Goal: Transaction & Acquisition: Purchase product/service

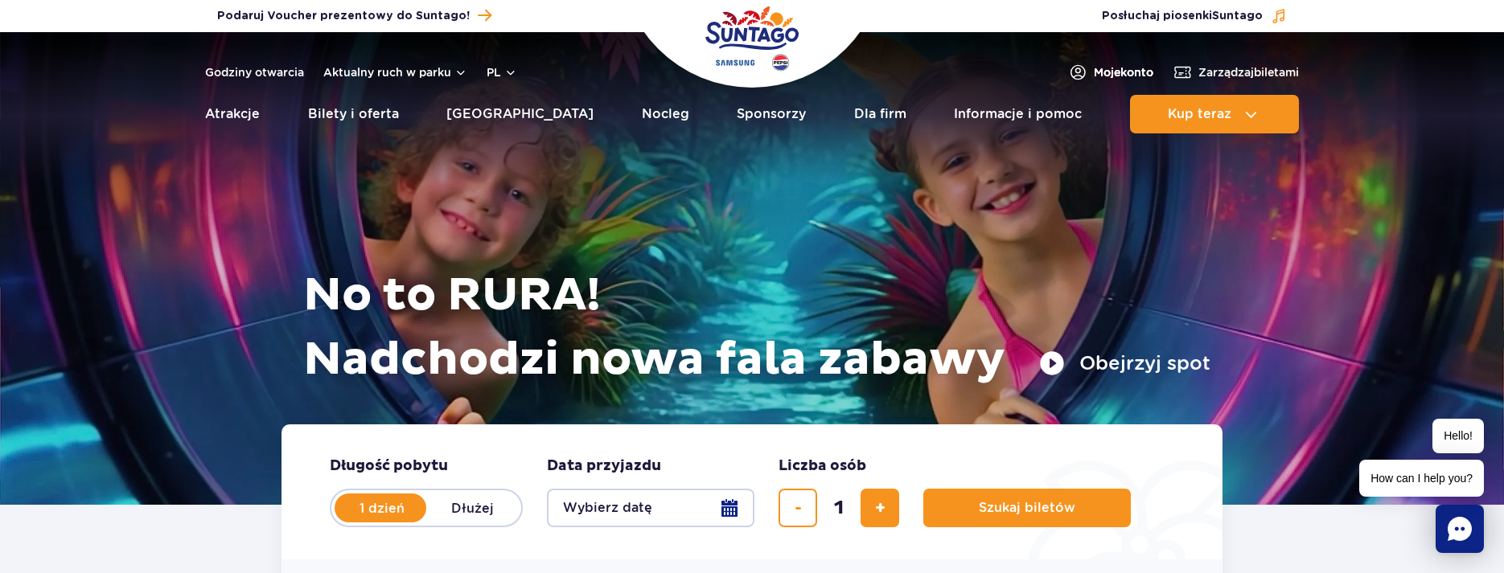
click at [1119, 69] on span "Moje konto" at bounding box center [1124, 72] width 60 height 16
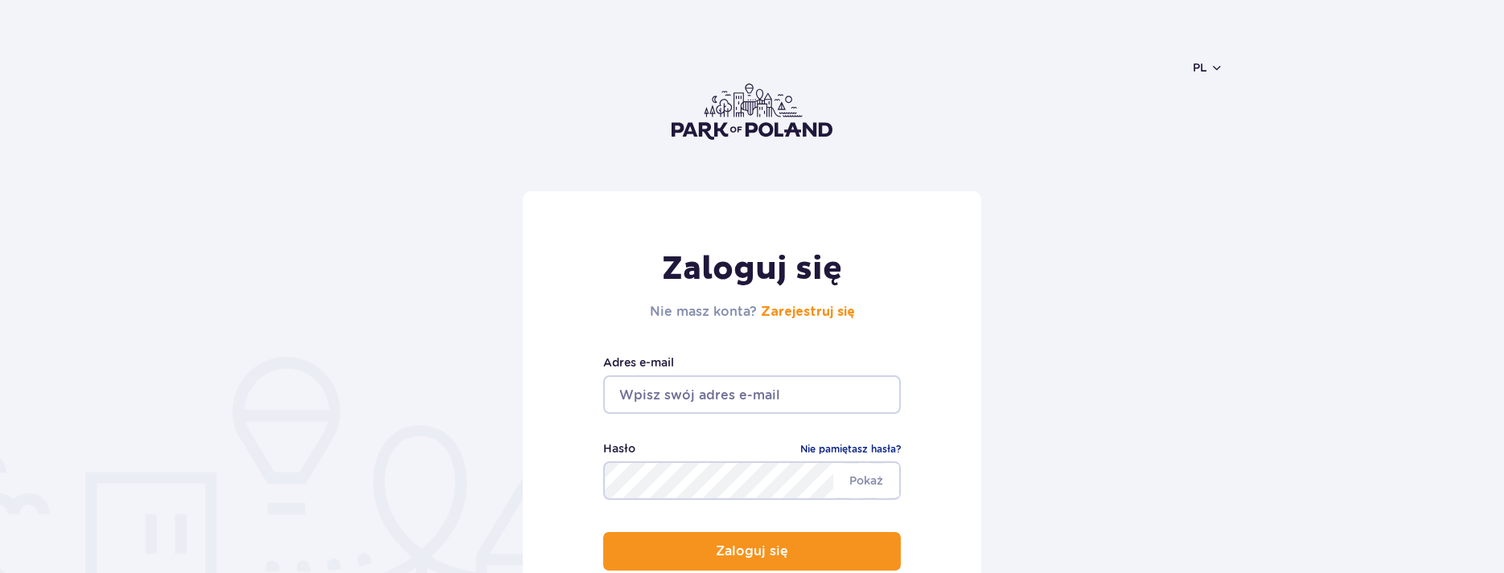
click at [810, 389] on input "email" at bounding box center [752, 395] width 298 height 39
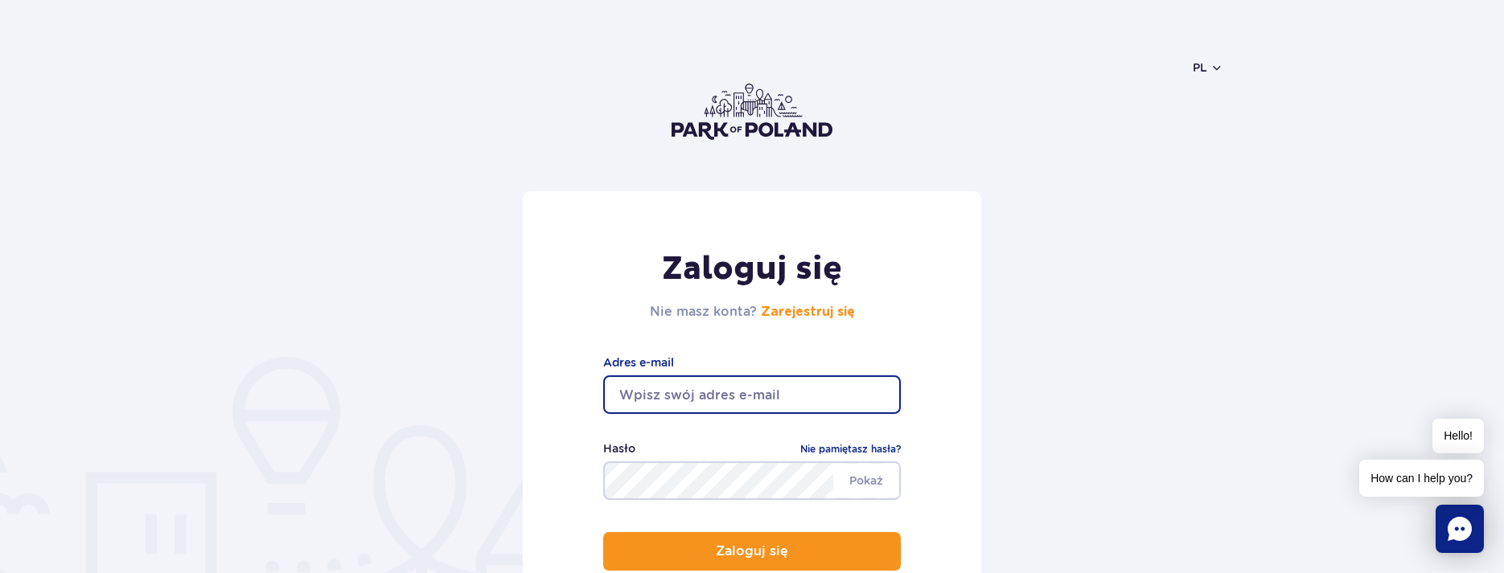
type input "[EMAIL_ADDRESS][DOMAIN_NAME]"
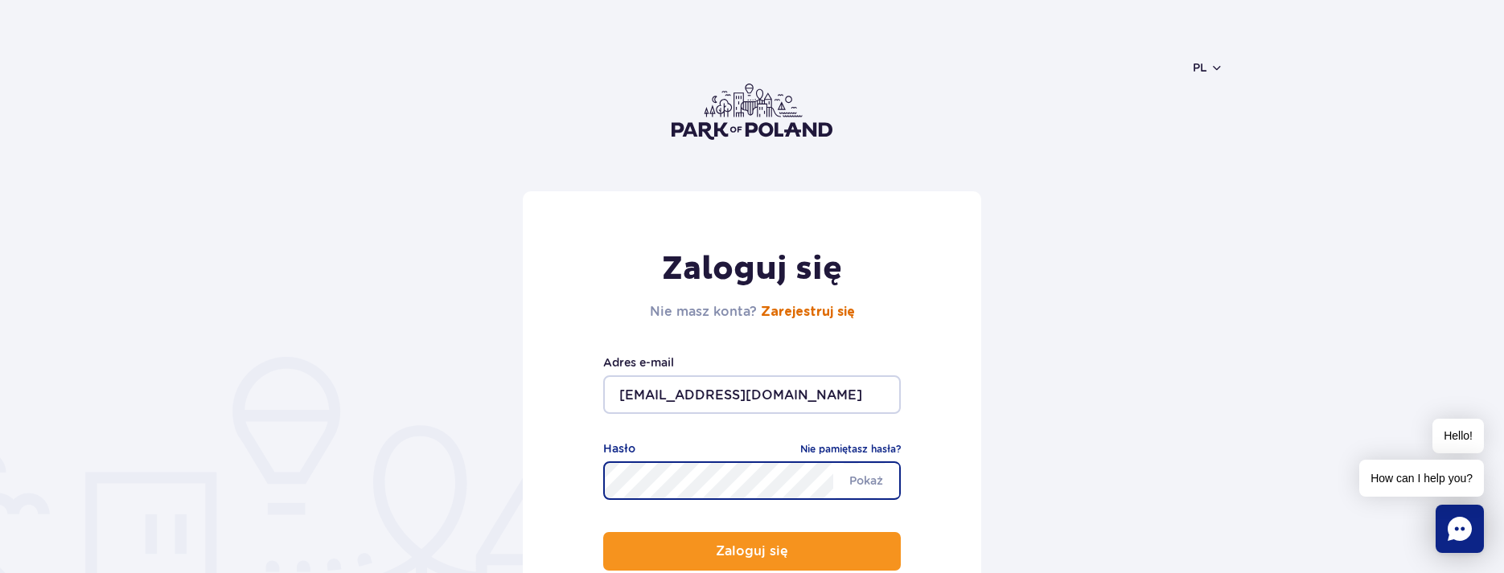
click at [799, 313] on link "Zarejestruj się" at bounding box center [808, 312] width 94 height 13
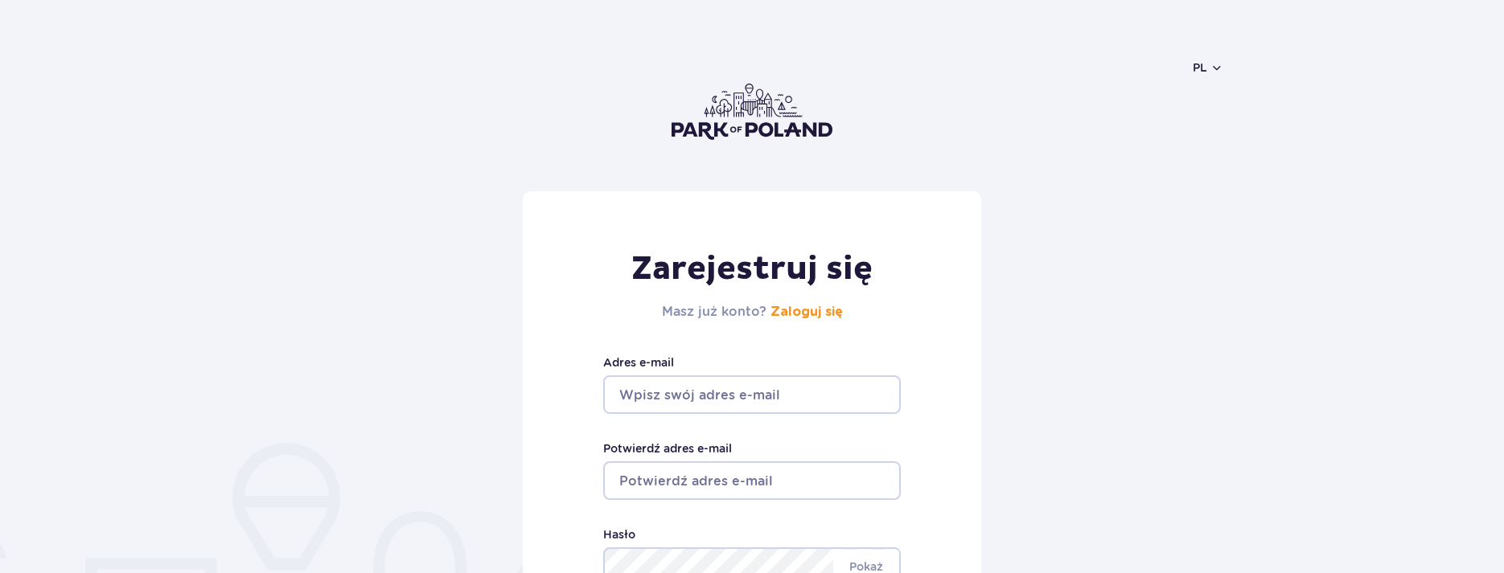
click at [716, 396] on input "Adres e-mail" at bounding box center [752, 395] width 298 height 39
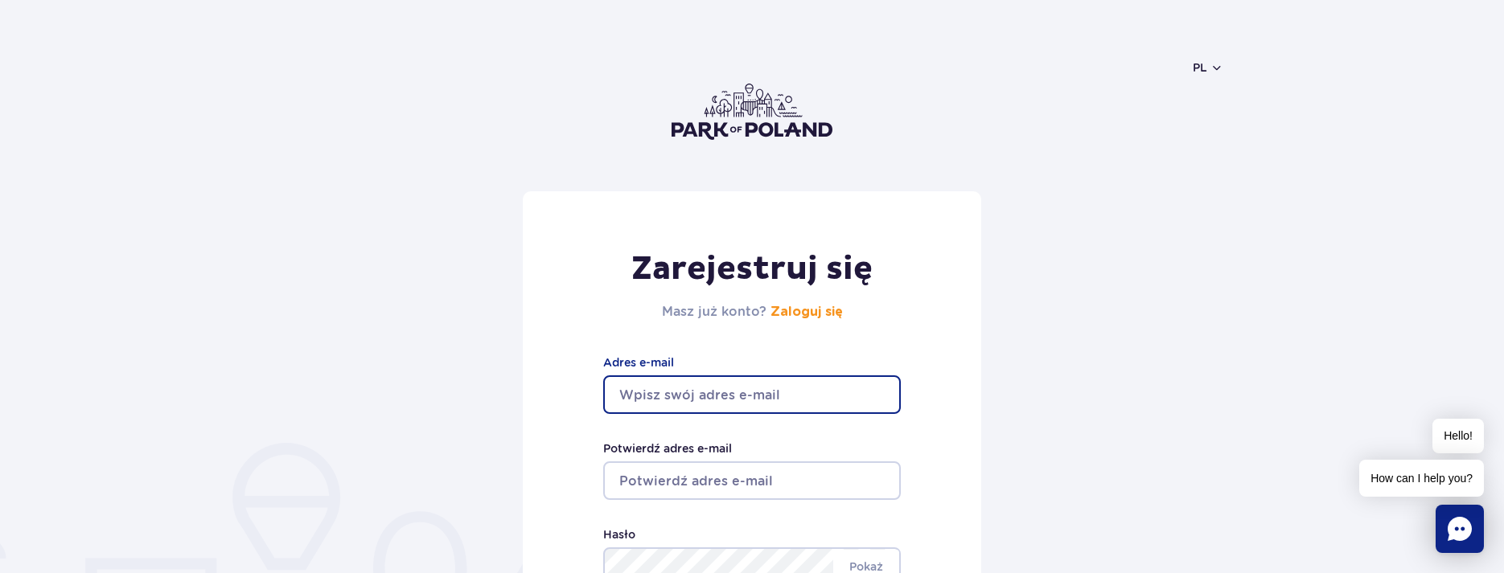
type input "[EMAIL_ADDRESS][DOMAIN_NAME]"
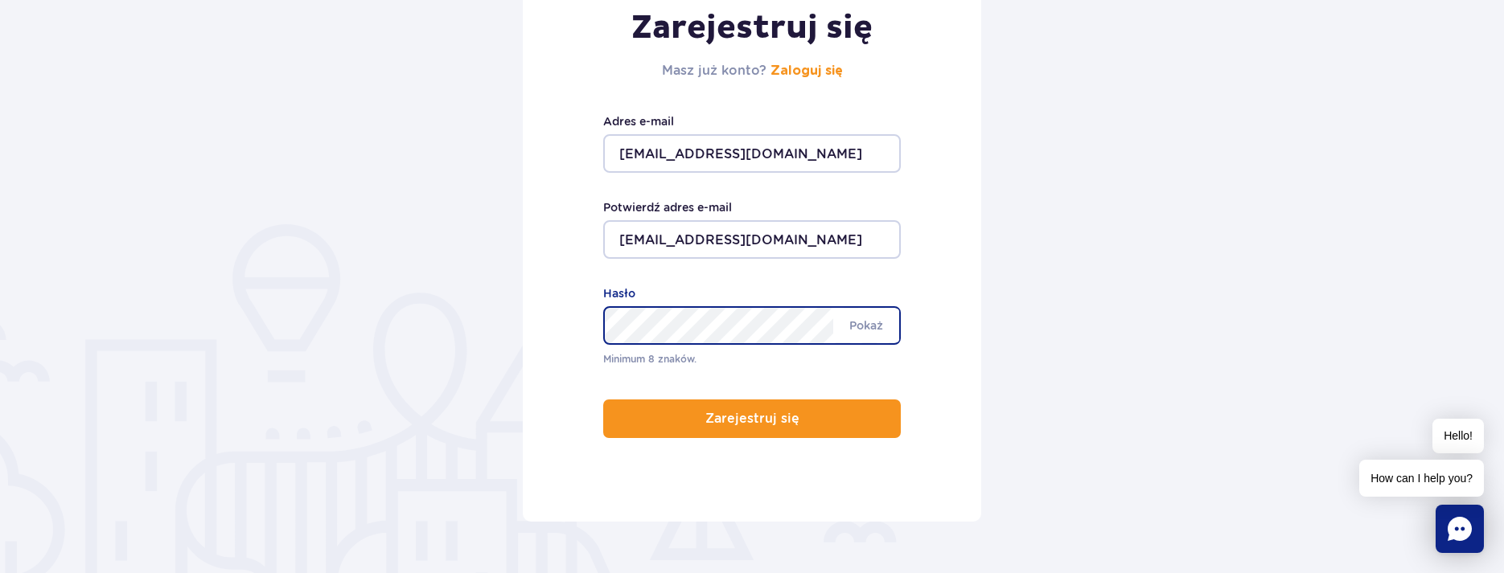
scroll to position [264, 0]
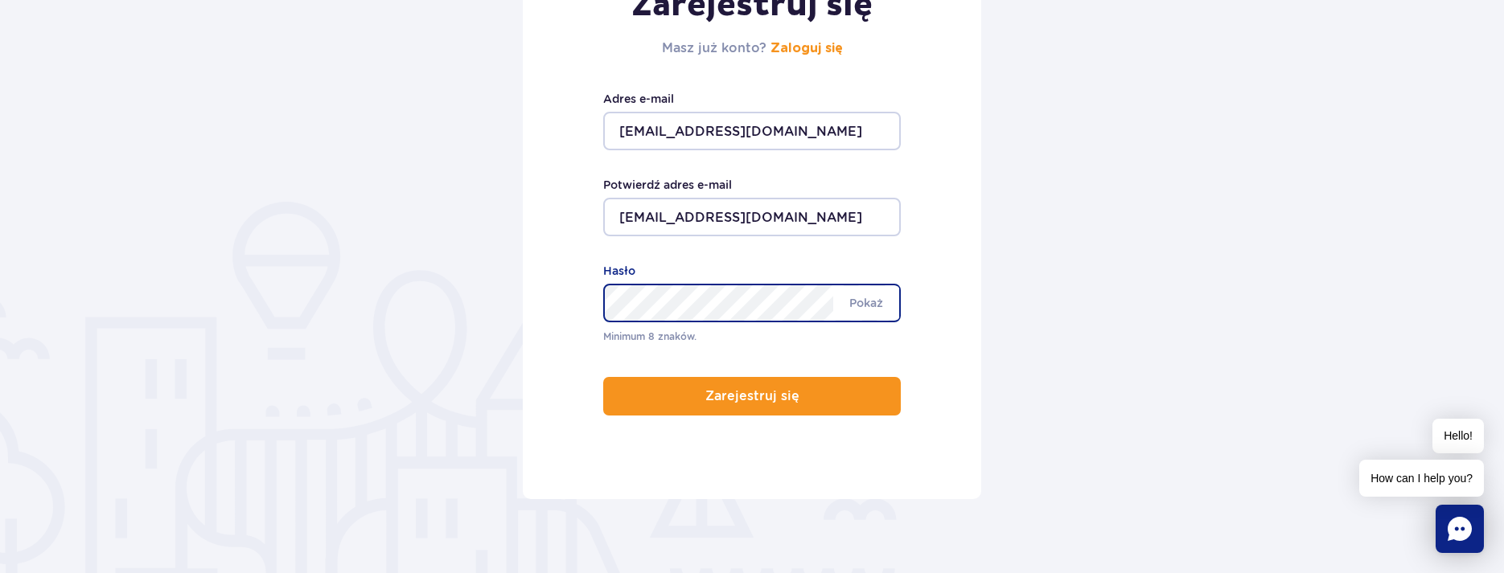
click at [657, 328] on div "Minimum 8 znaków. Pokaż Hasło" at bounding box center [752, 303] width 298 height 83
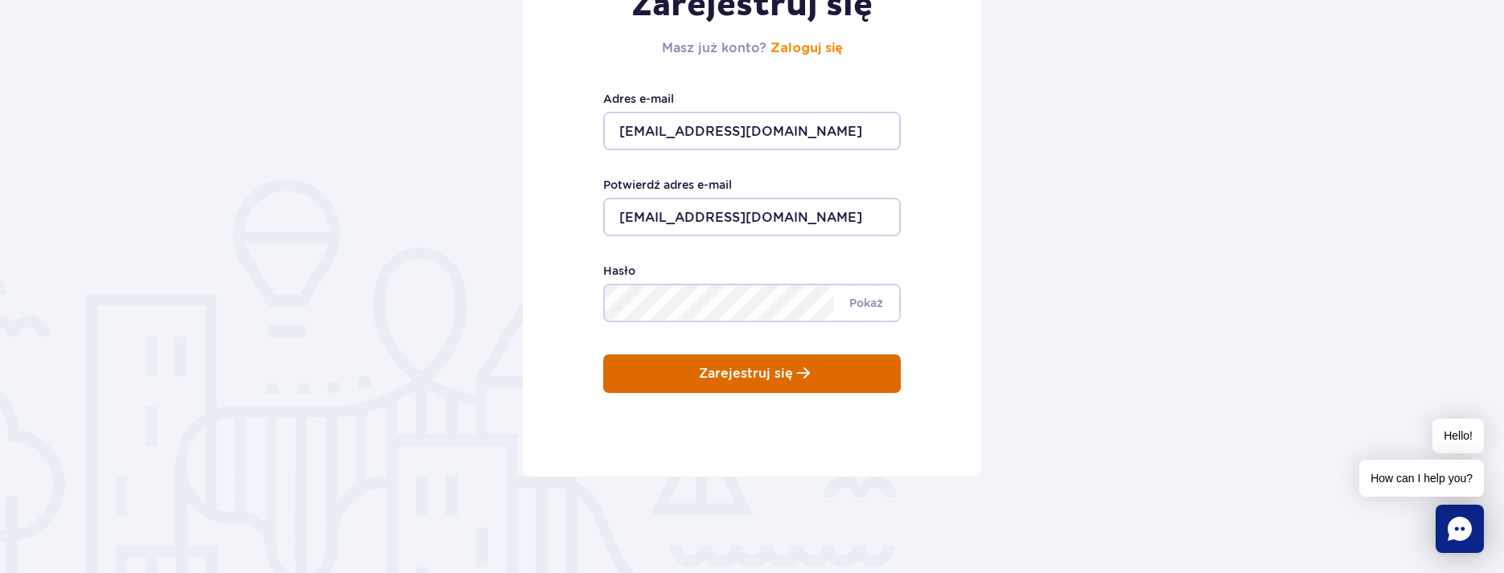
scroll to position [241, 0]
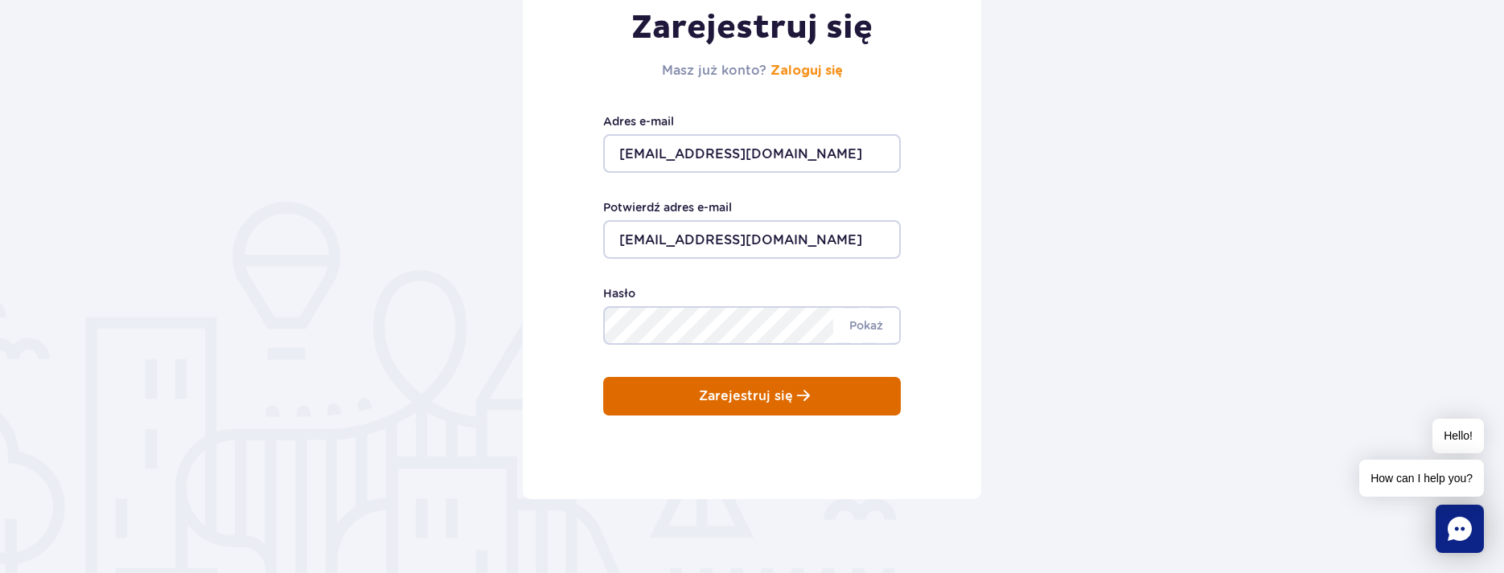
click at [713, 398] on p "Zarejestruj się" at bounding box center [746, 396] width 94 height 14
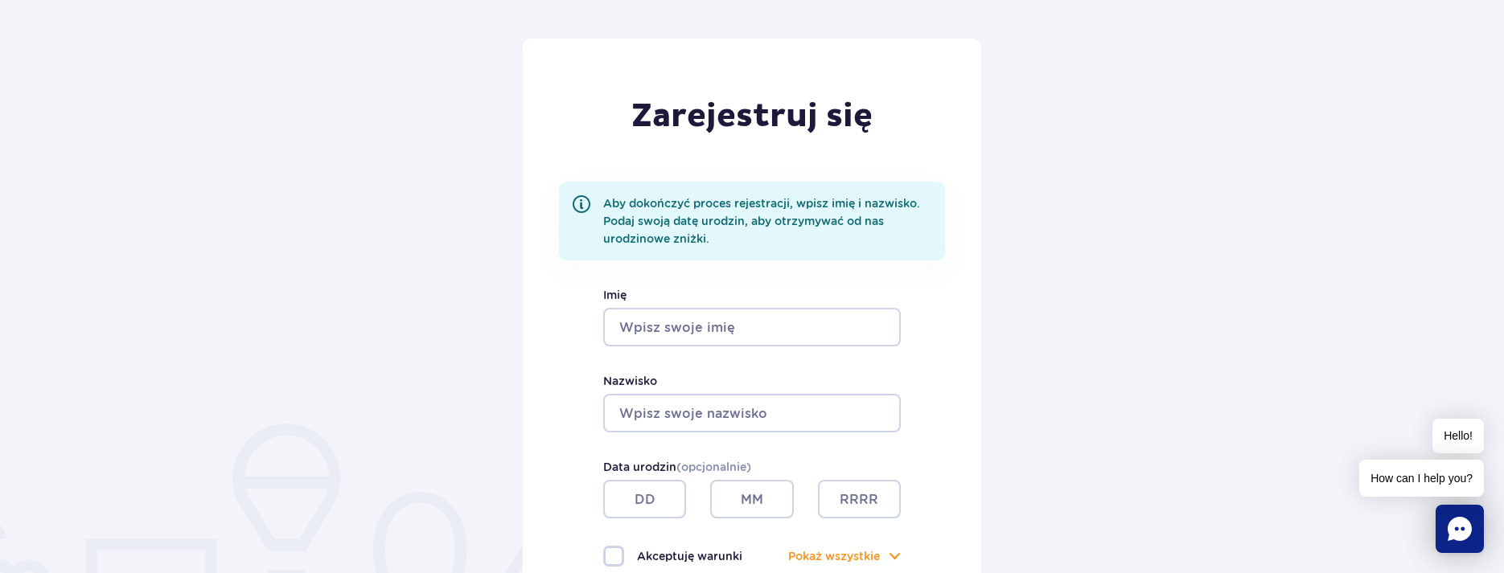
scroll to position [161, 0]
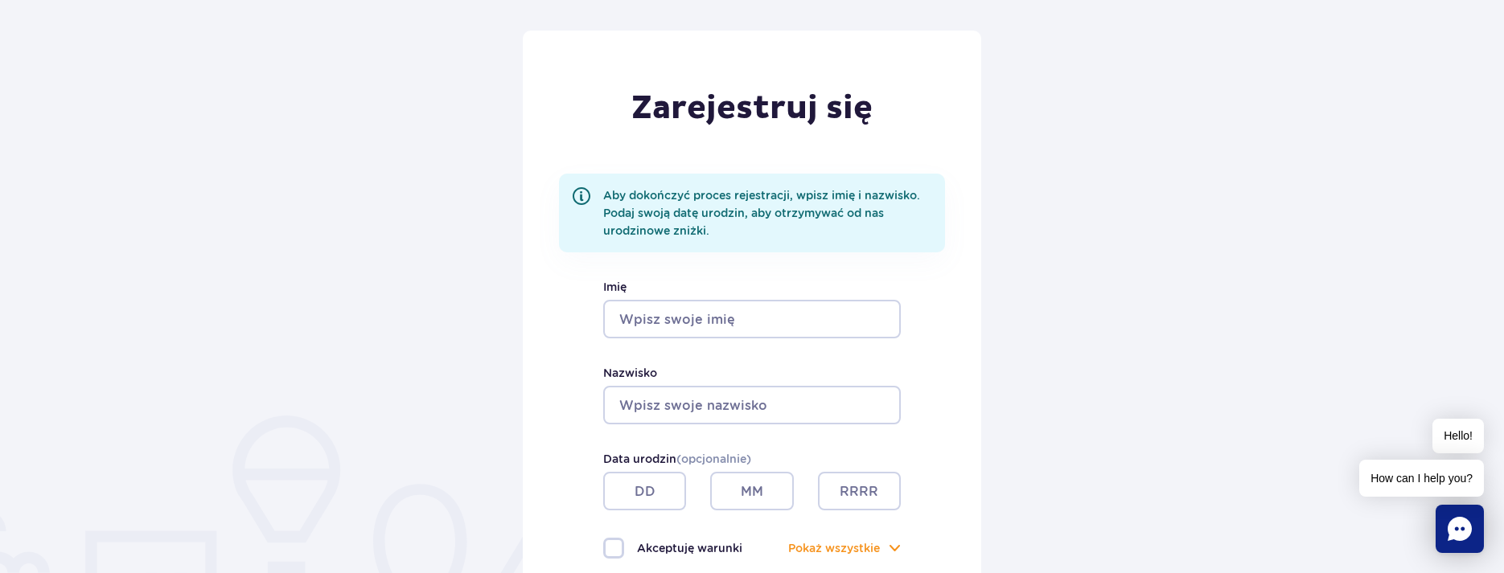
click at [811, 320] on input "Imię" at bounding box center [752, 319] width 298 height 39
type input "Dominik"
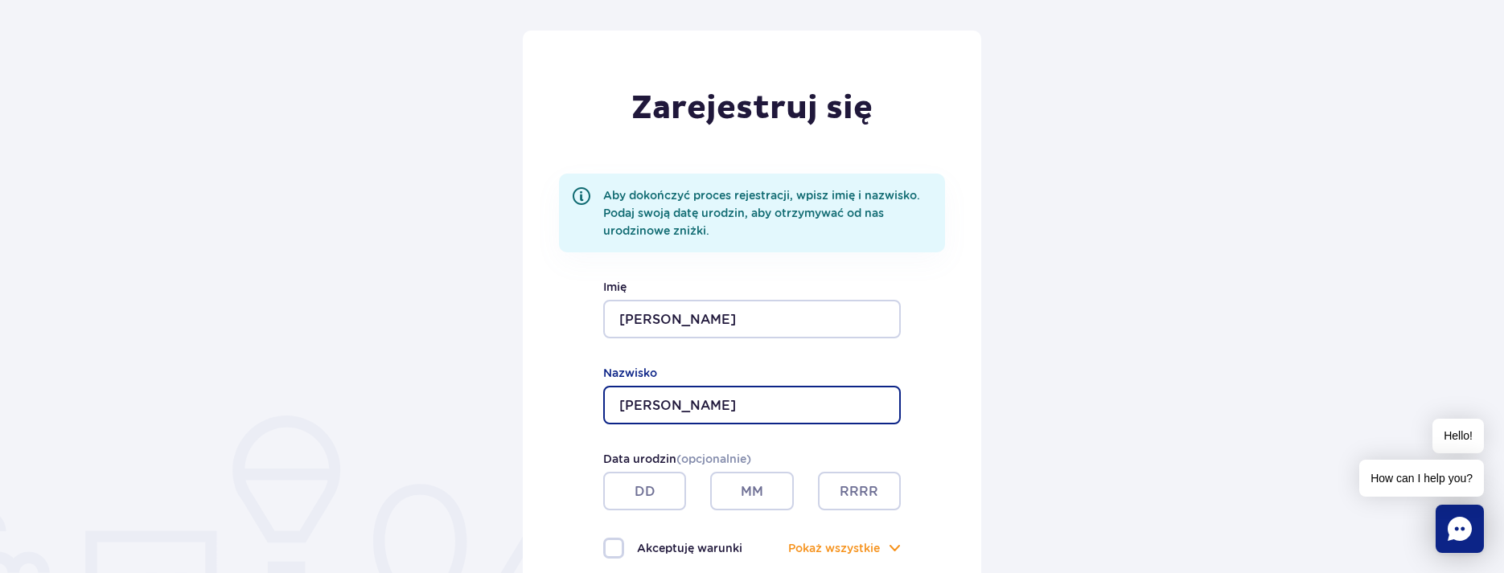
type input "Szczepiński"
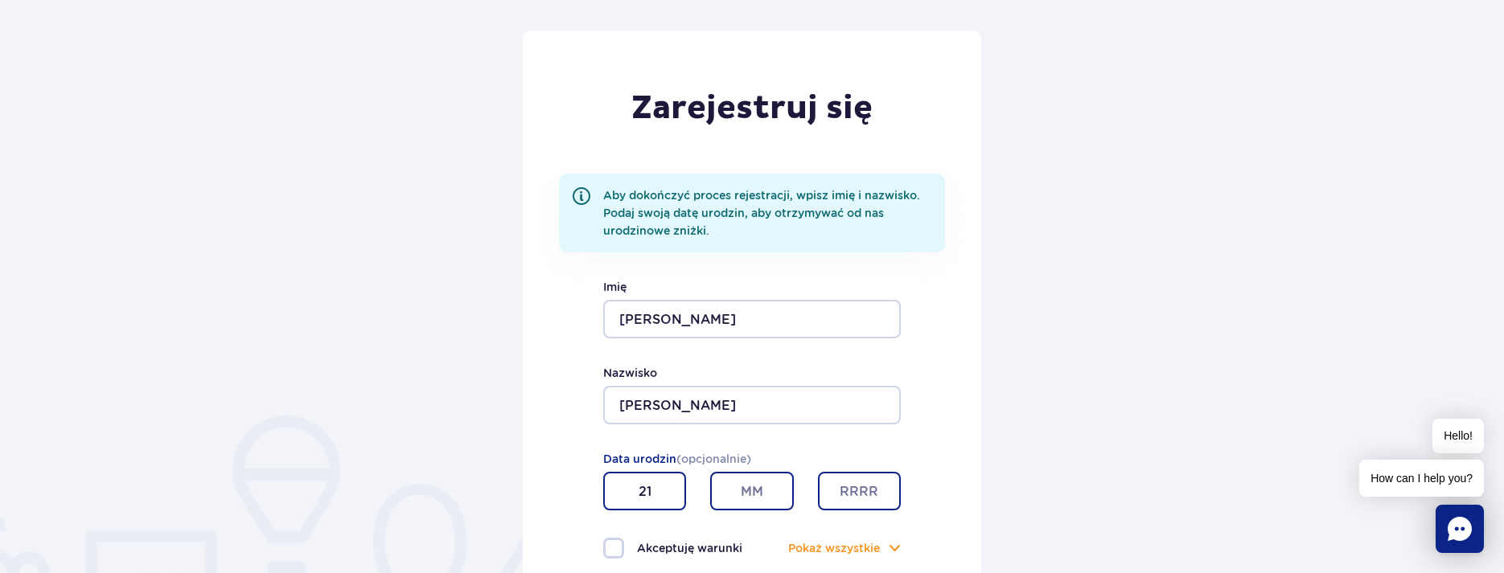
type input "21"
click at [741, 493] on input "text" at bounding box center [751, 491] width 83 height 39
type input "05"
click at [854, 502] on input "text" at bounding box center [859, 491] width 83 height 39
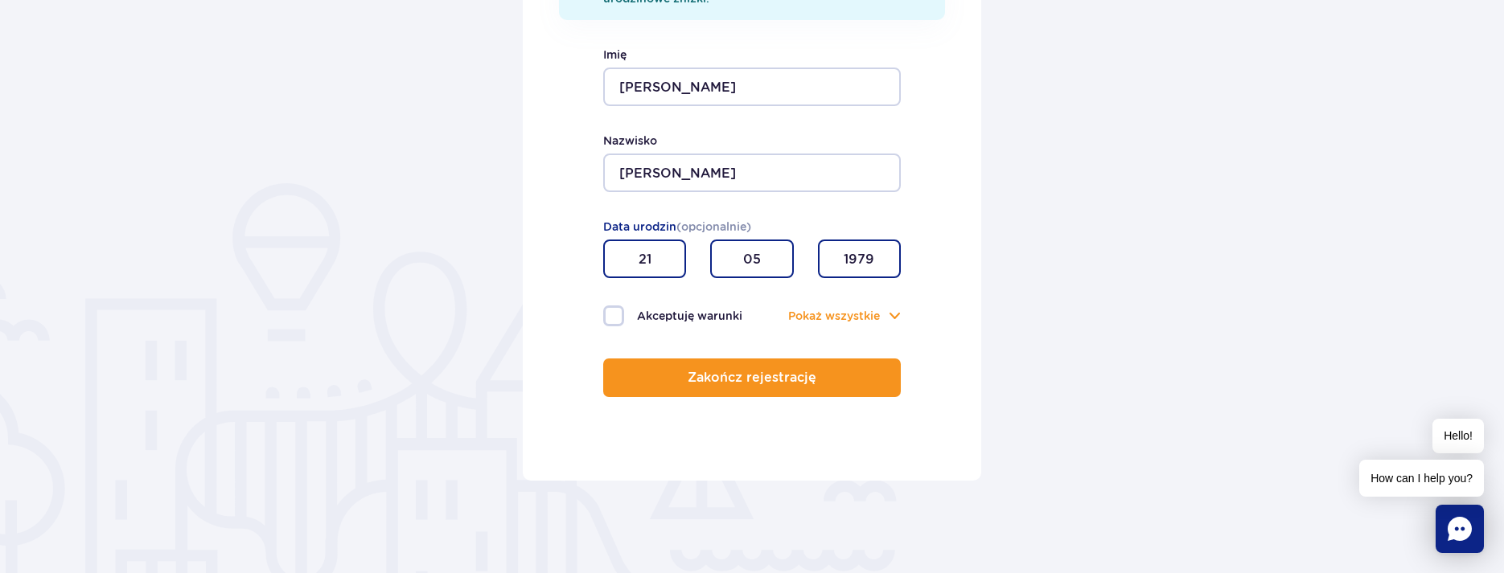
scroll to position [402, 0]
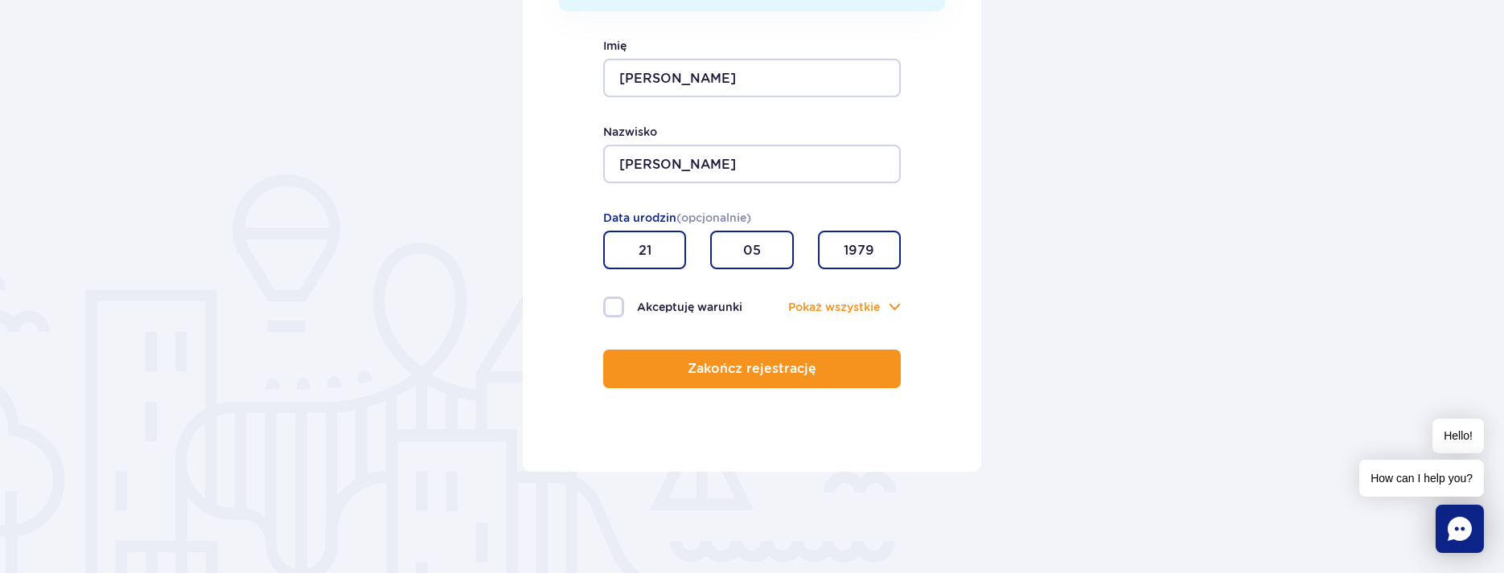
type input "1979"
click at [650, 306] on label "Akceptuję warunki" at bounding box center [677, 307] width 149 height 21
click at [621, 300] on input "Akceptuję warunki" at bounding box center [612, 298] width 18 height 3
checkbox input "true"
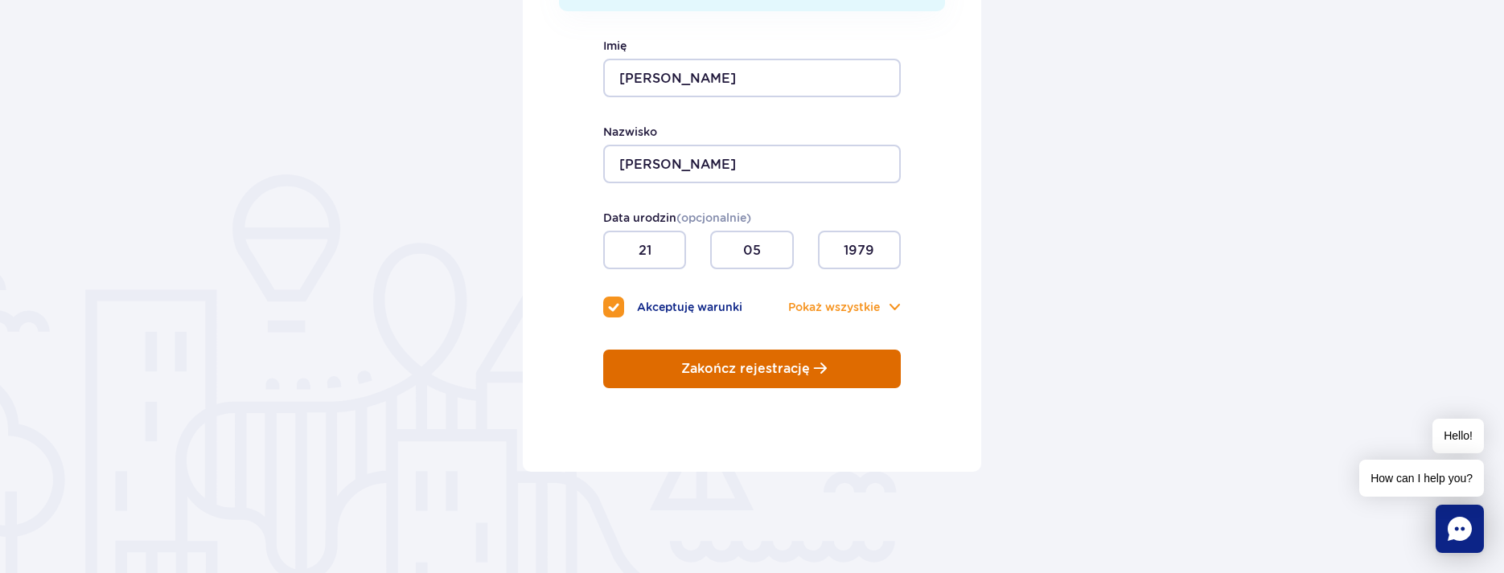
click at [644, 369] on button "Zakończ rejestrację" at bounding box center [752, 369] width 298 height 39
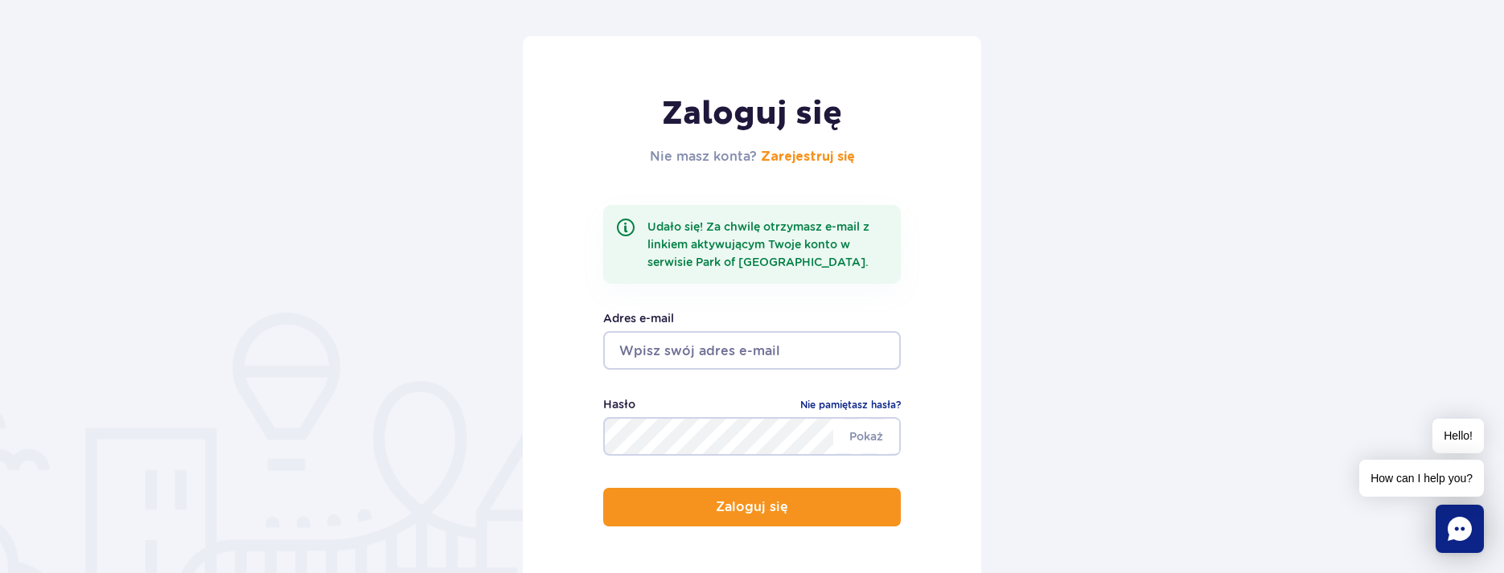
scroll to position [161, 0]
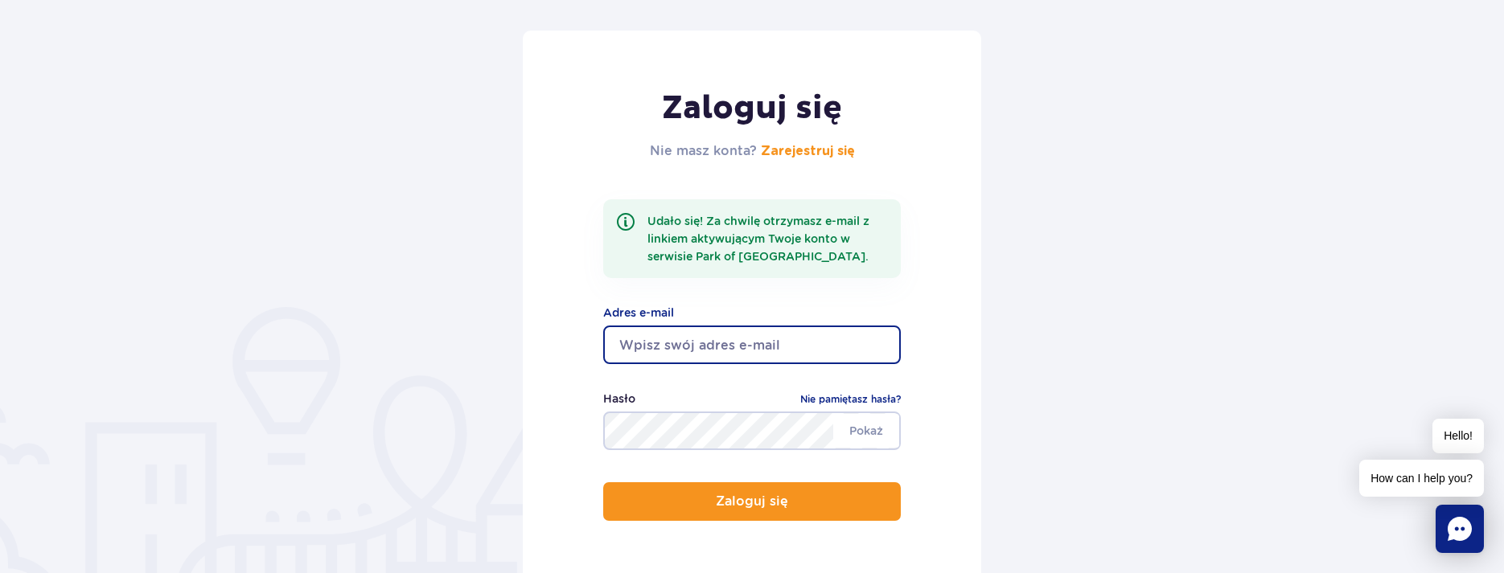
click at [752, 351] on input "email" at bounding box center [752, 345] width 298 height 39
type input "[EMAIL_ADDRESS][DOMAIN_NAME]"
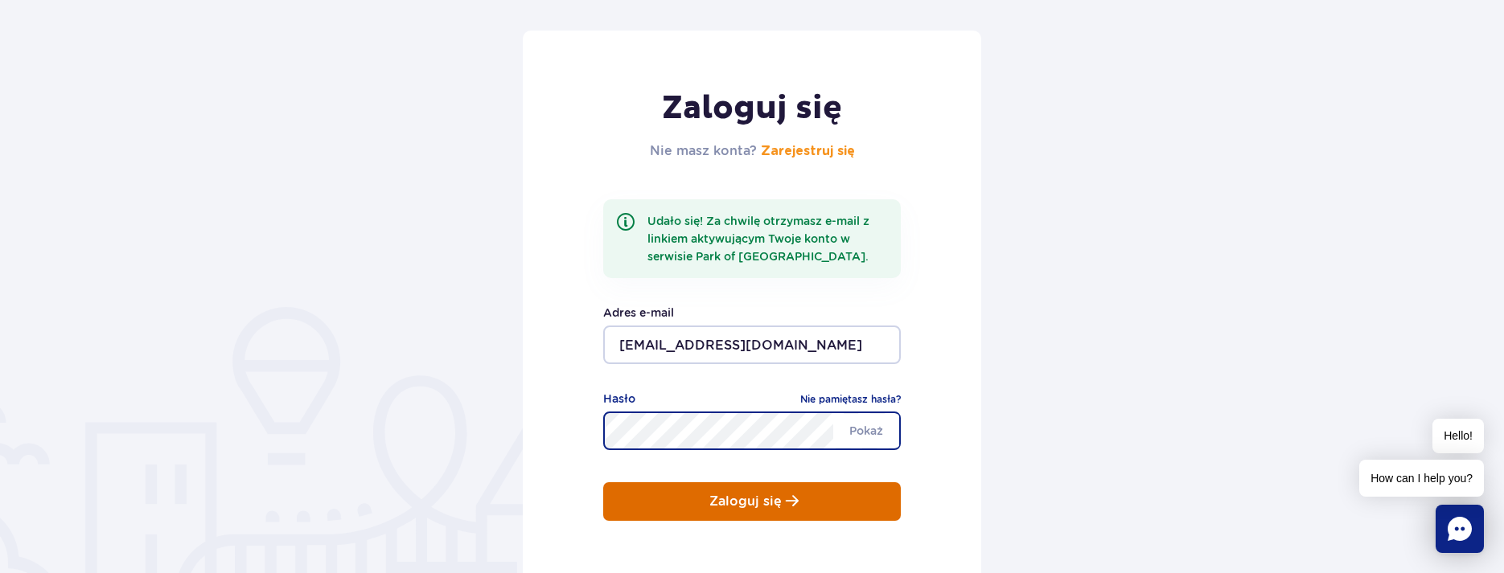
click at [737, 500] on p "Zaloguj się" at bounding box center [745, 502] width 72 height 14
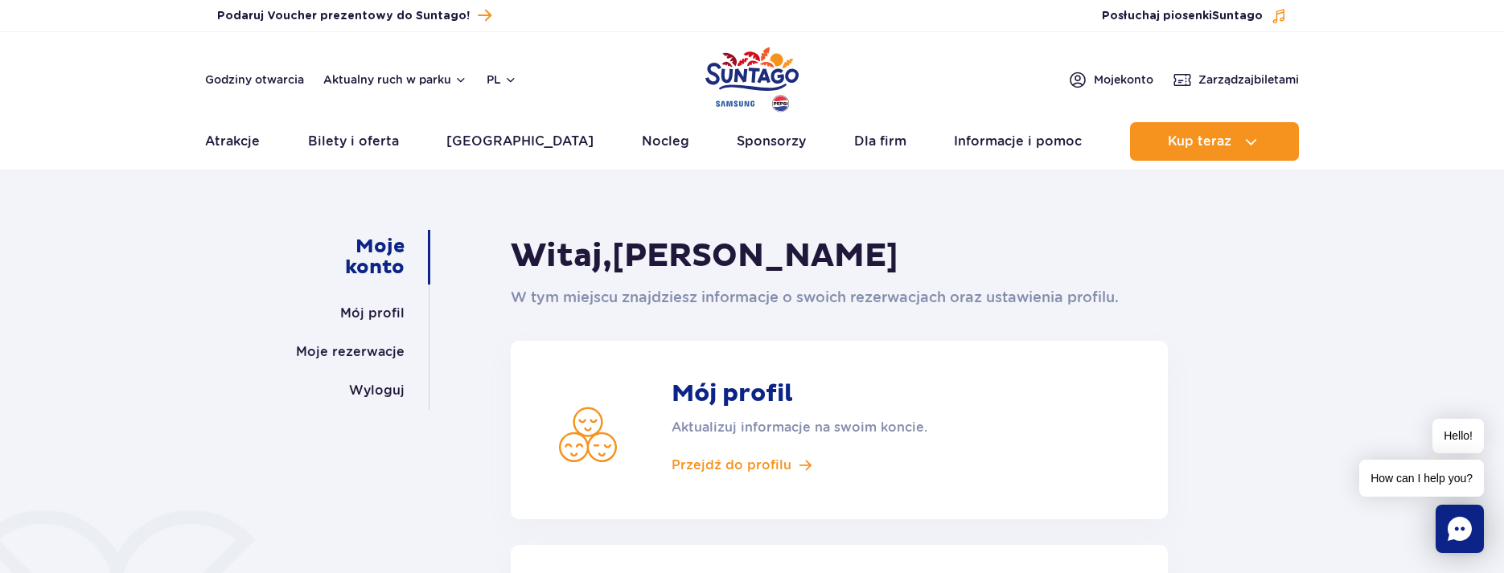
click at [1337, 251] on div "Moje konto Mój profil Moje rezerwacje Wyloguj Witaj, Dominik Szczepiński W tym …" at bounding box center [752, 542] width 1504 height 725
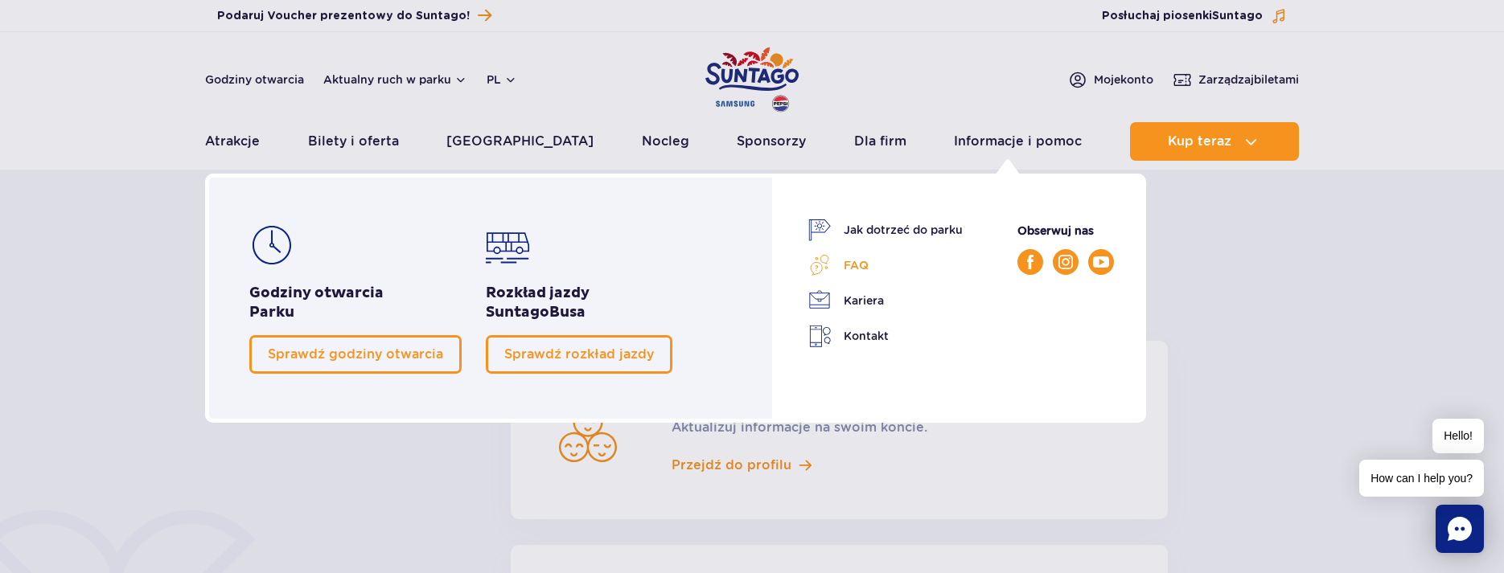
click at [857, 261] on link "FAQ" at bounding box center [885, 265] width 154 height 23
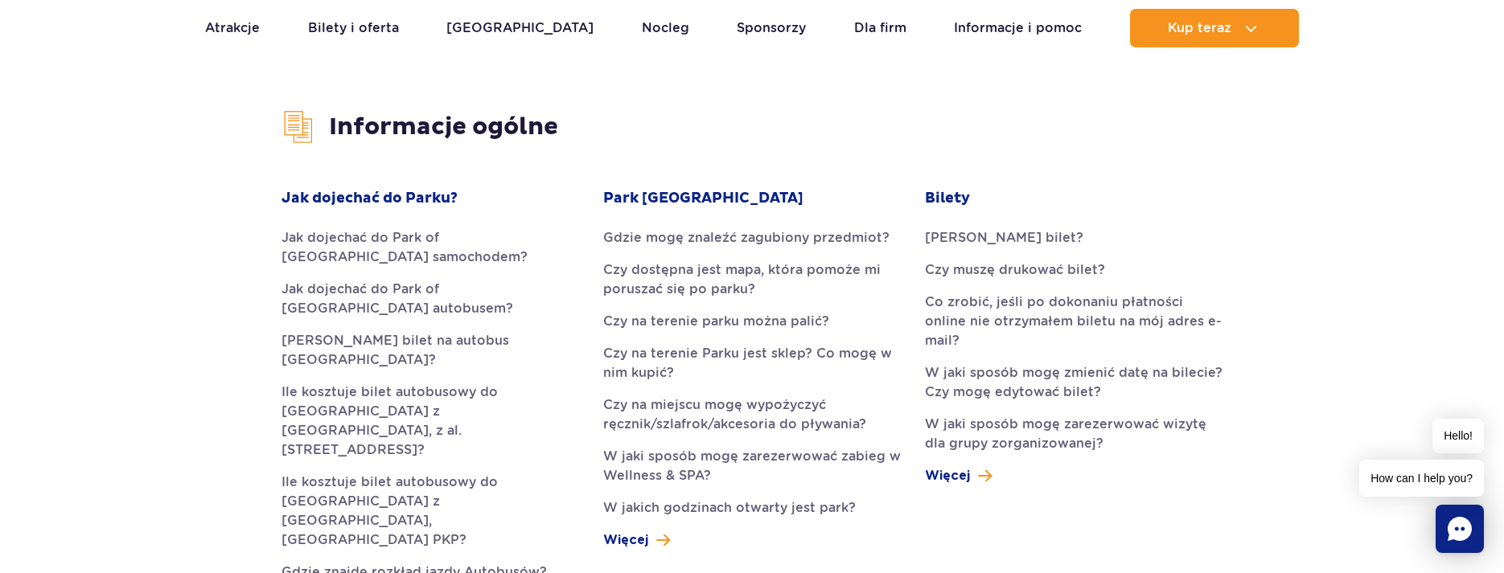
scroll to position [402, 0]
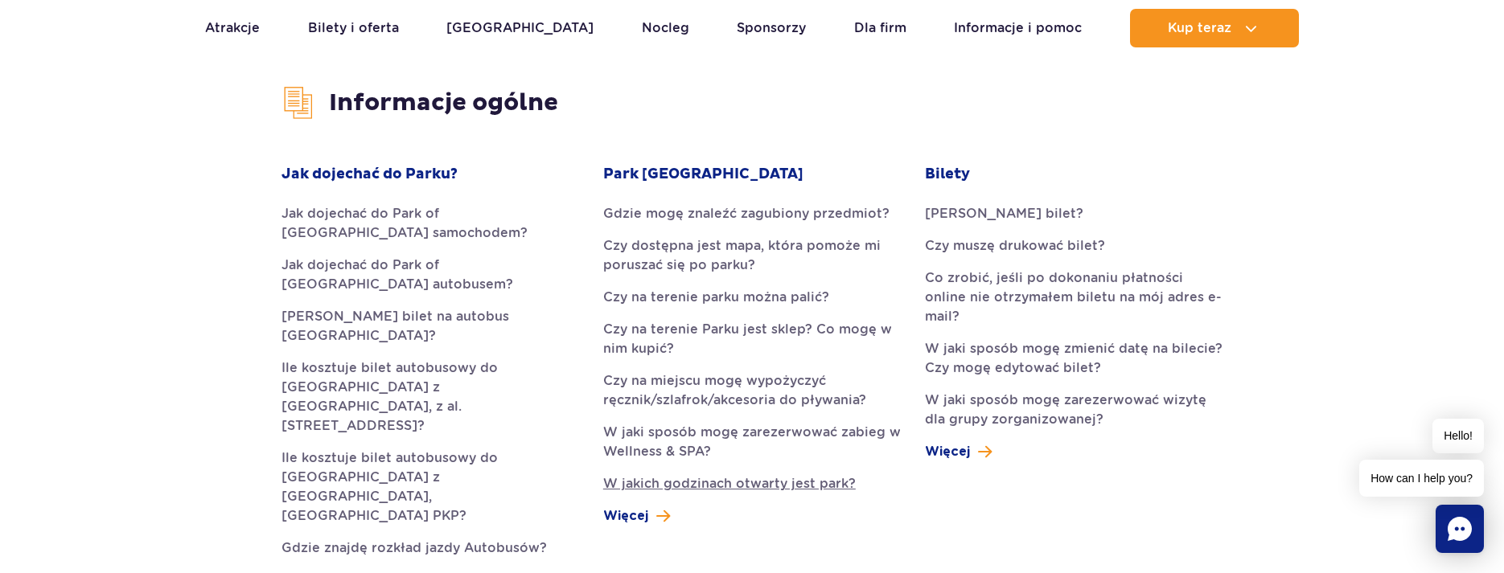
click at [776, 486] on link "W jakich godzinach otwarty jest park?" at bounding box center [752, 483] width 298 height 19
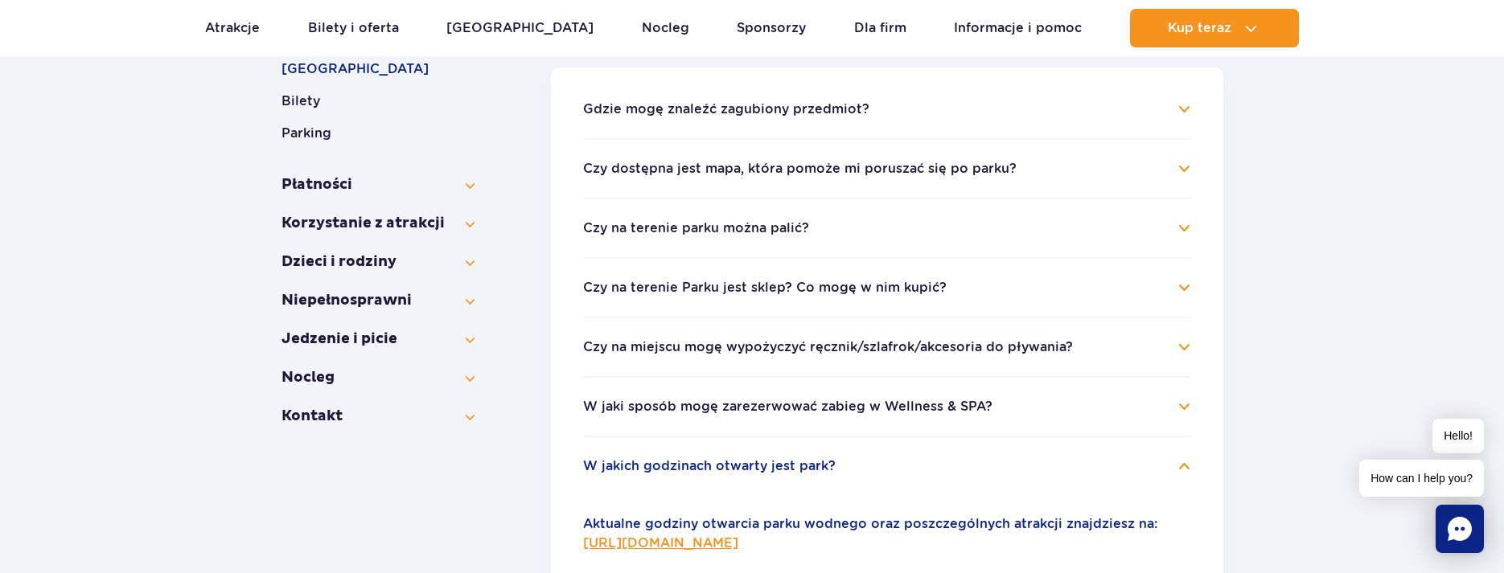
scroll to position [396, 0]
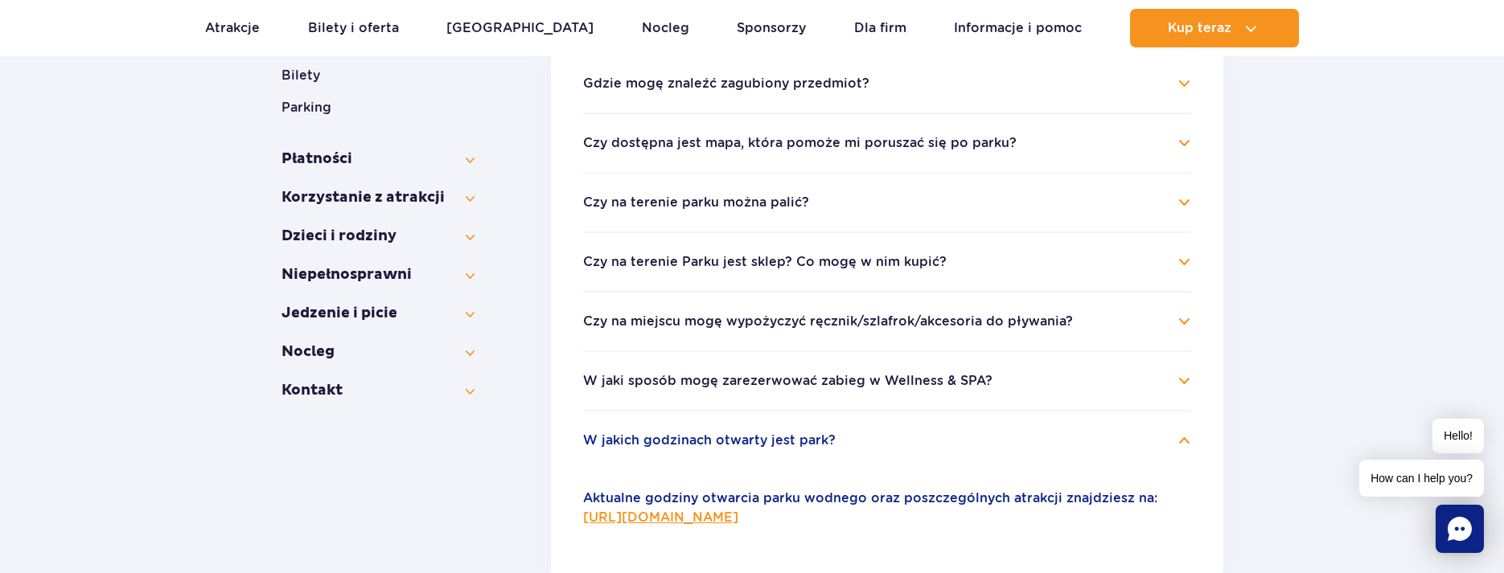
click at [738, 516] on link "https://parkofpoland.com/pl/informacje" at bounding box center [660, 517] width 155 height 15
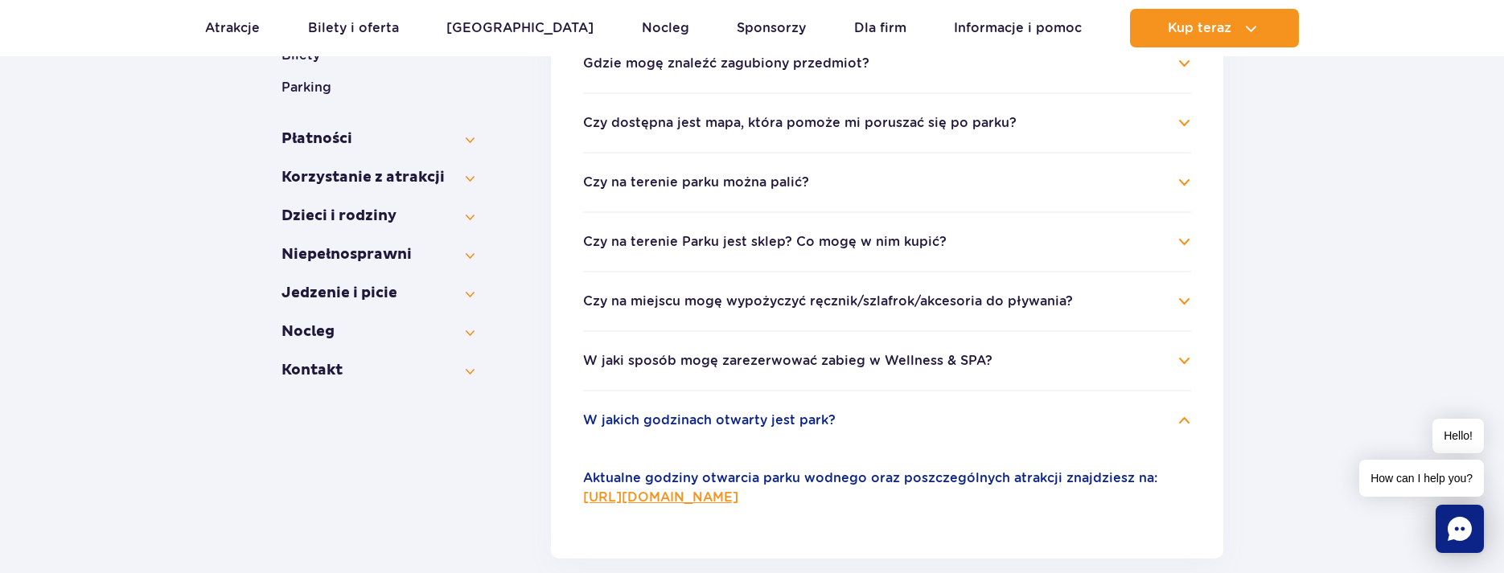
scroll to position [235, 0]
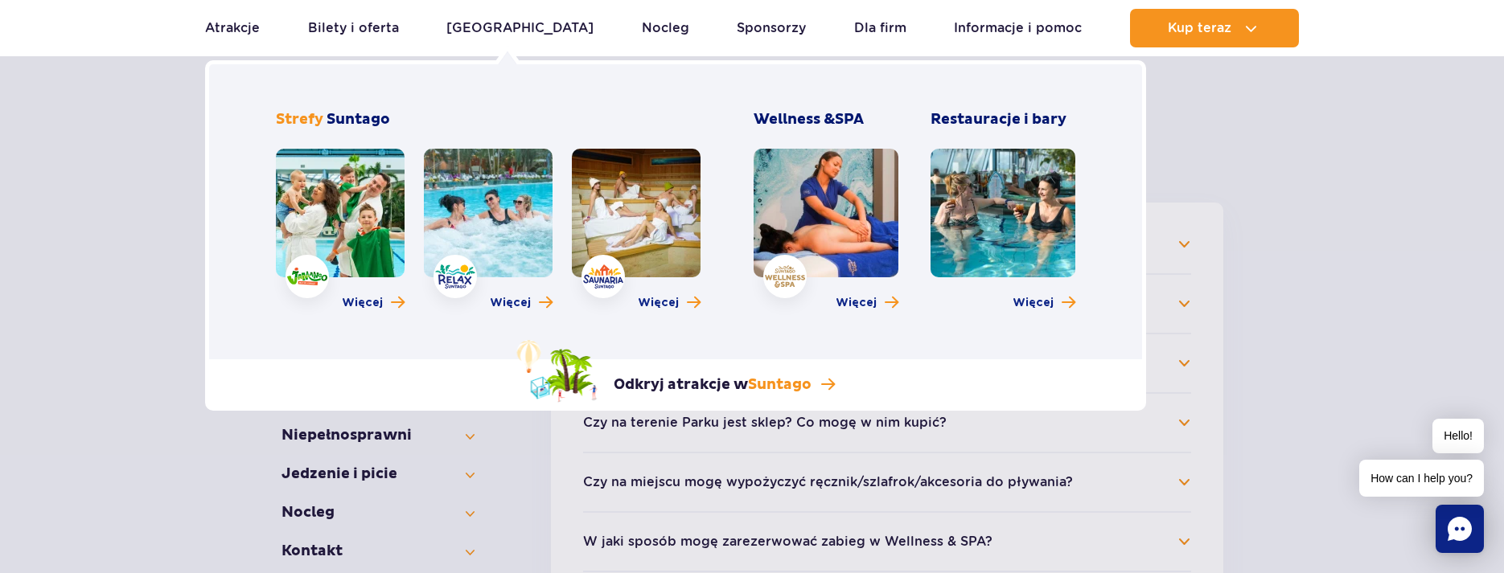
click at [328, 196] on link at bounding box center [340, 213] width 129 height 129
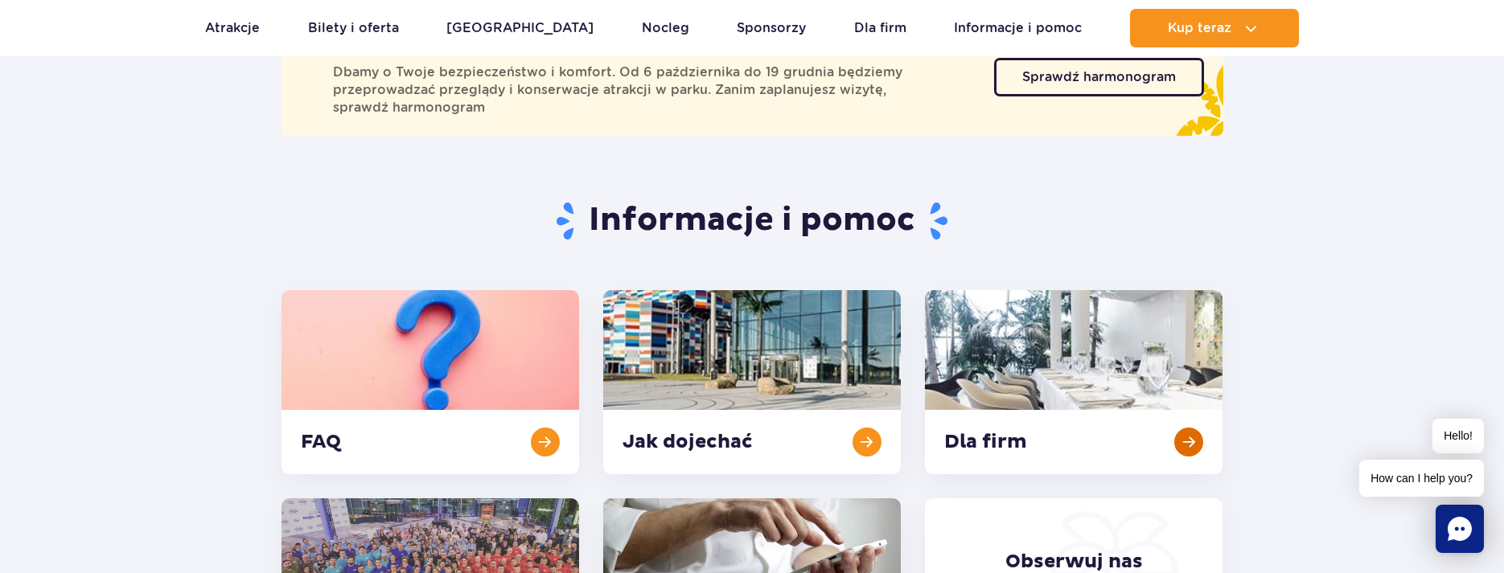
scroll to position [241, 0]
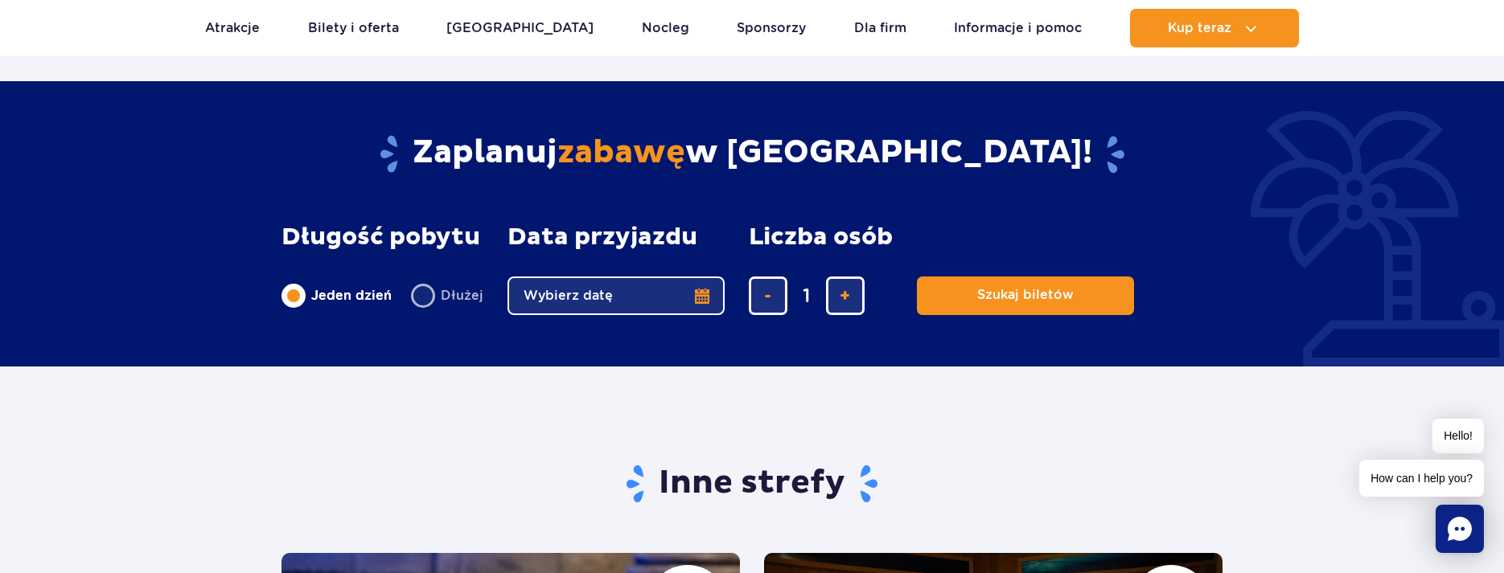
scroll to position [2573, 0]
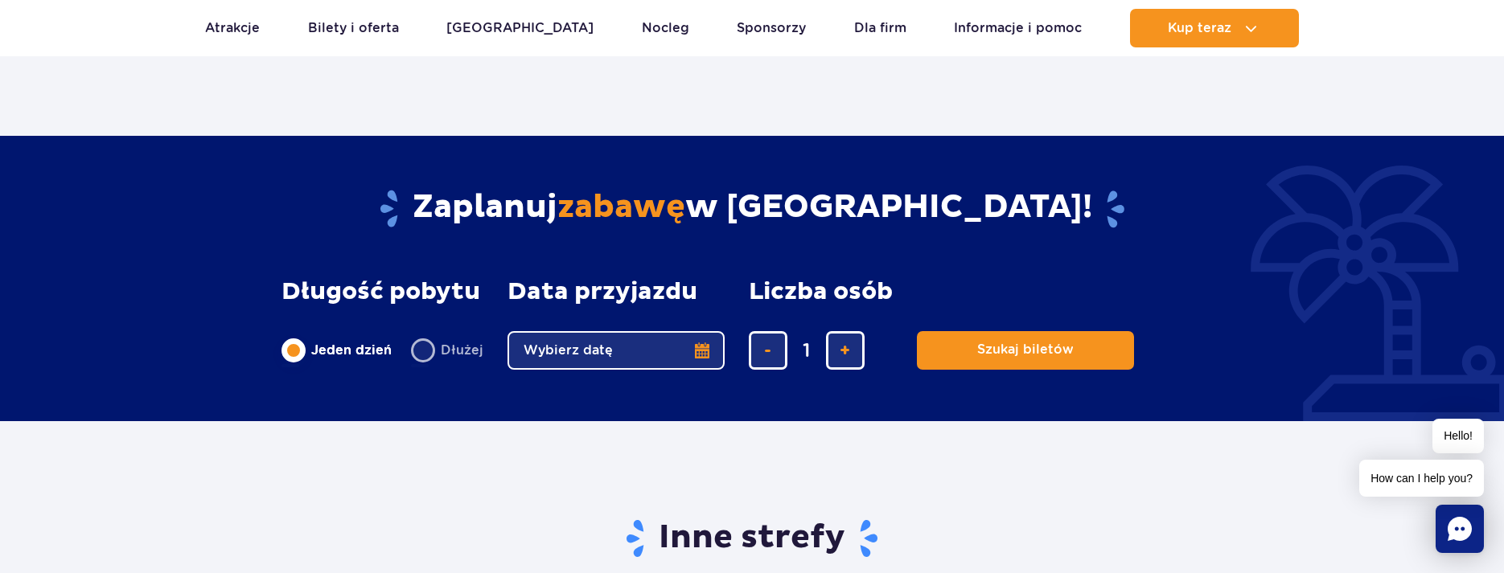
click at [622, 350] on button "Wybierz datę" at bounding box center [615, 350] width 217 height 39
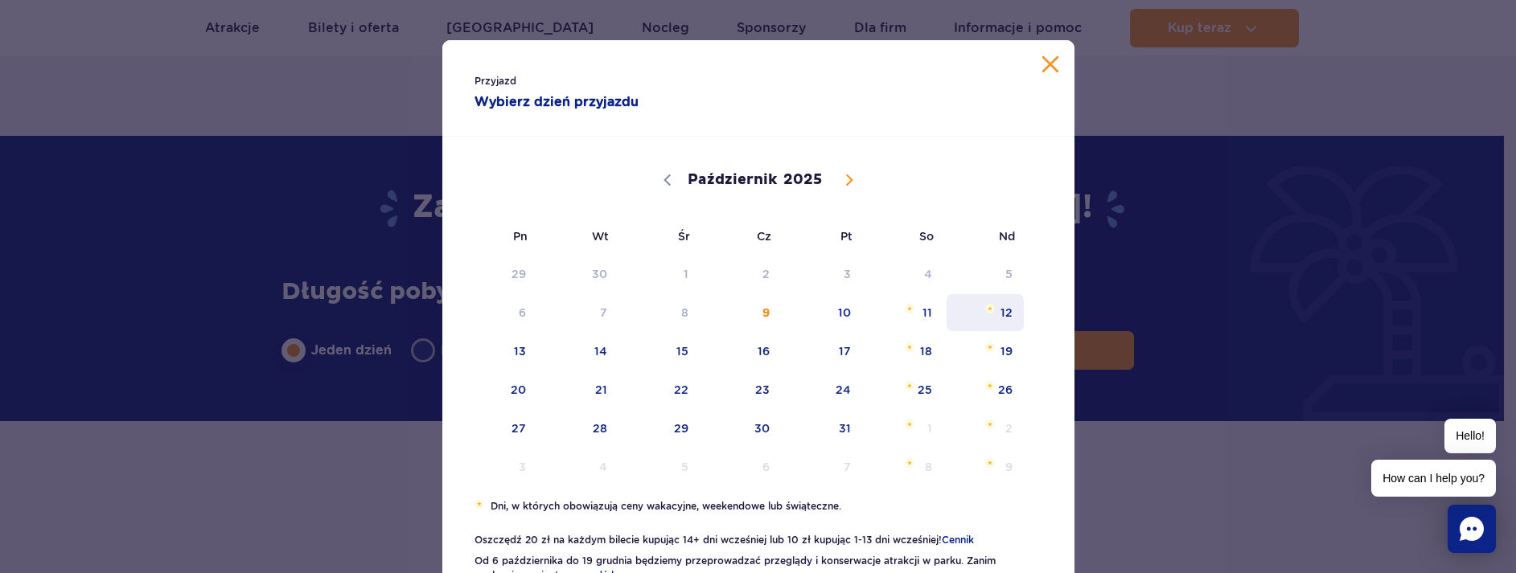
click at [997, 315] on span "12" at bounding box center [985, 312] width 81 height 37
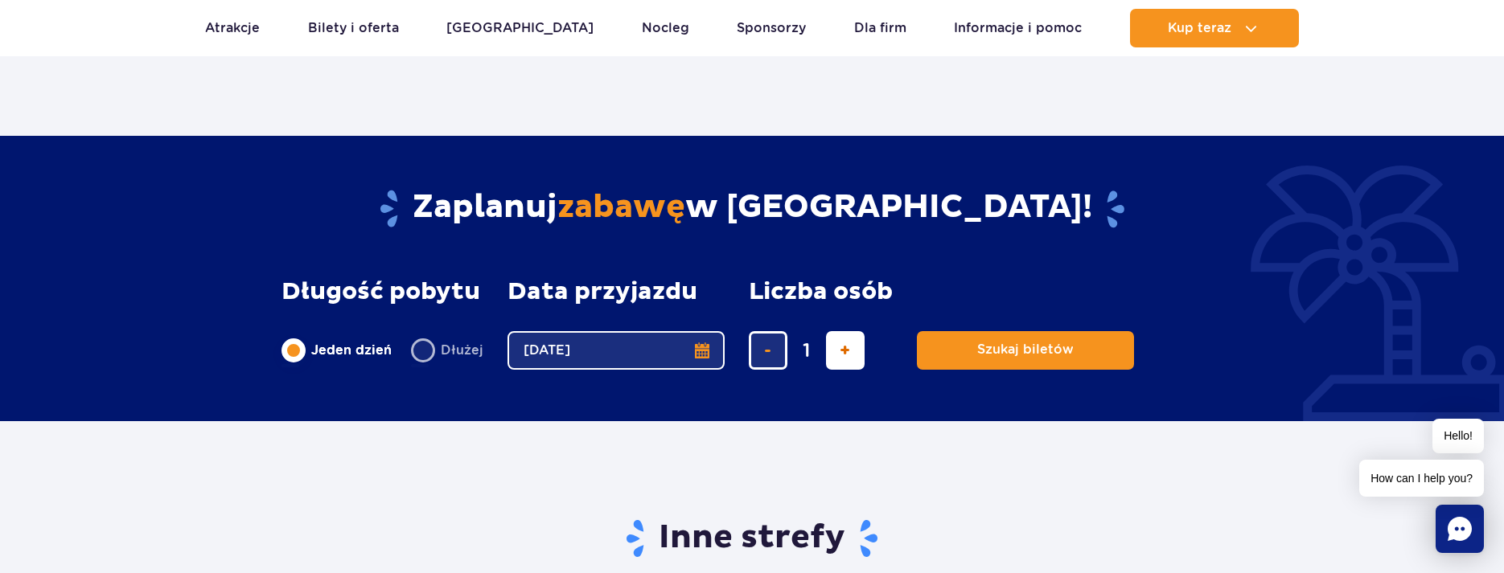
click at [844, 351] on span "dodaj bilet" at bounding box center [845, 351] width 10 height 0
type input "4"
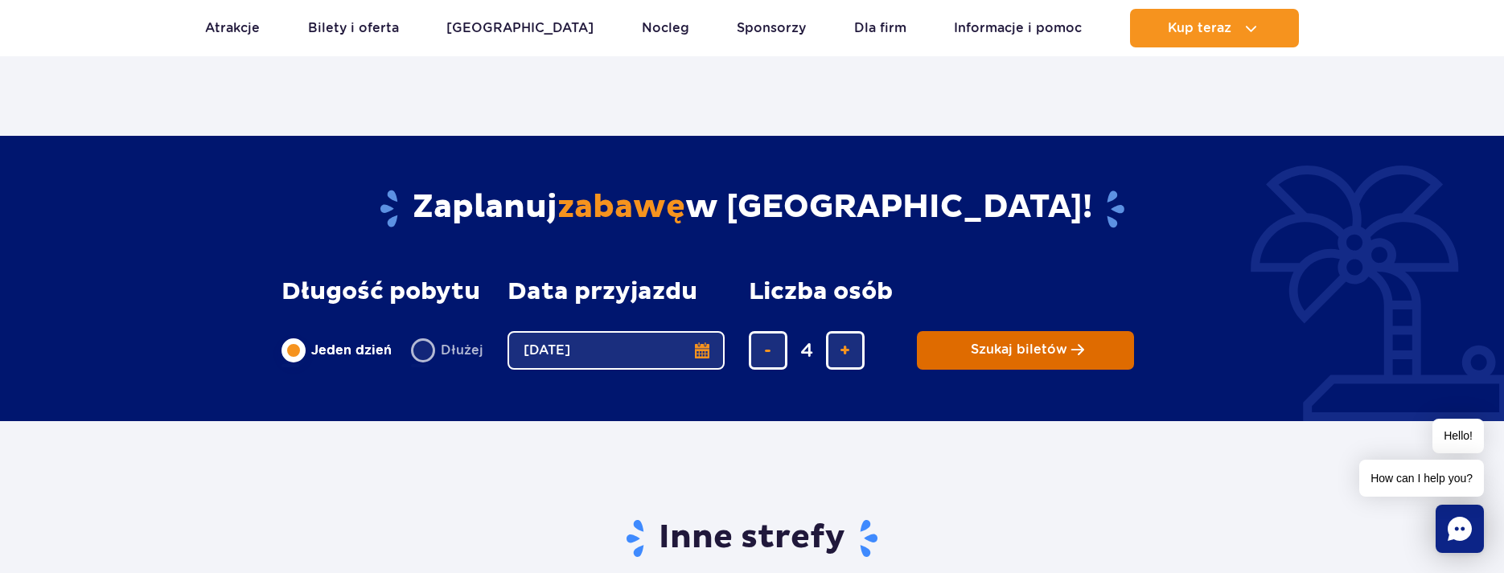
click at [967, 350] on button "Szukaj biletów" at bounding box center [1025, 350] width 217 height 39
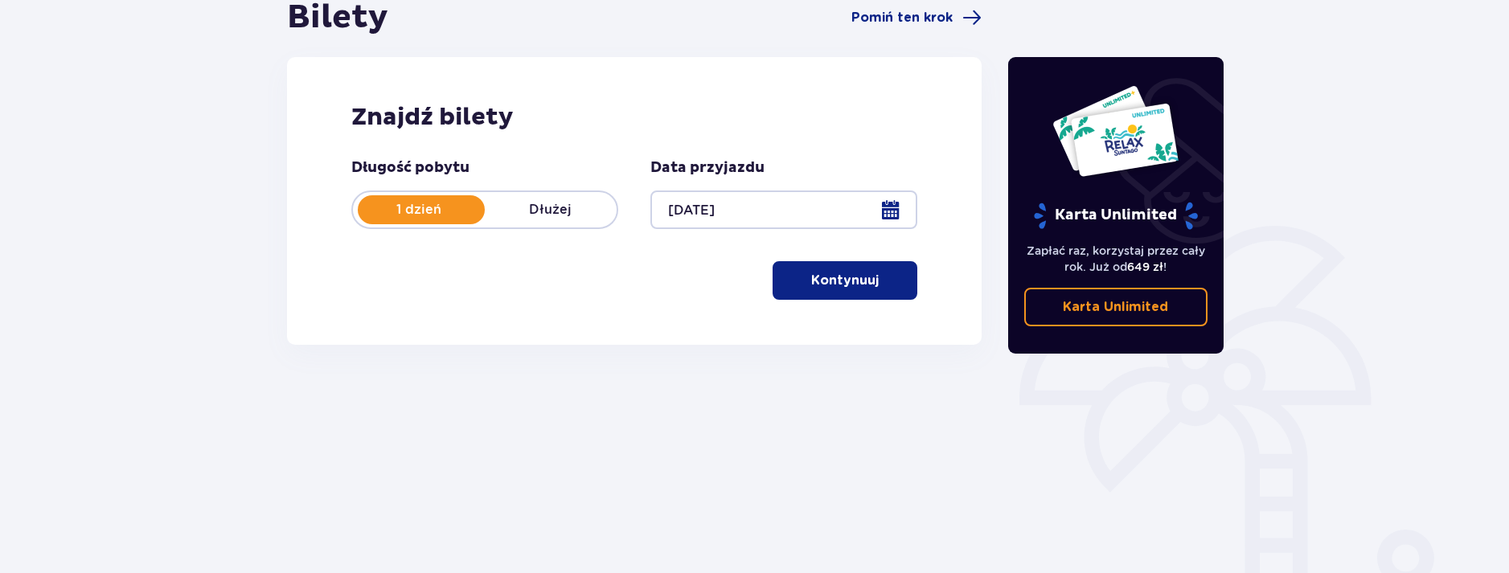
scroll to position [85, 0]
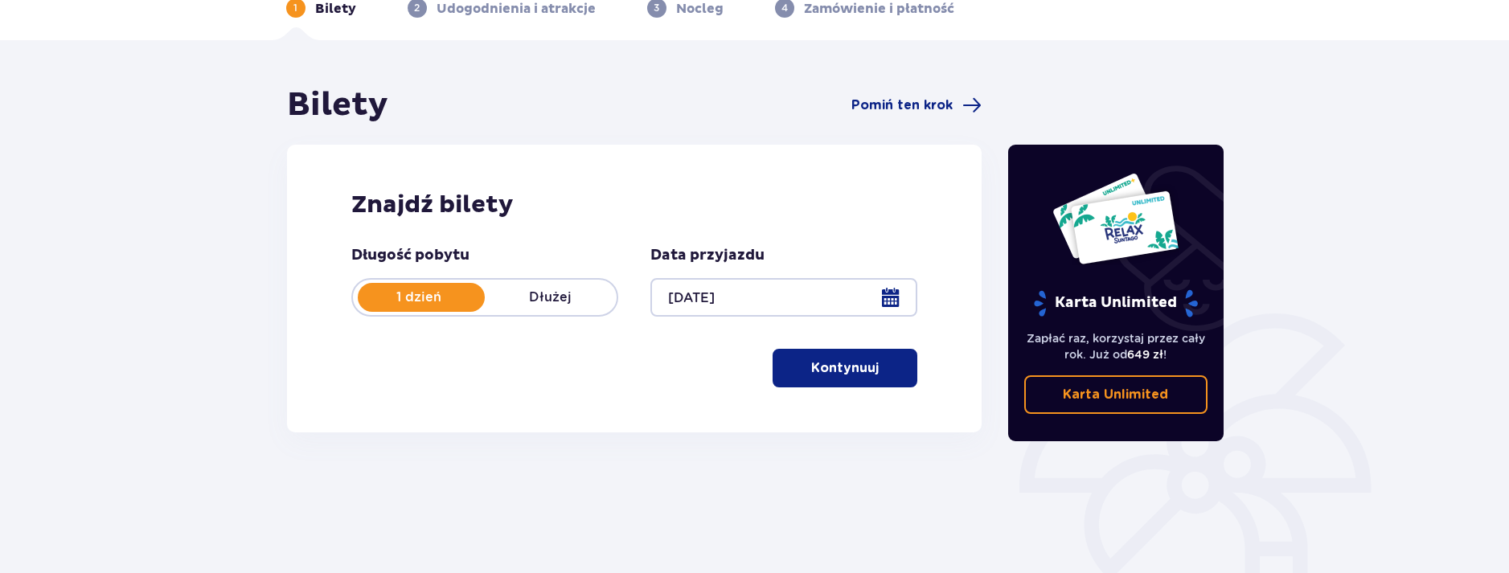
click at [815, 369] on p "Kontynuuj" at bounding box center [845, 368] width 68 height 18
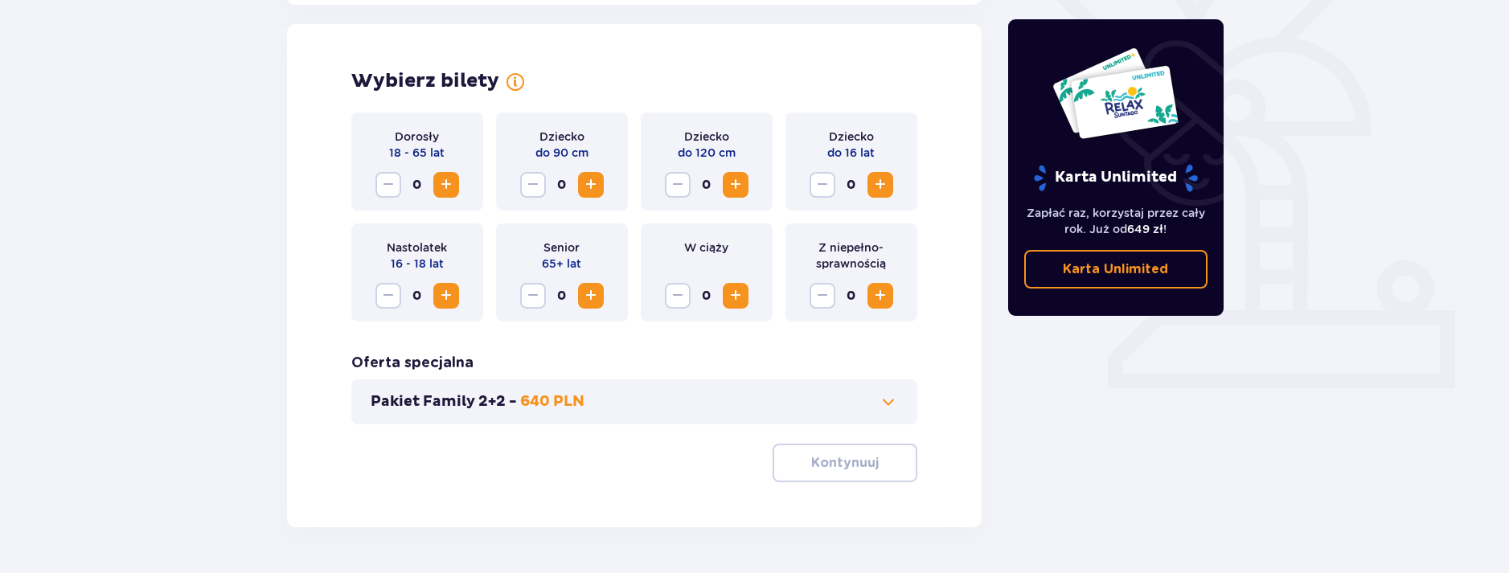
scroll to position [447, 0]
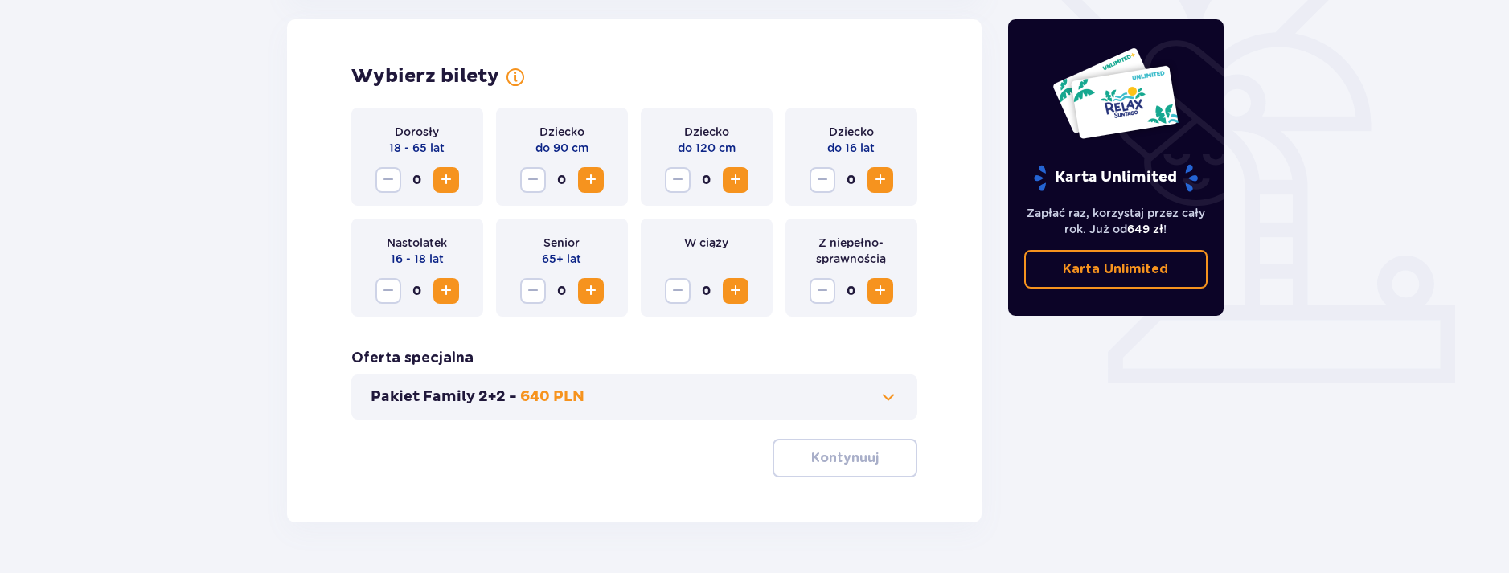
click at [885, 398] on span at bounding box center [888, 397] width 19 height 19
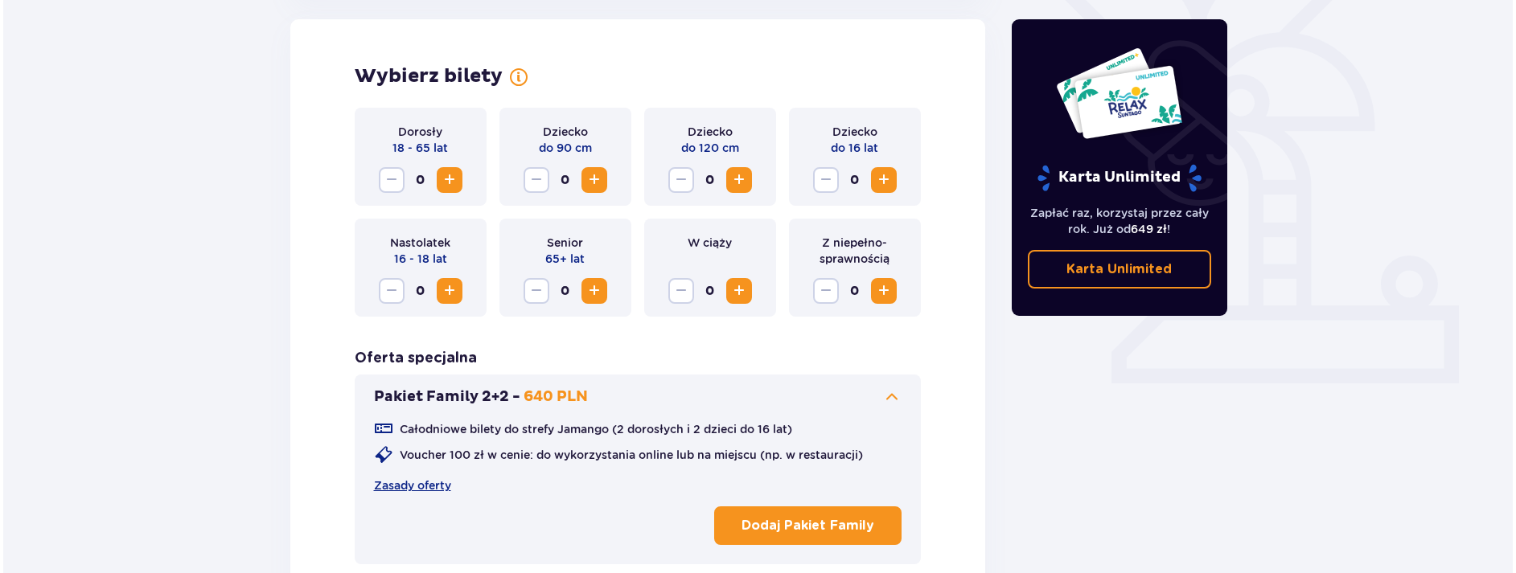
scroll to position [0, 0]
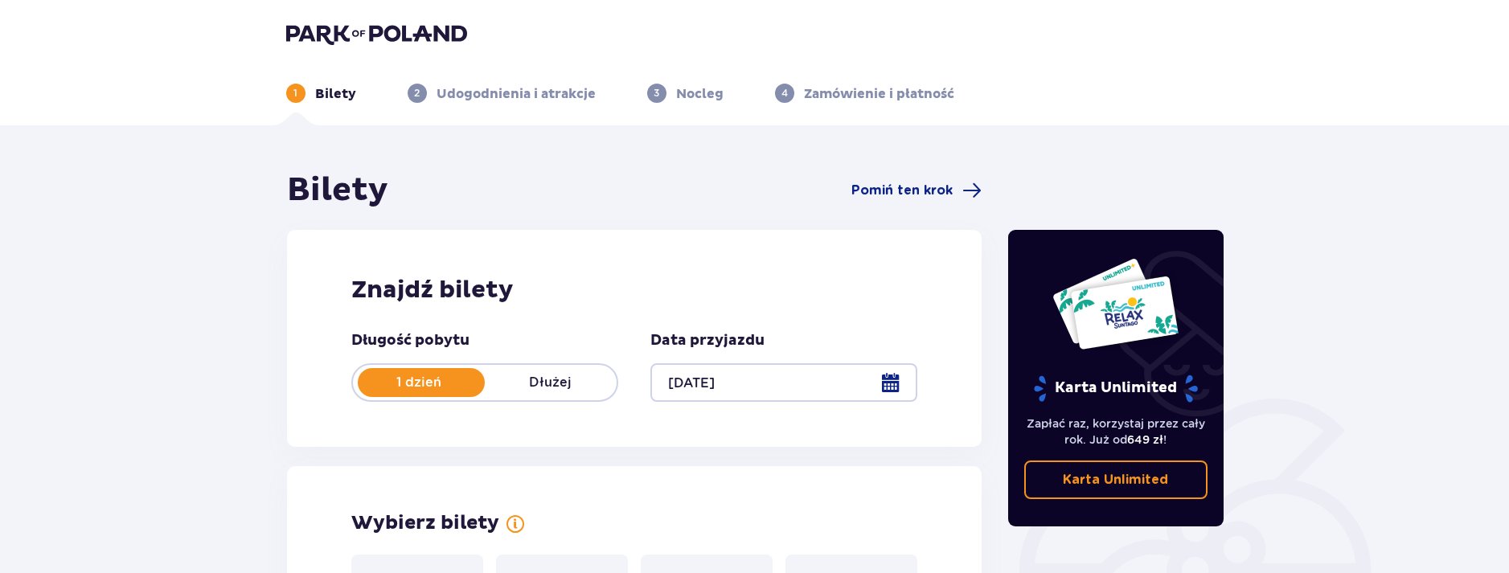
click at [703, 380] on div at bounding box center [784, 382] width 267 height 39
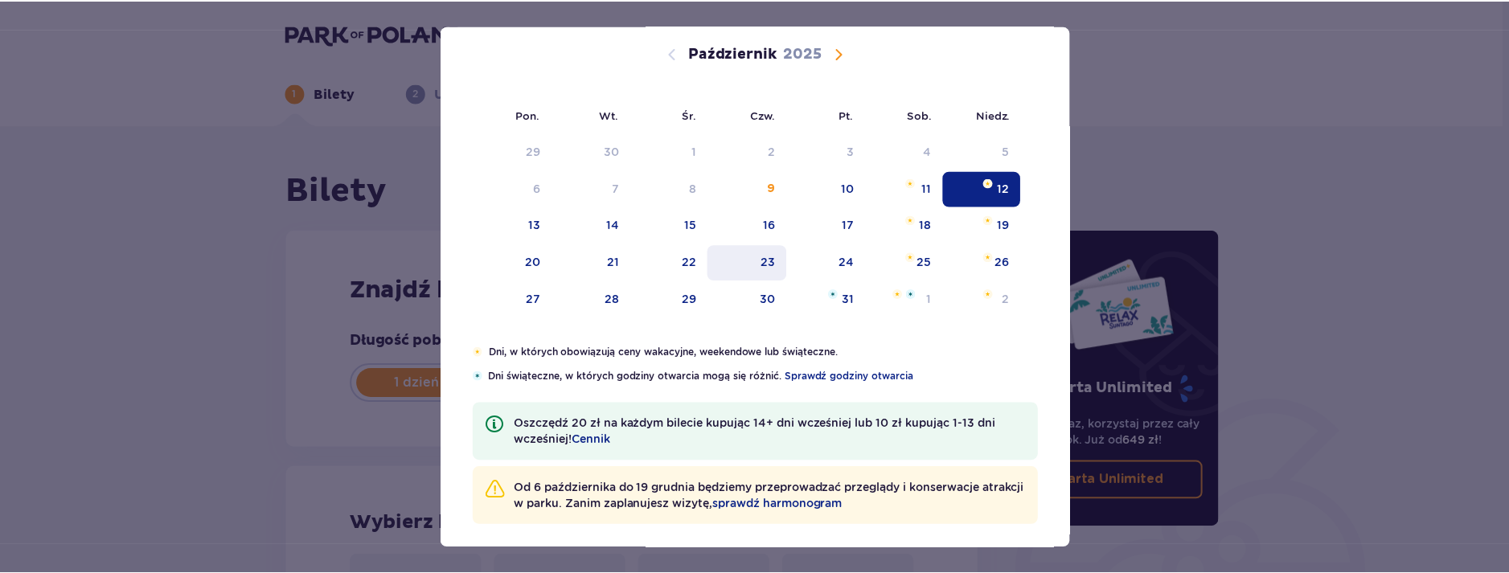
scroll to position [116, 0]
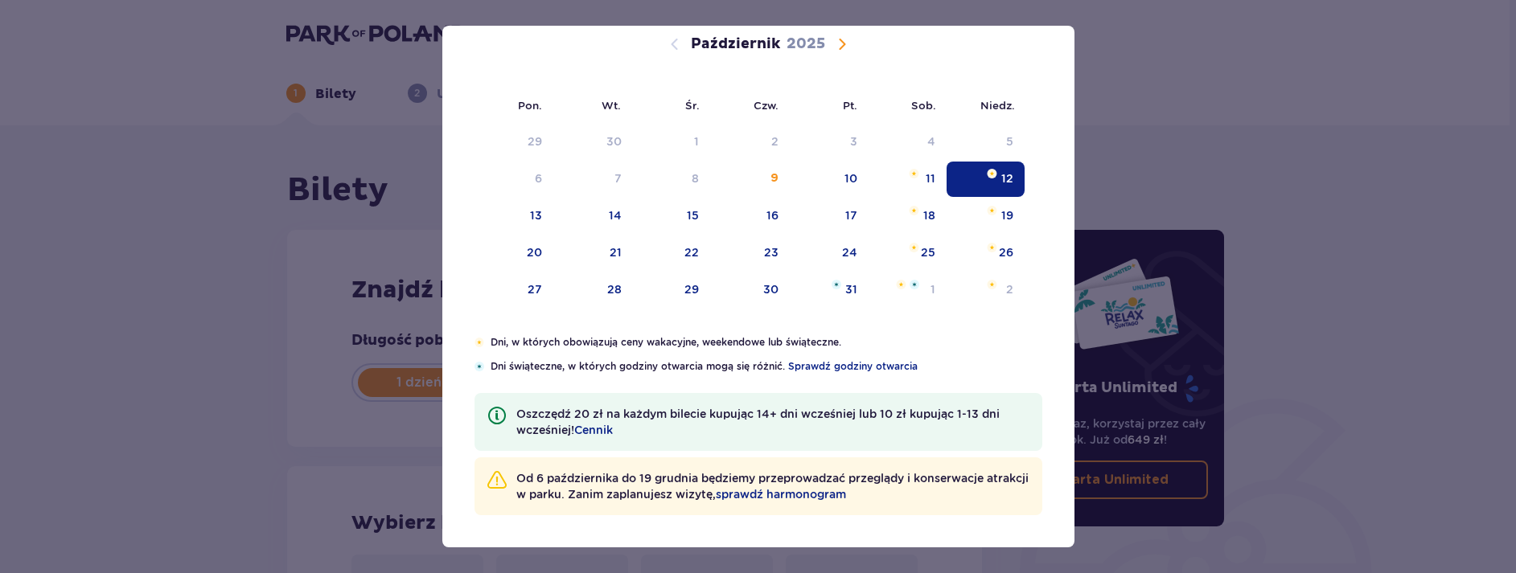
click at [840, 43] on span "Następny miesiąc" at bounding box center [841, 44] width 19 height 19
click at [1001, 217] on div "16" at bounding box center [1007, 215] width 12 height 16
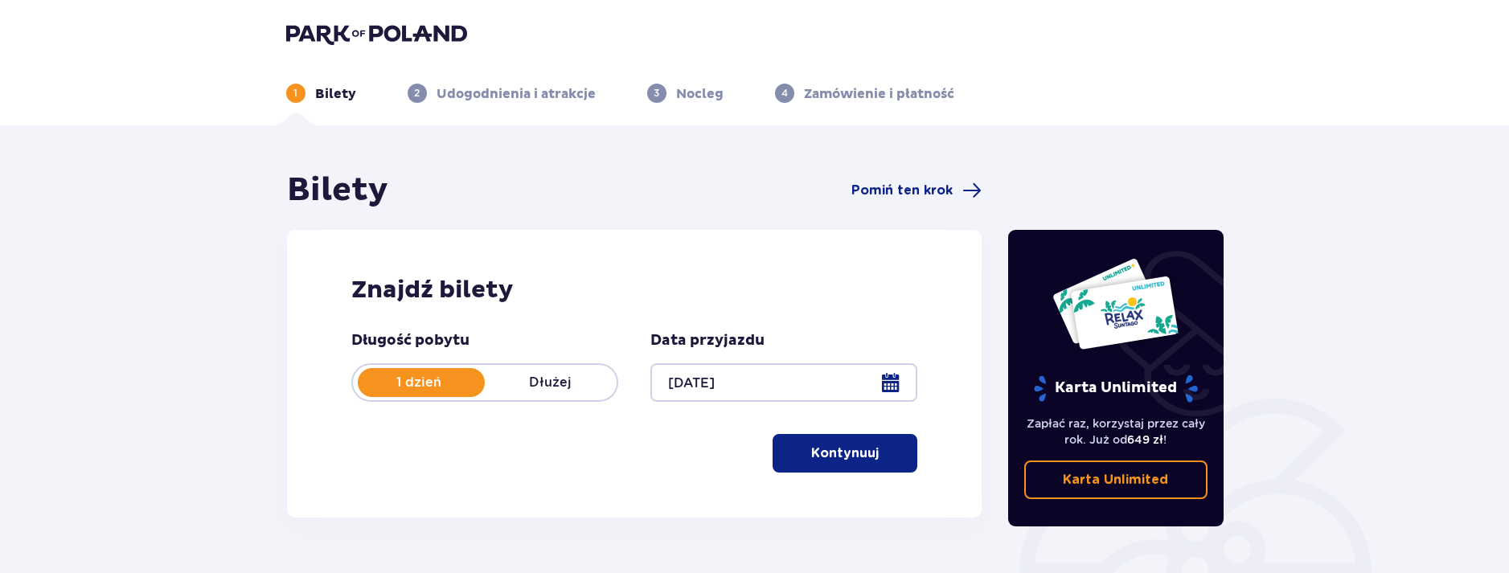
click at [864, 446] on p "Kontynuuj" at bounding box center [845, 454] width 68 height 18
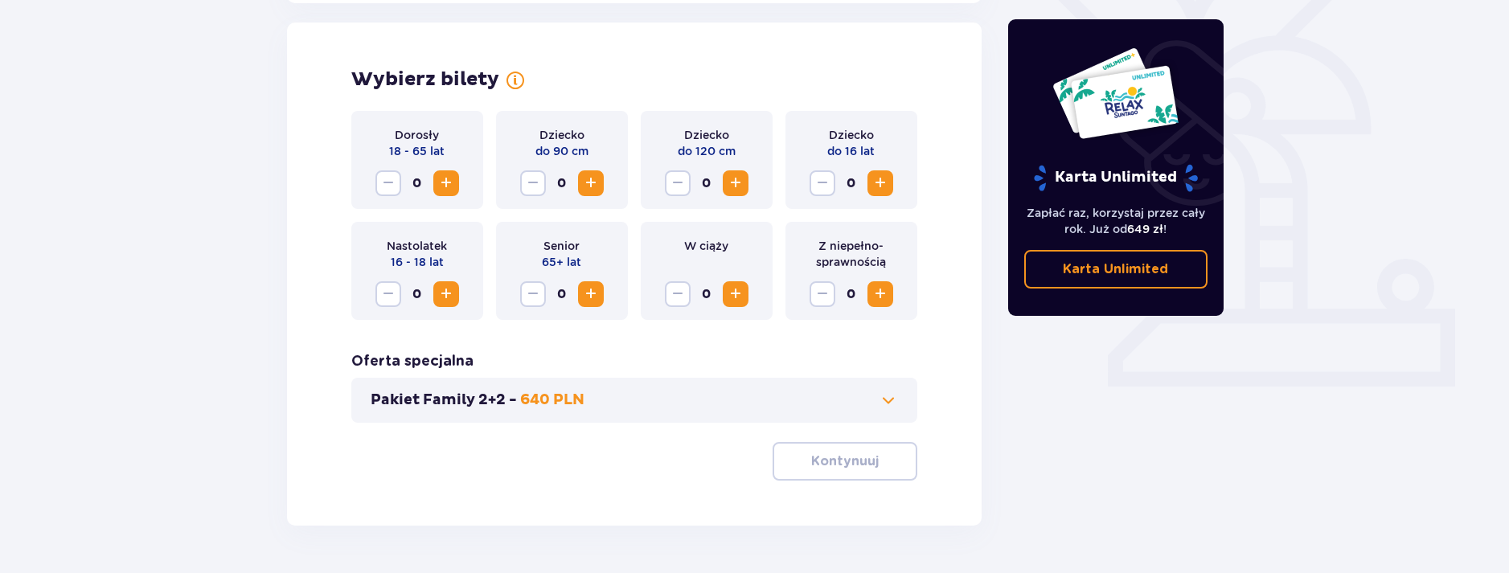
scroll to position [447, 0]
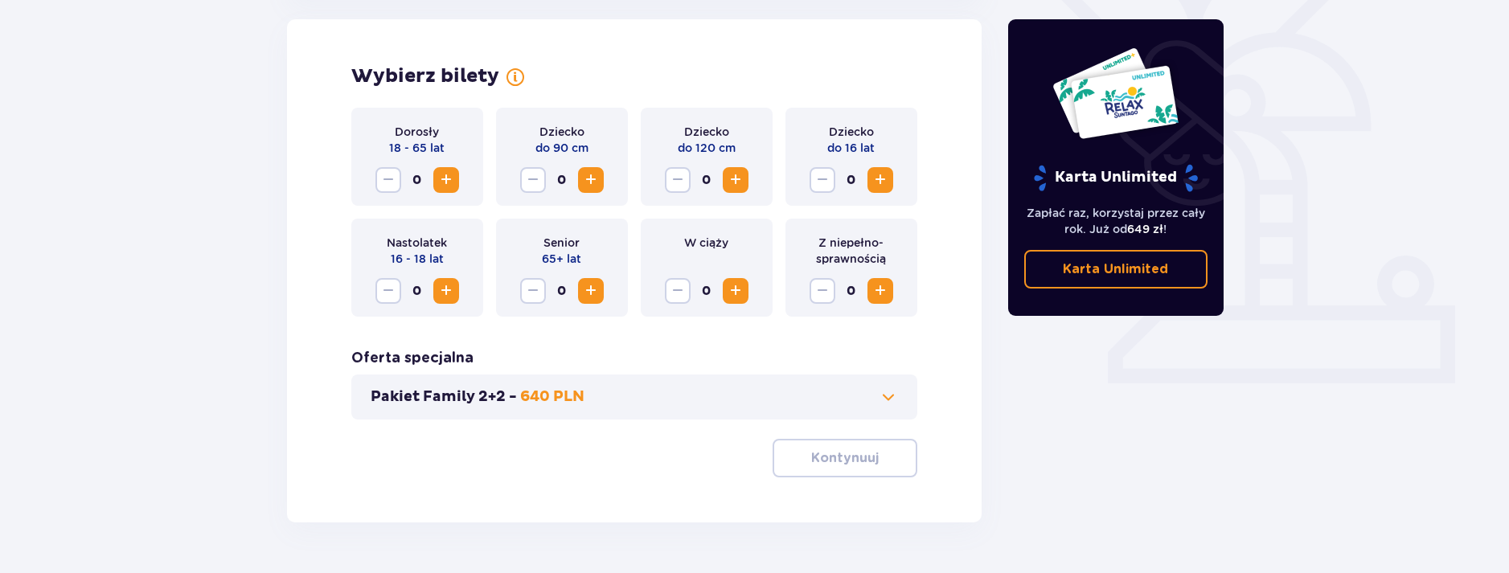
click at [889, 394] on span at bounding box center [888, 397] width 19 height 19
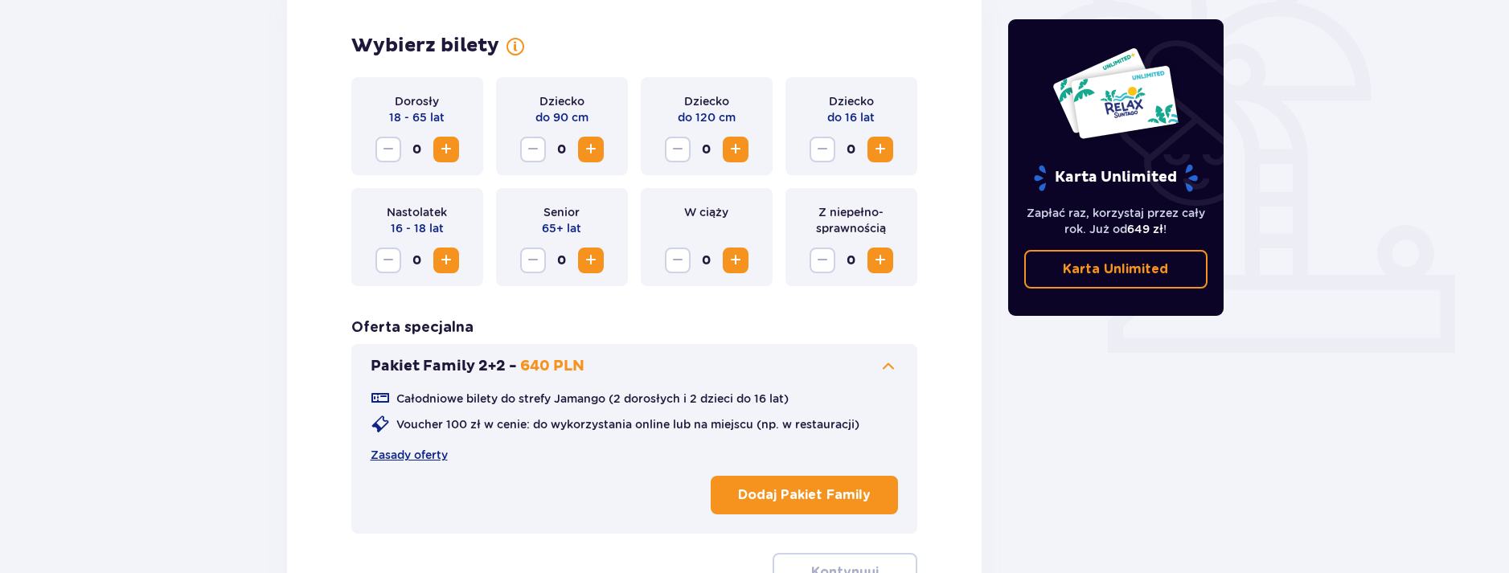
scroll to position [528, 0]
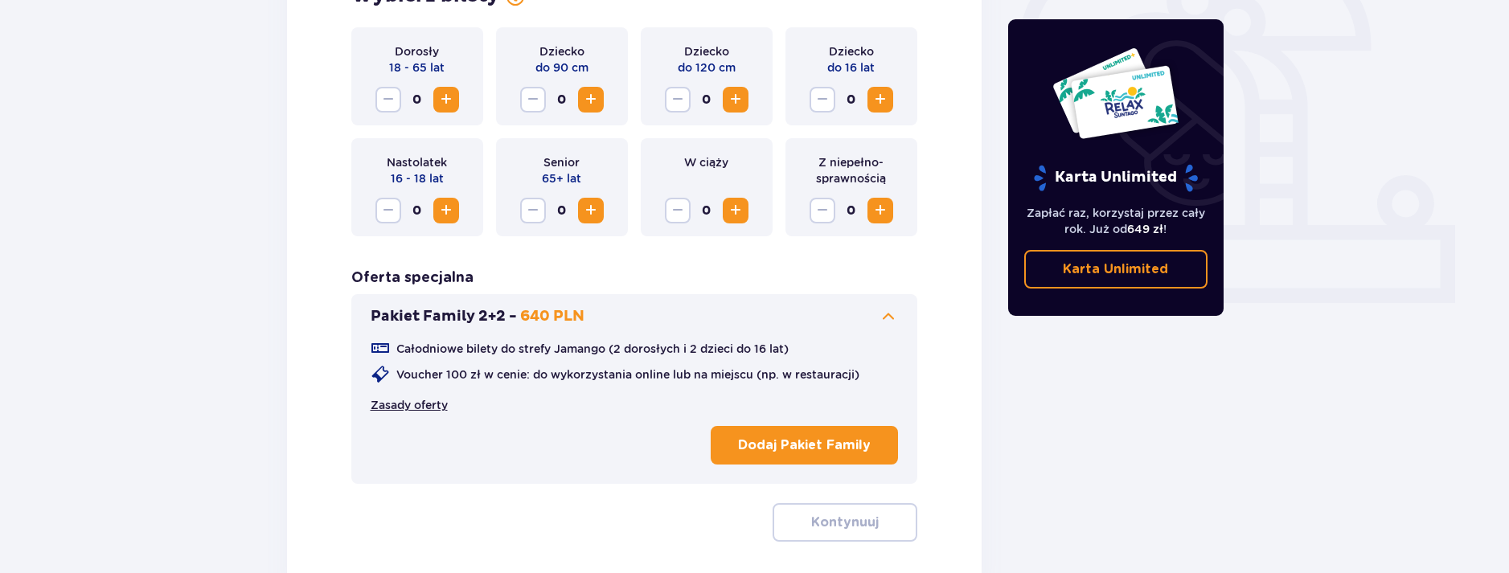
click at [423, 407] on link "Zasady oferty" at bounding box center [409, 405] width 77 height 16
click at [790, 437] on p "Dodaj Pakiet Family" at bounding box center [804, 446] width 133 height 18
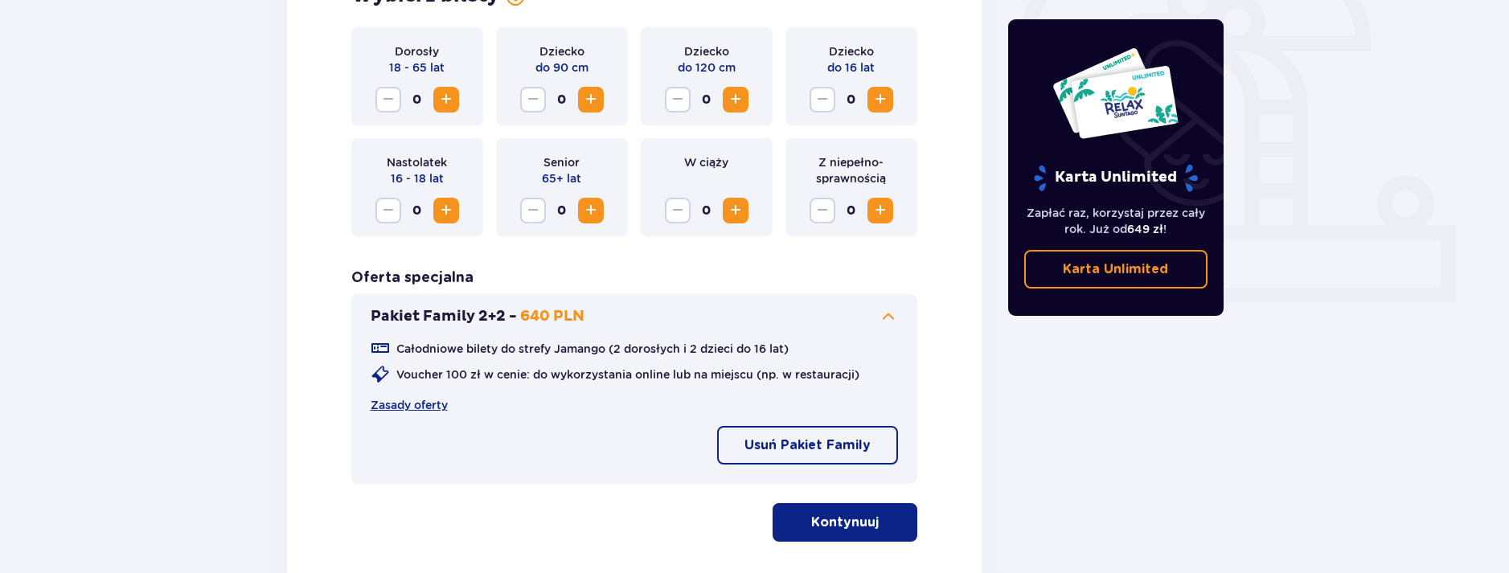
click at [877, 522] on span "button" at bounding box center [882, 522] width 19 height 19
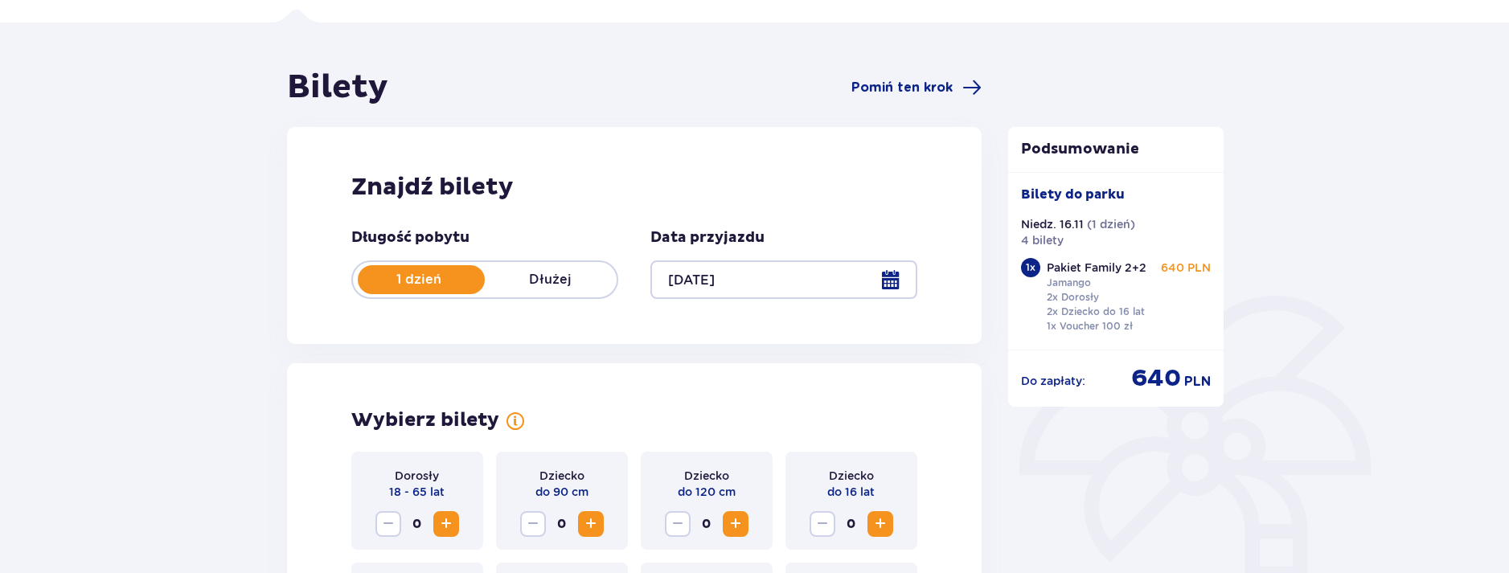
scroll to position [11, 0]
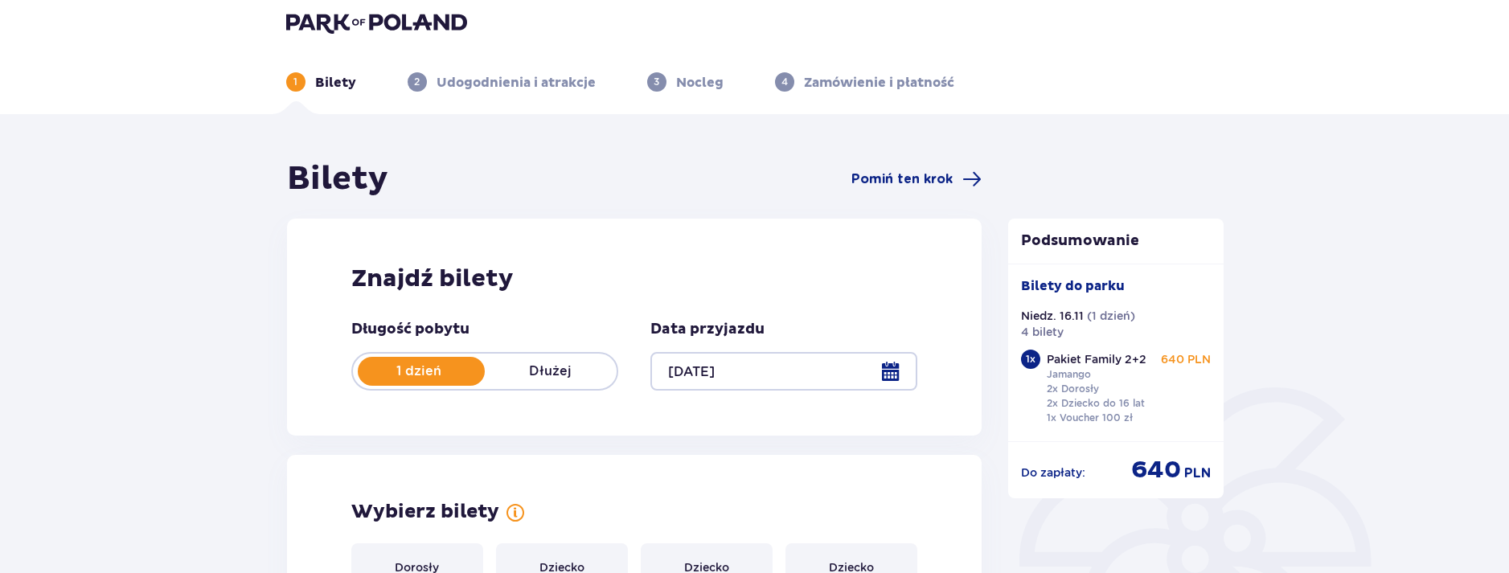
click at [716, 376] on div at bounding box center [784, 371] width 267 height 39
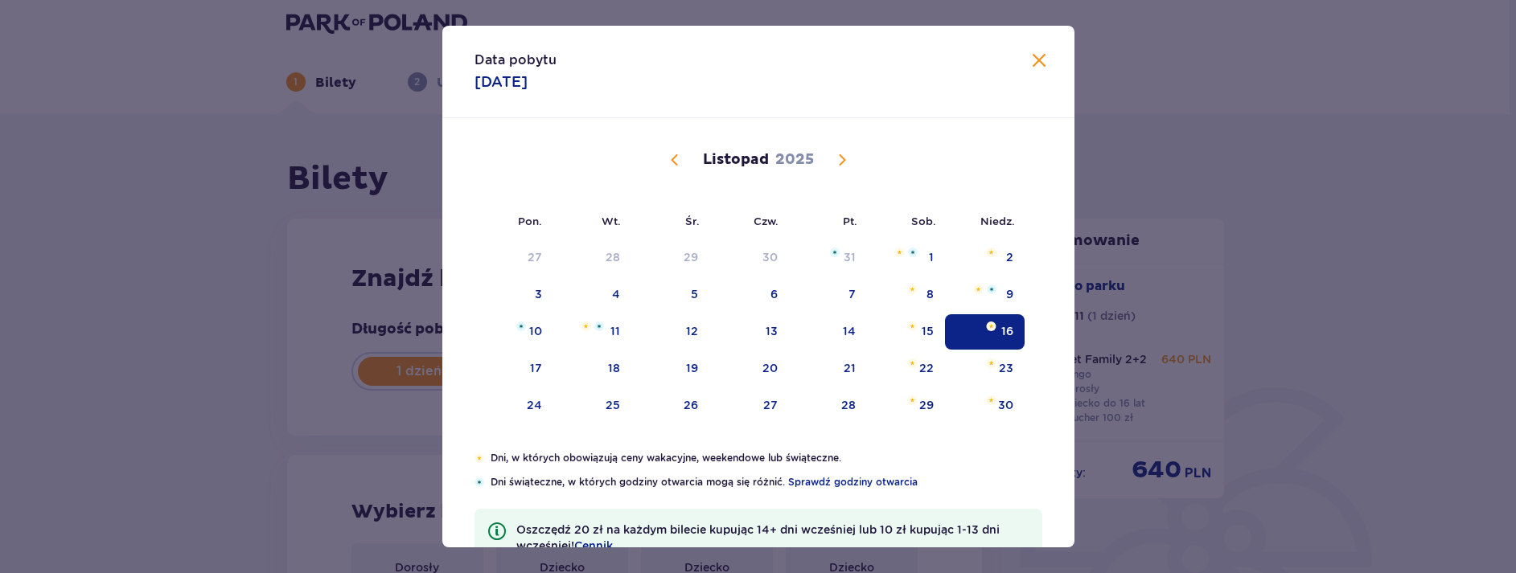
click at [671, 166] on span "Poprzedni miesiąc" at bounding box center [674, 159] width 19 height 19
click at [990, 301] on div "12" at bounding box center [986, 294] width 78 height 35
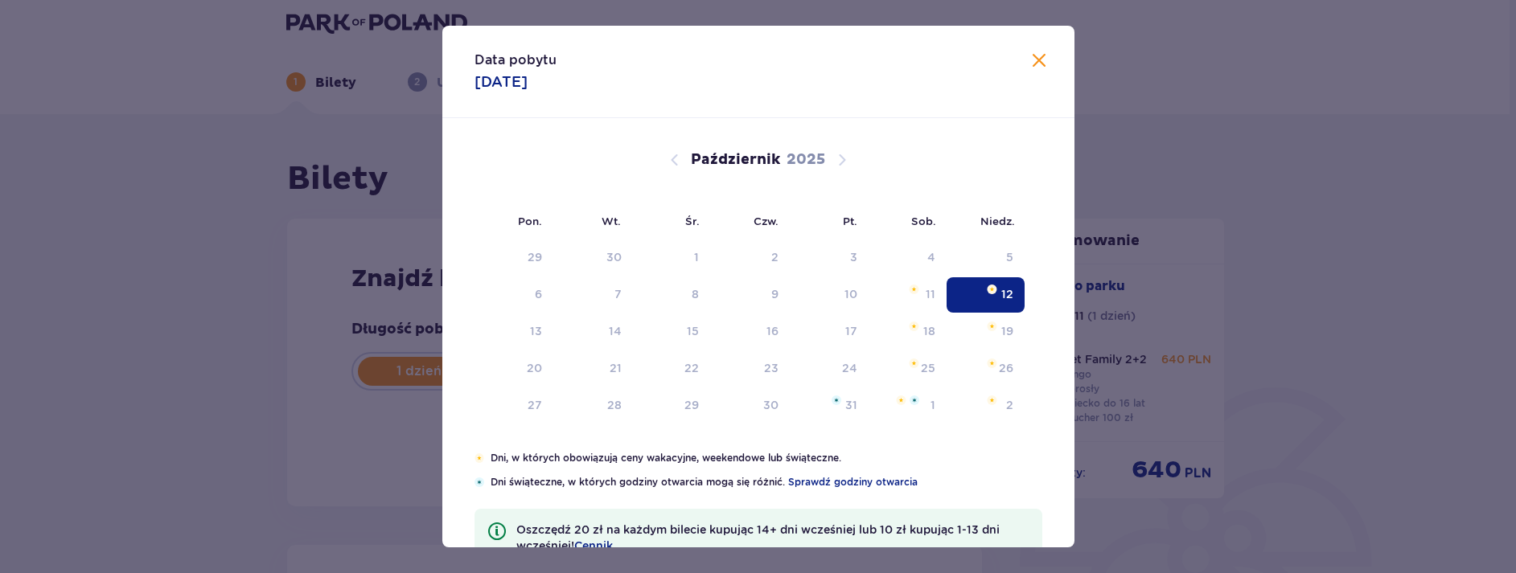
type input "[DATE]"
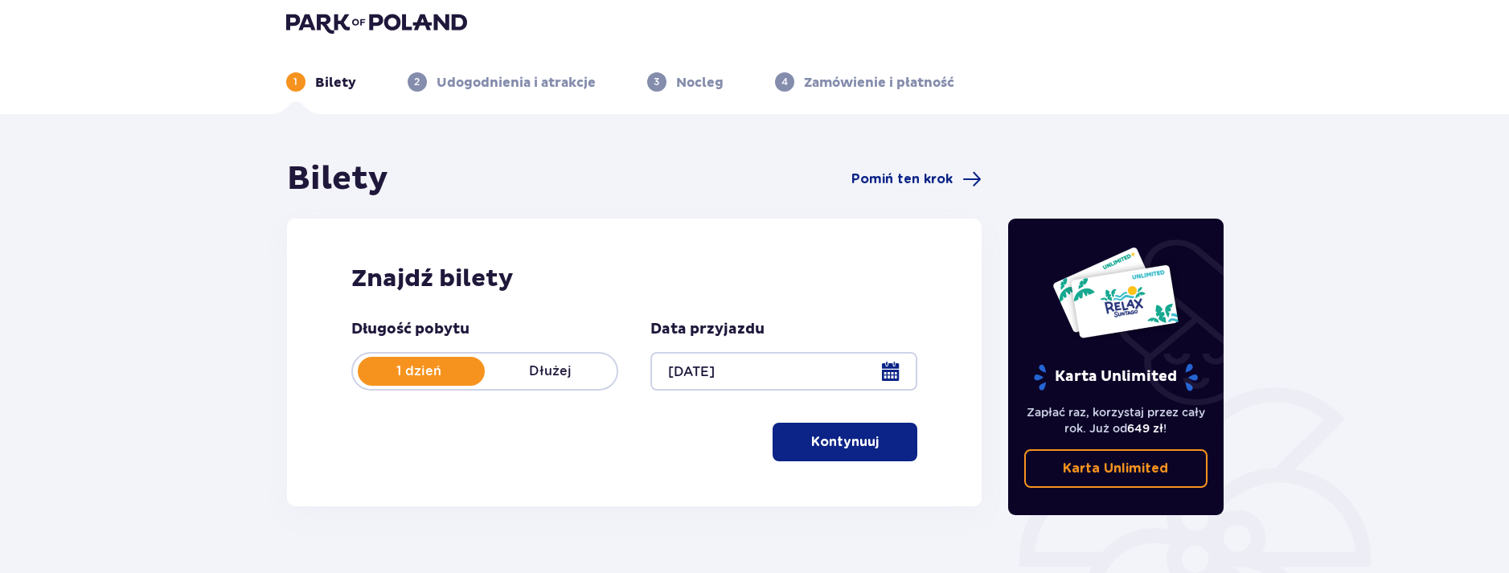
click at [835, 443] on p "Kontynuuj" at bounding box center [845, 442] width 68 height 18
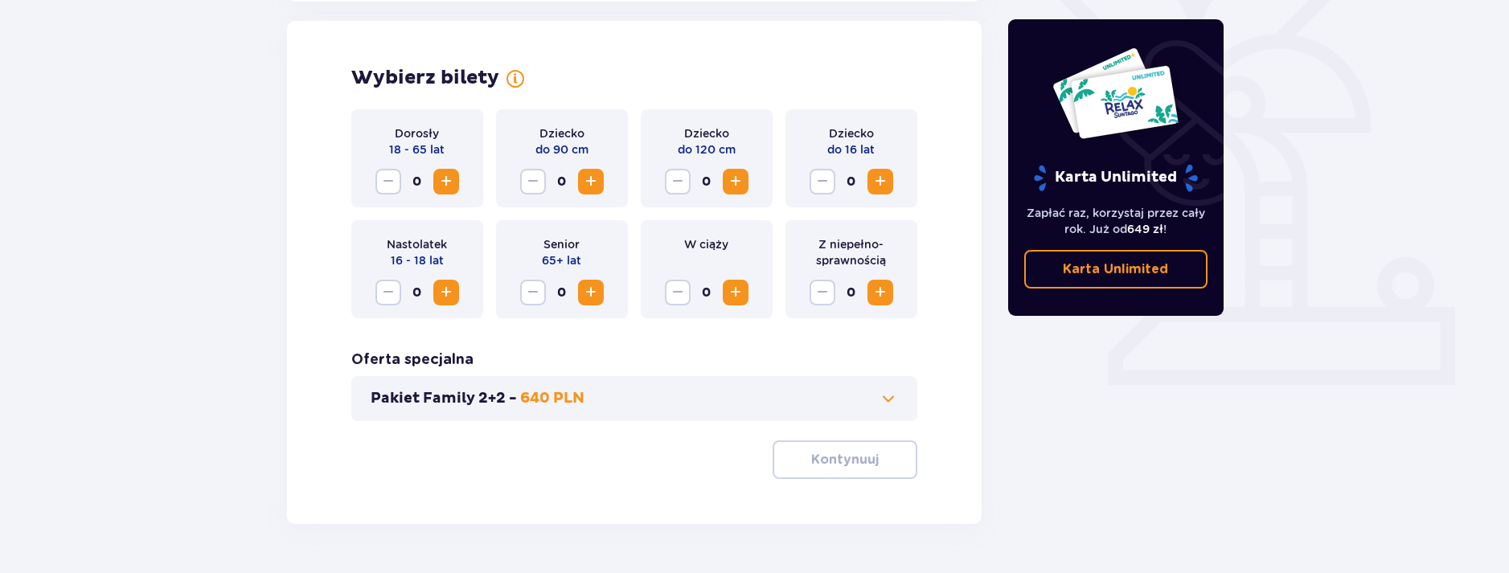
scroll to position [447, 0]
click at [673, 403] on button "Pakiet Family 2+2 - 640 PLN" at bounding box center [635, 397] width 528 height 19
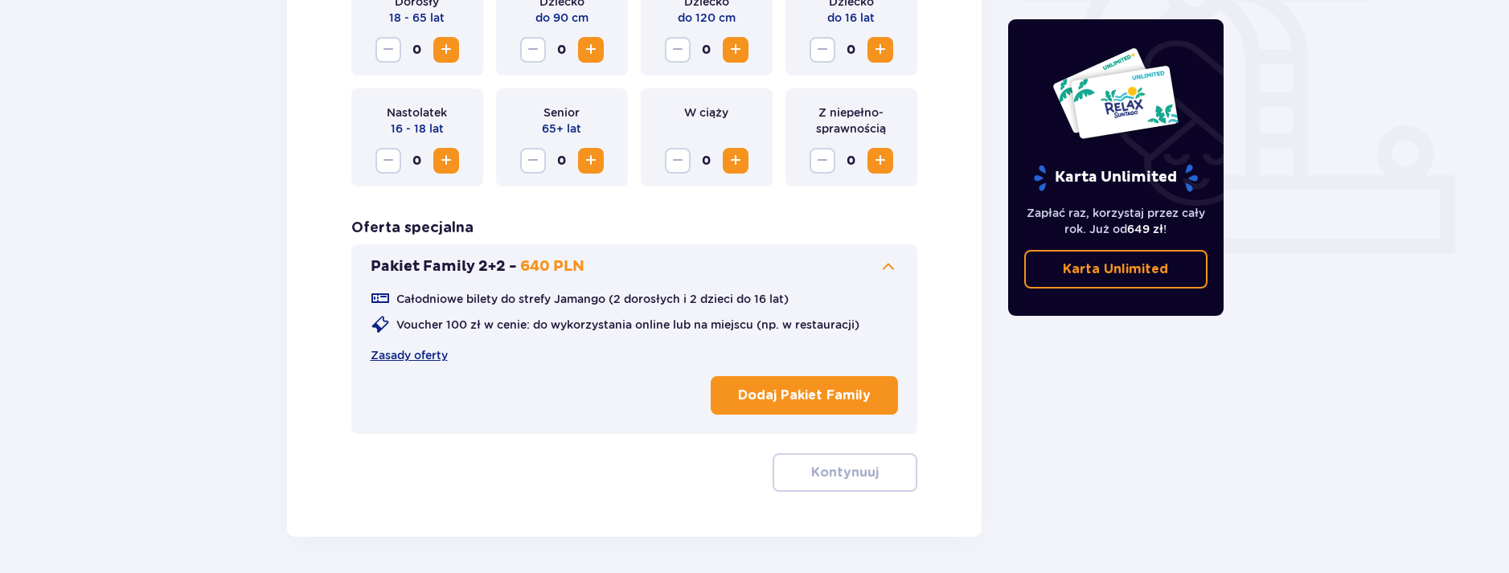
scroll to position [638, 0]
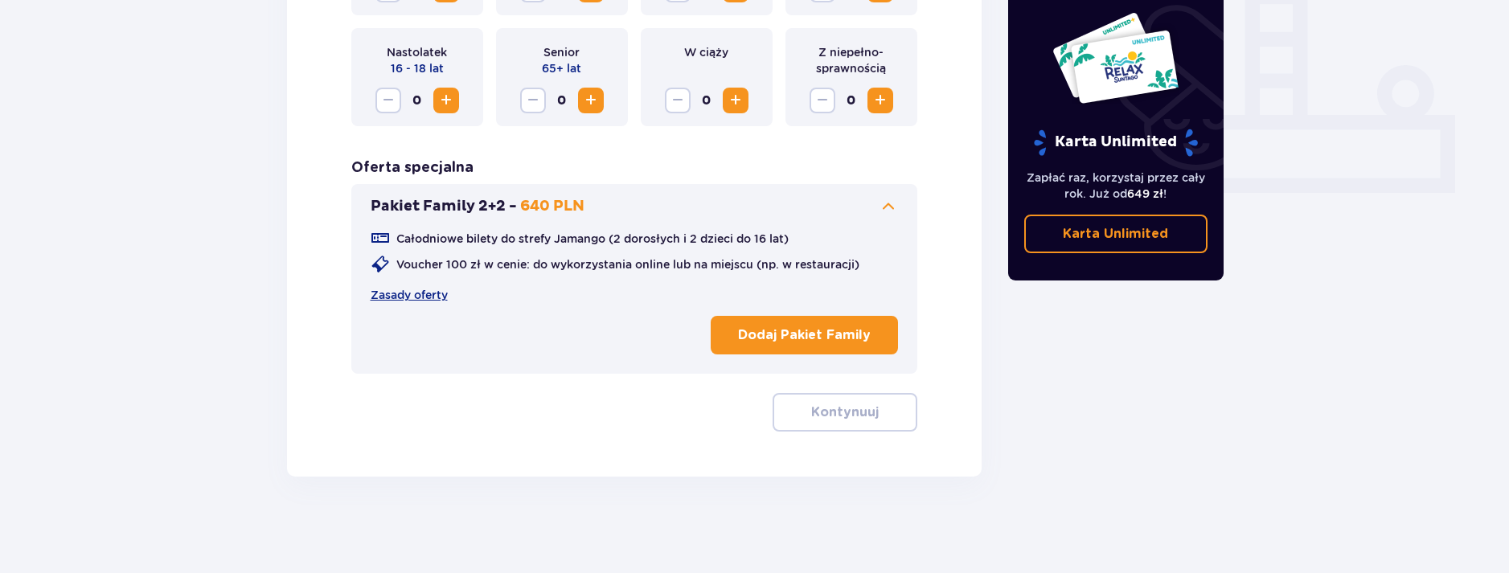
click at [781, 340] on p "Dodaj Pakiet Family" at bounding box center [804, 335] width 133 height 18
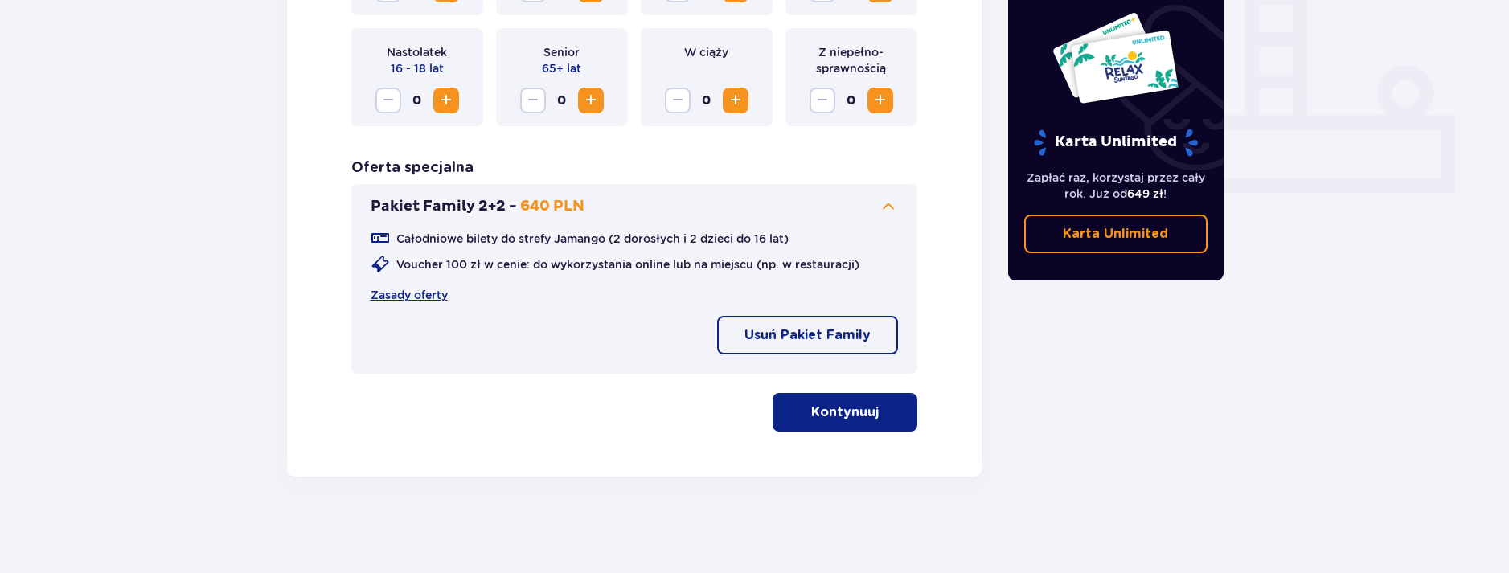
click at [823, 410] on p "Kontynuuj" at bounding box center [845, 413] width 68 height 18
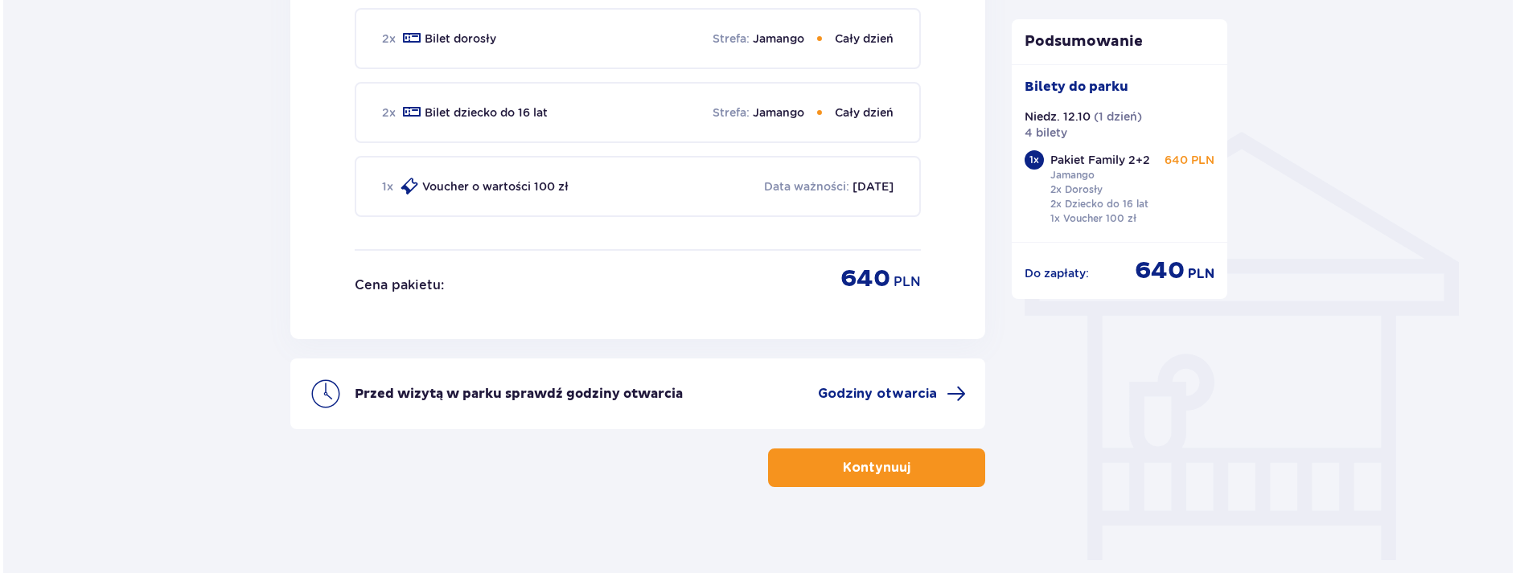
scroll to position [1185, 0]
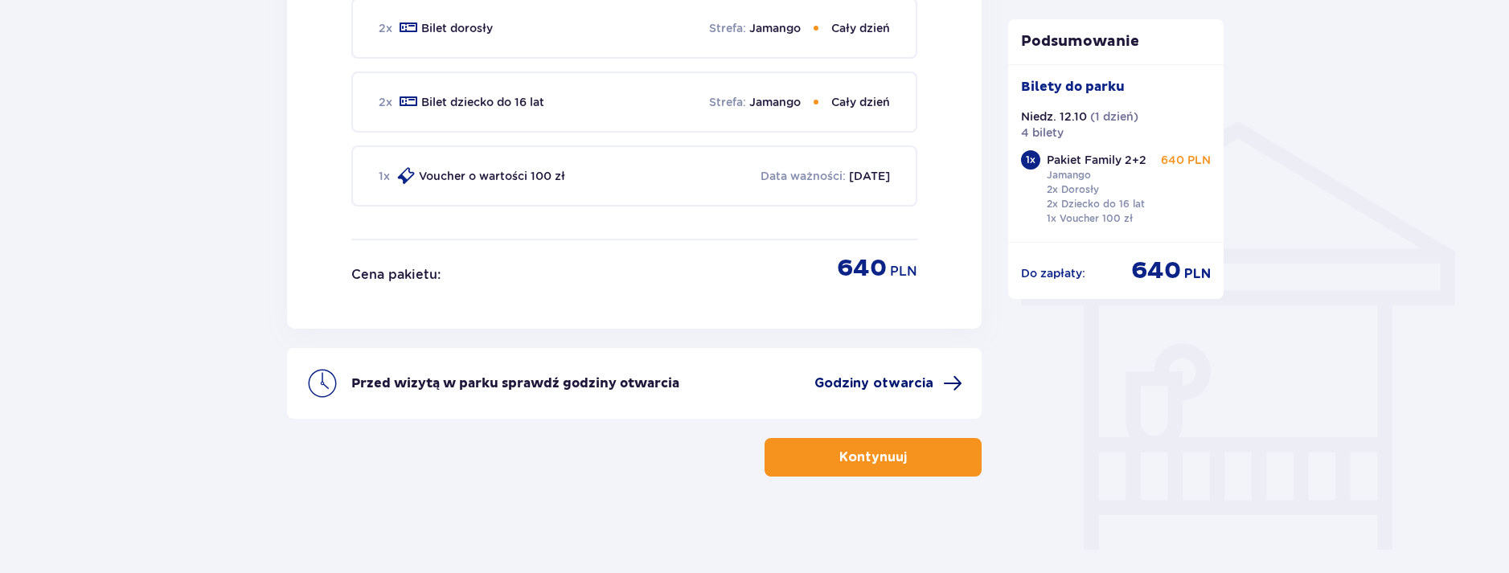
click at [875, 385] on span "Godziny otwarcia" at bounding box center [874, 384] width 119 height 18
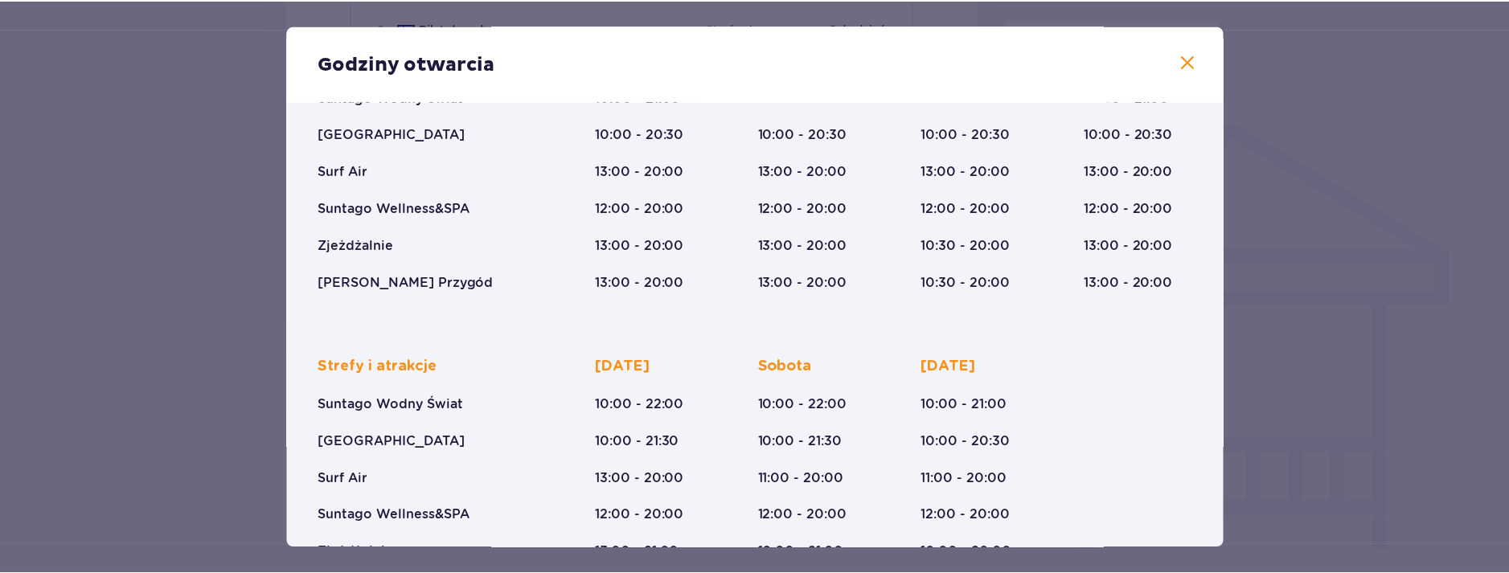
scroll to position [277, 0]
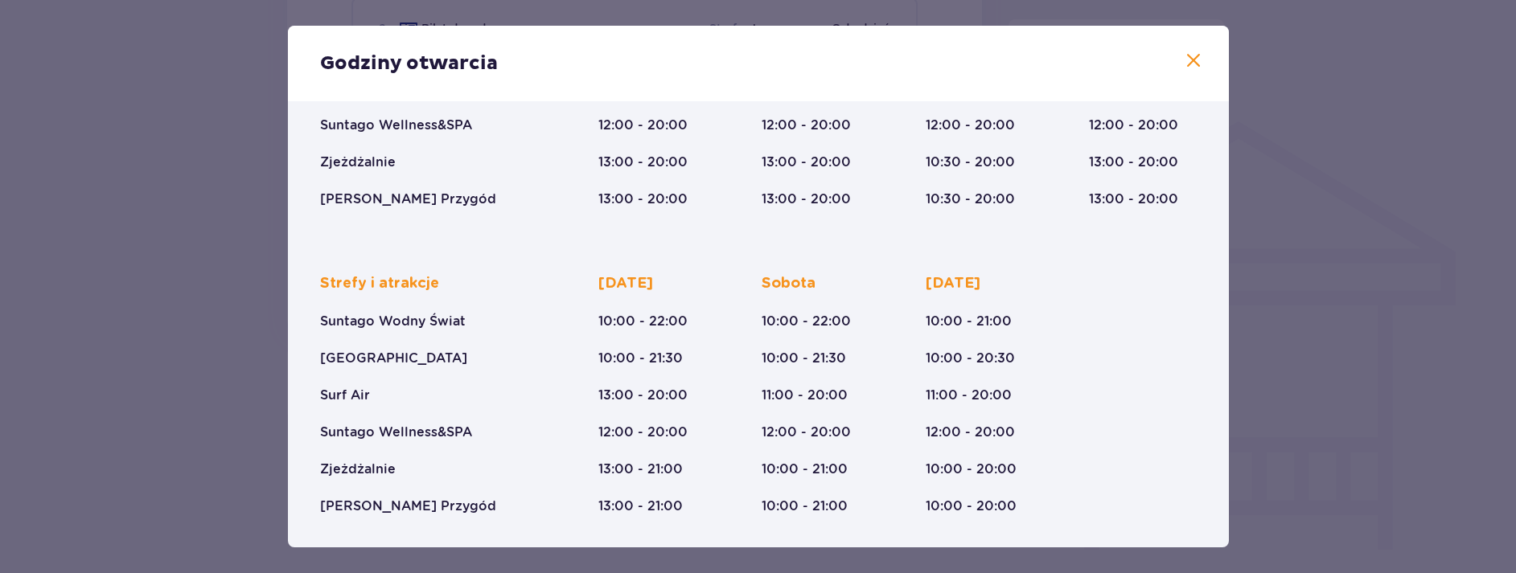
click at [1186, 59] on span at bounding box center [1193, 60] width 19 height 19
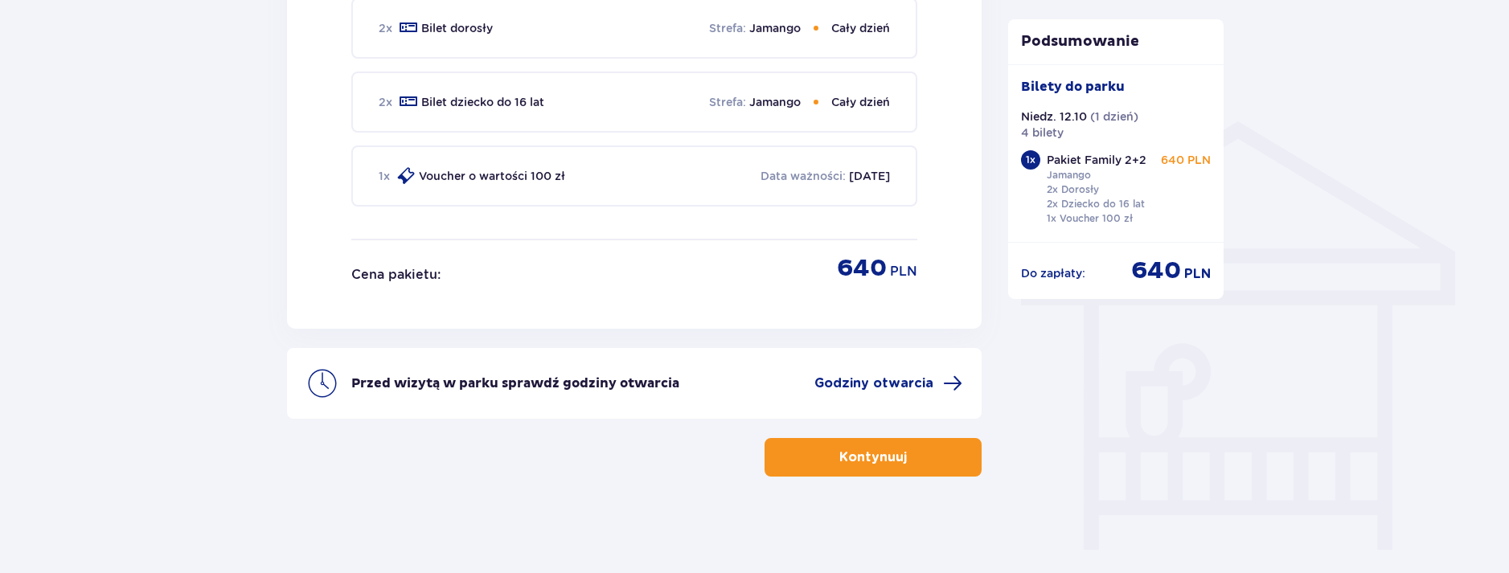
click at [856, 463] on p "Kontynuuj" at bounding box center [874, 458] width 68 height 18
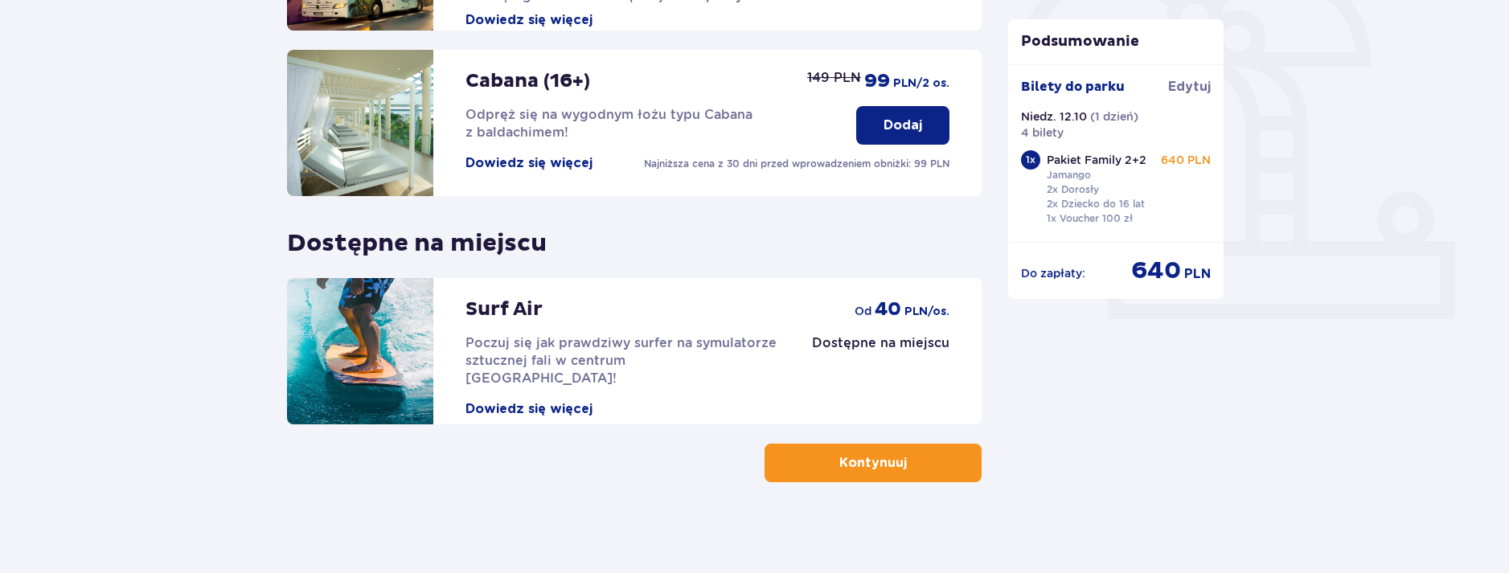
scroll to position [517, 0]
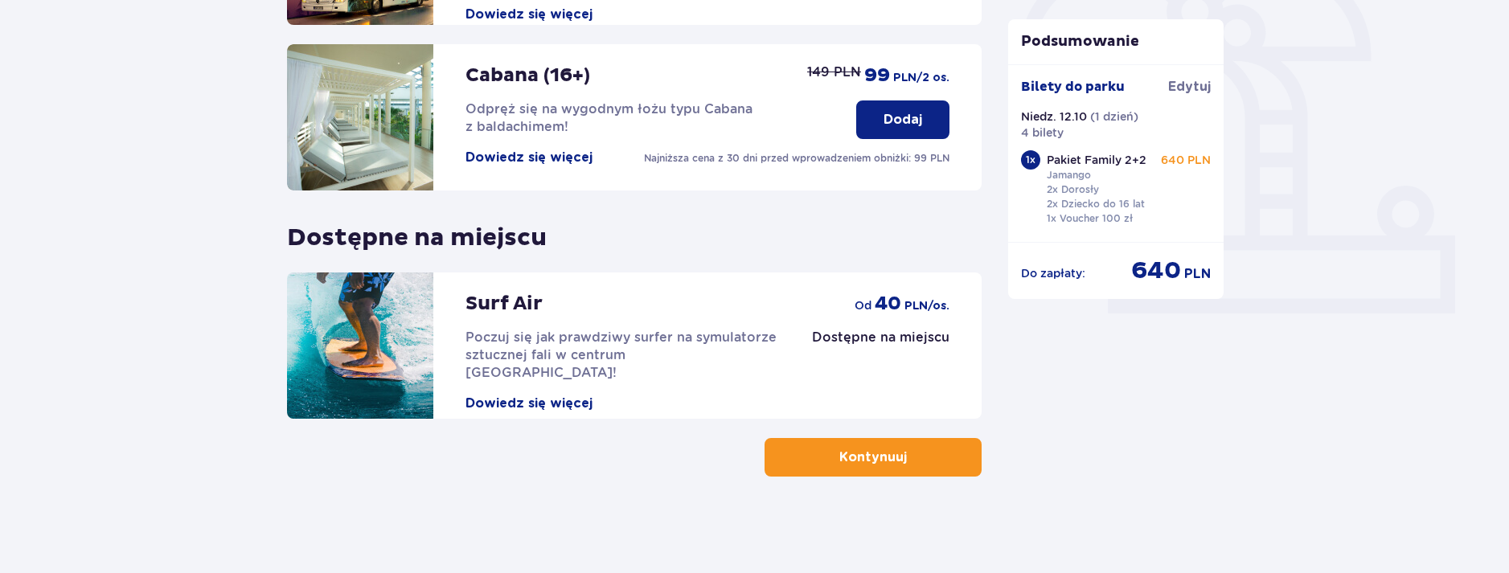
click at [940, 449] on button "Kontynuuj" at bounding box center [873, 457] width 217 height 39
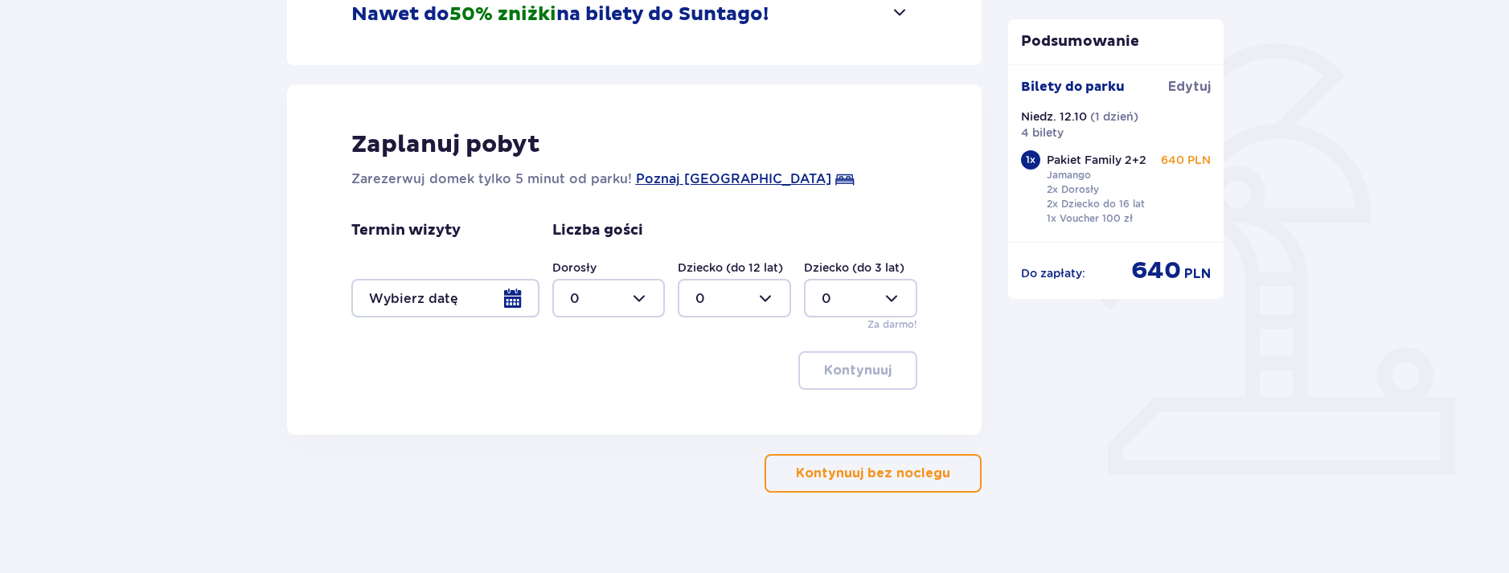
scroll to position [372, 0]
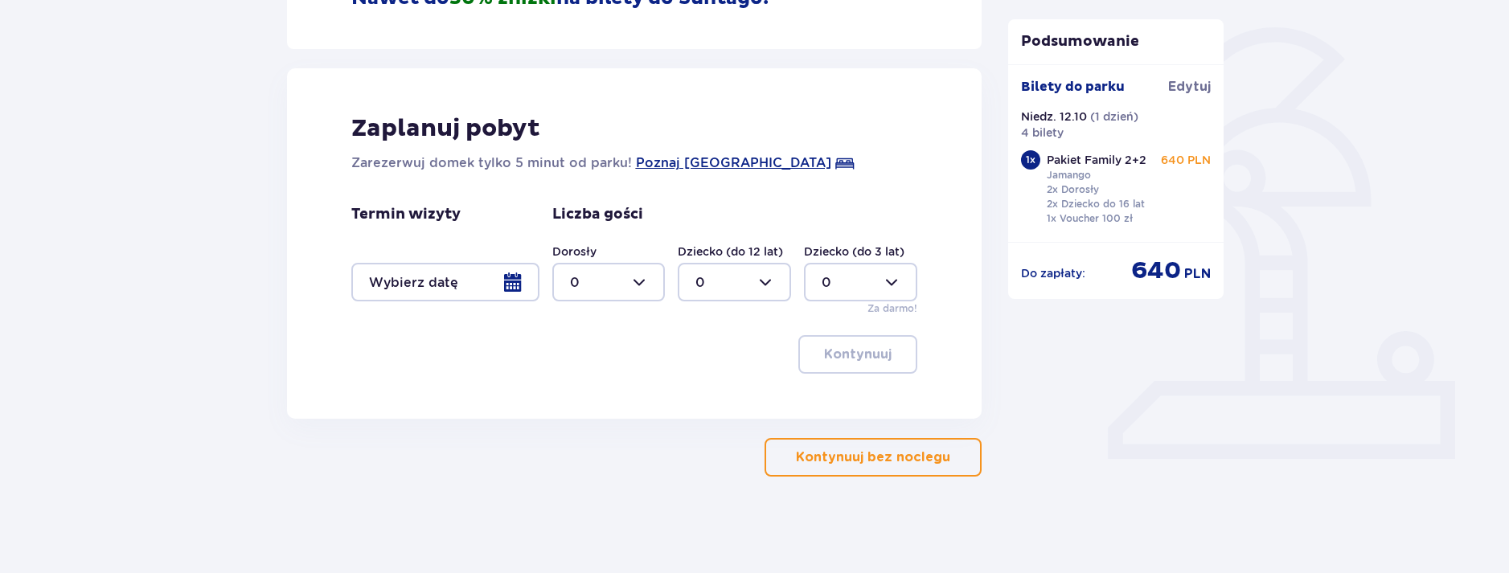
click at [510, 285] on div at bounding box center [445, 282] width 188 height 39
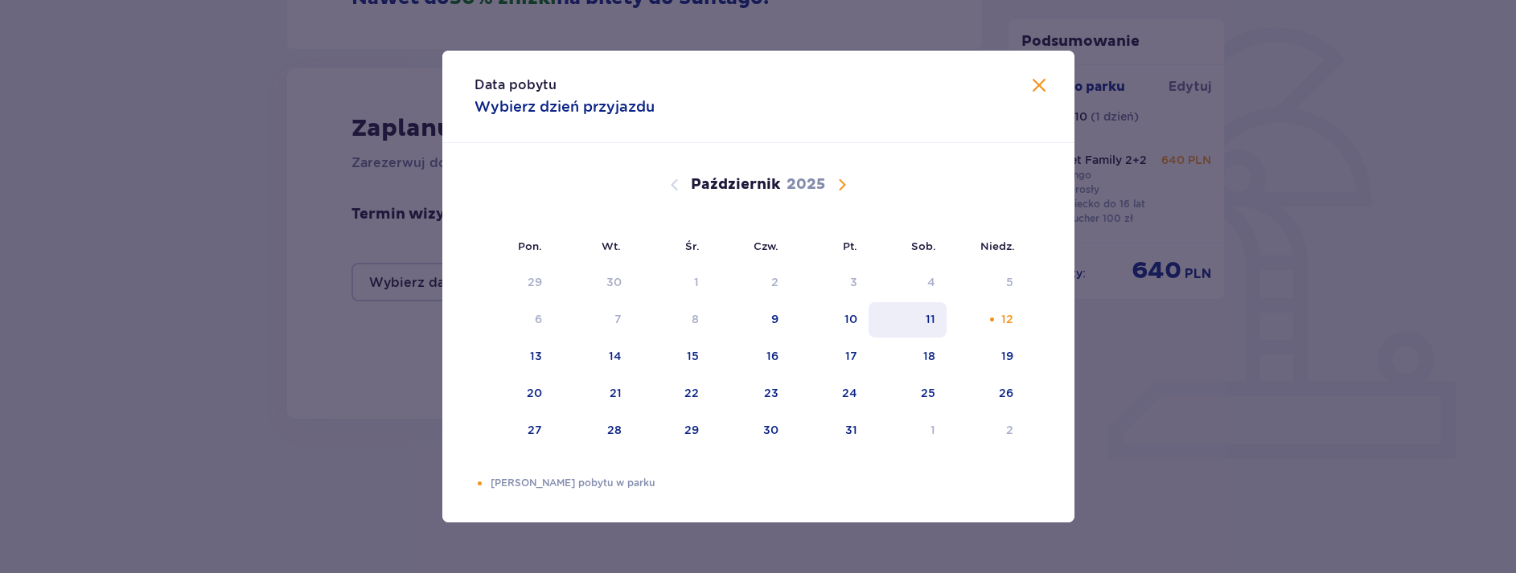
click at [925, 319] on div "11" at bounding box center [908, 319] width 78 height 35
click at [998, 322] on div "12" at bounding box center [986, 319] width 78 height 35
type input "[DATE] - [DATE]"
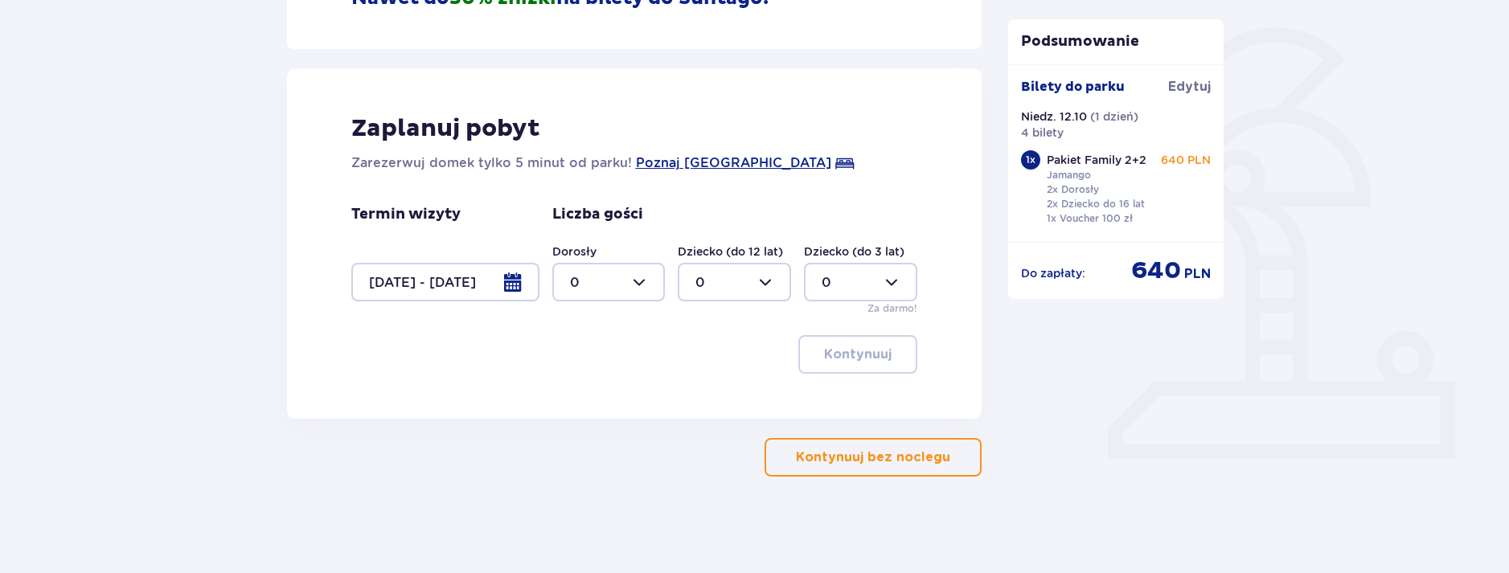
click at [639, 276] on div at bounding box center [608, 282] width 113 height 39
click at [588, 395] on div "2" at bounding box center [609, 399] width 78 height 18
type input "2"
click at [767, 281] on div at bounding box center [734, 282] width 113 height 39
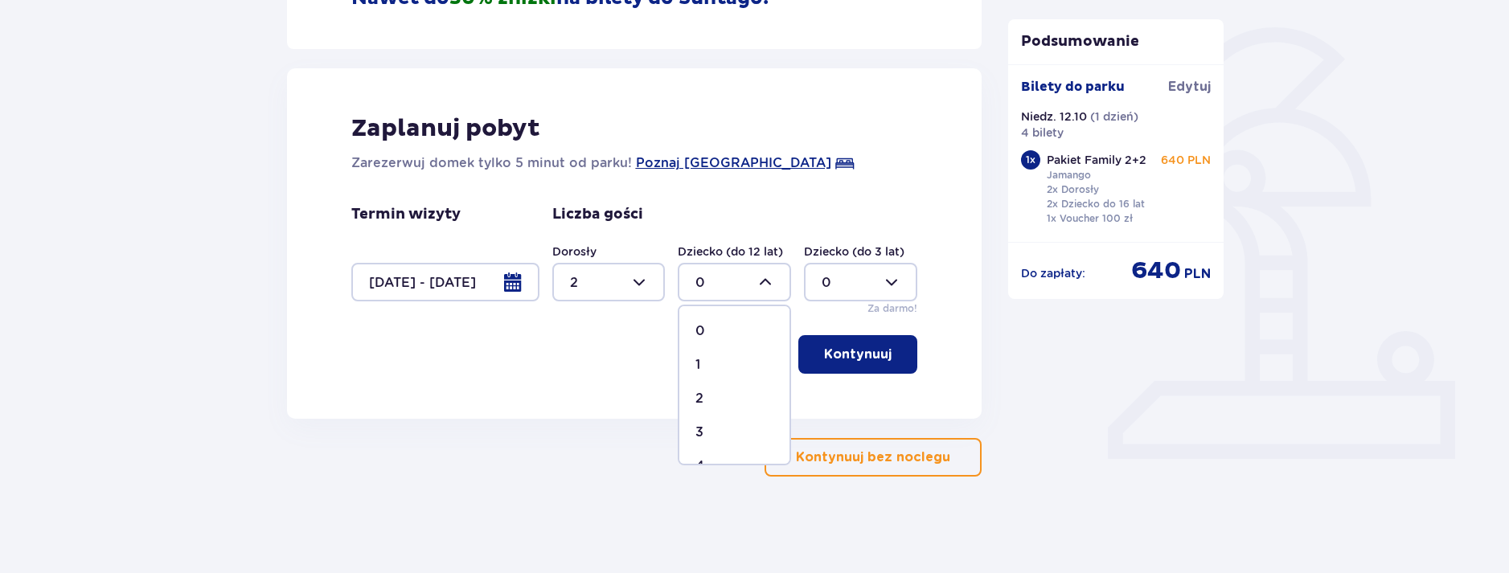
click at [719, 361] on div "1" at bounding box center [735, 365] width 78 height 18
type input "1"
click at [860, 277] on div at bounding box center [860, 282] width 113 height 39
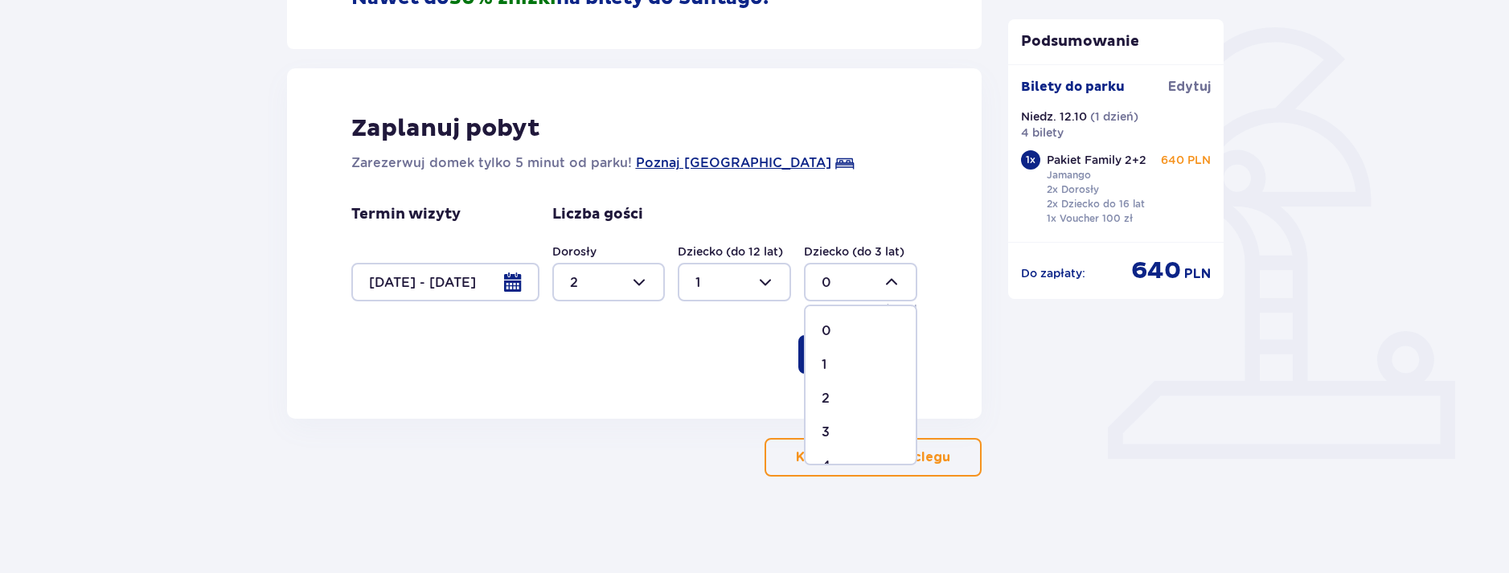
click at [827, 358] on div "1" at bounding box center [861, 365] width 78 height 18
type input "1"
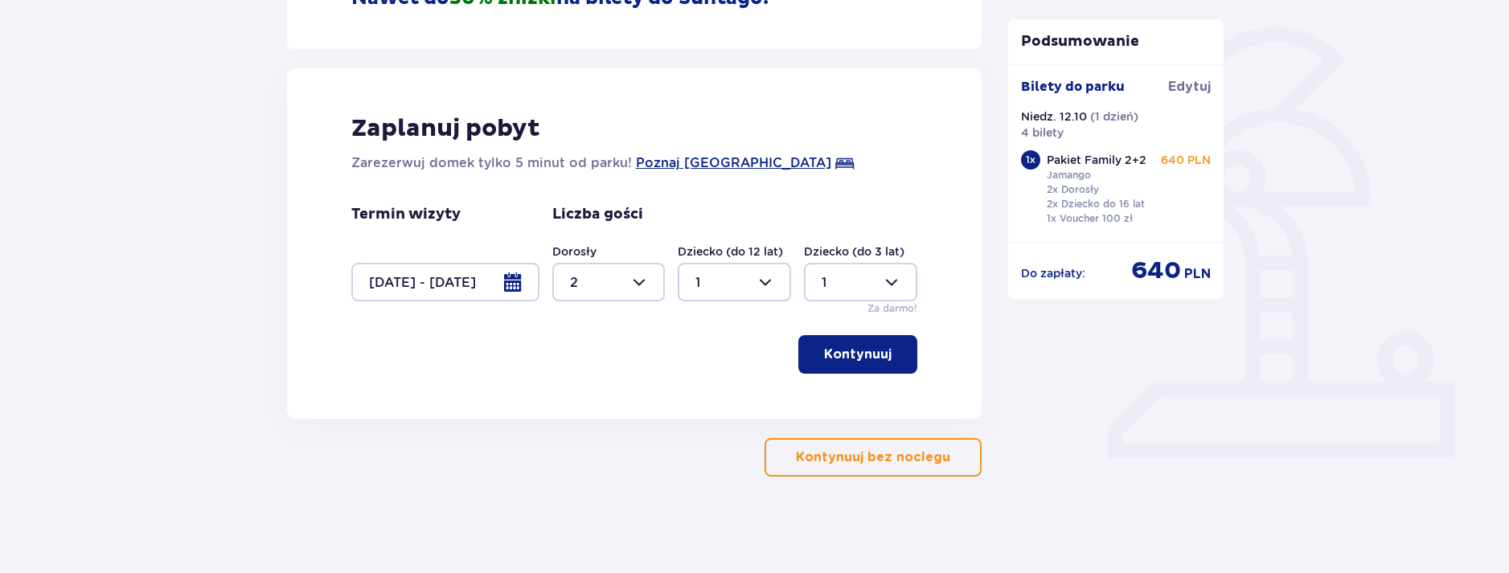
click at [864, 355] on p "Kontynuuj" at bounding box center [858, 355] width 68 height 18
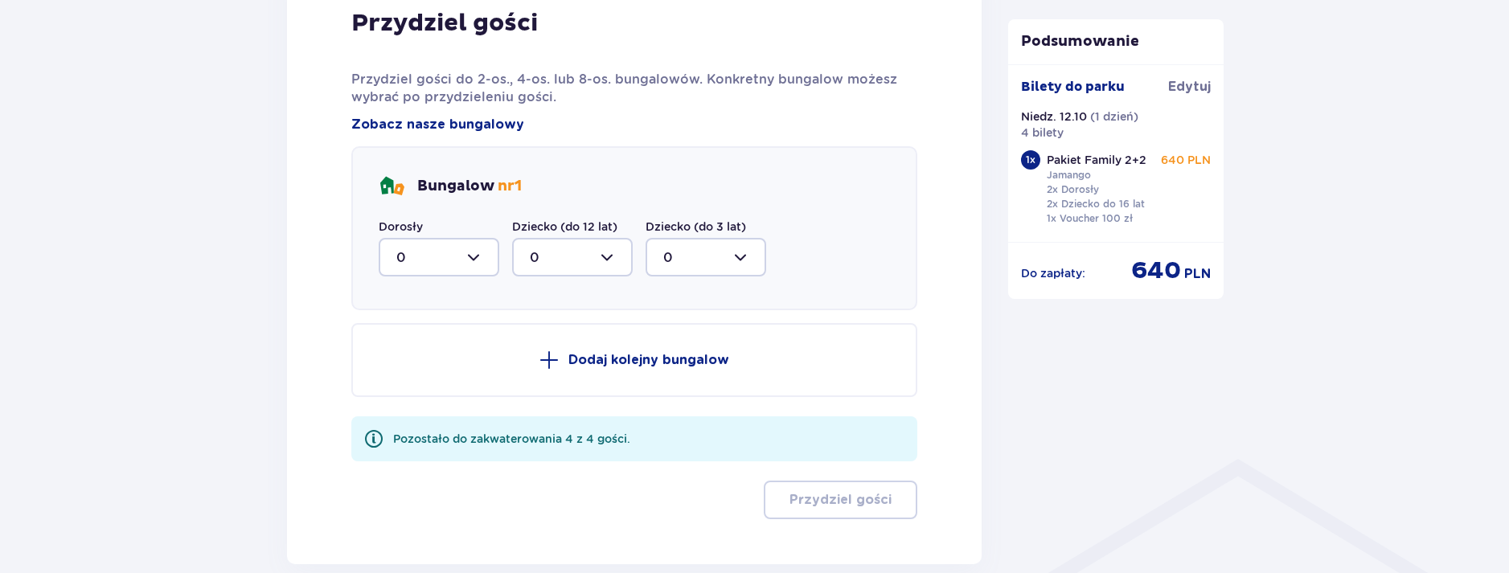
scroll to position [871, 0]
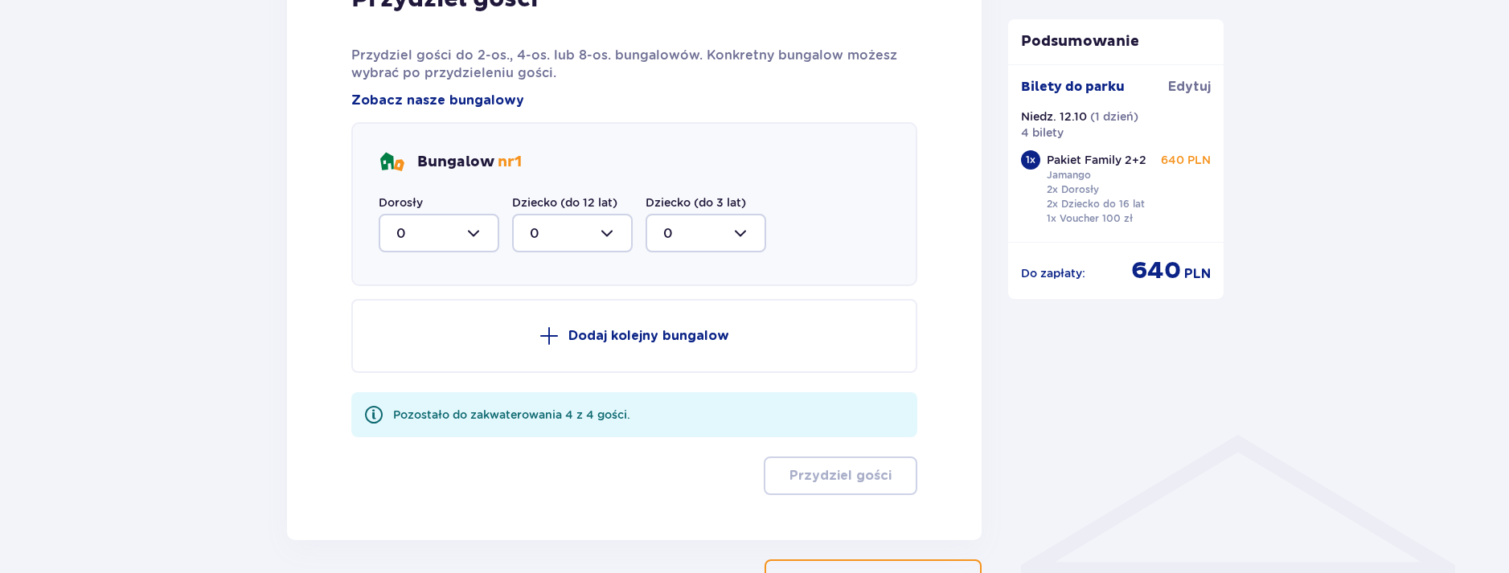
click at [460, 232] on div at bounding box center [439, 233] width 121 height 39
click at [422, 347] on div "2" at bounding box center [438, 350] width 85 height 18
type input "2"
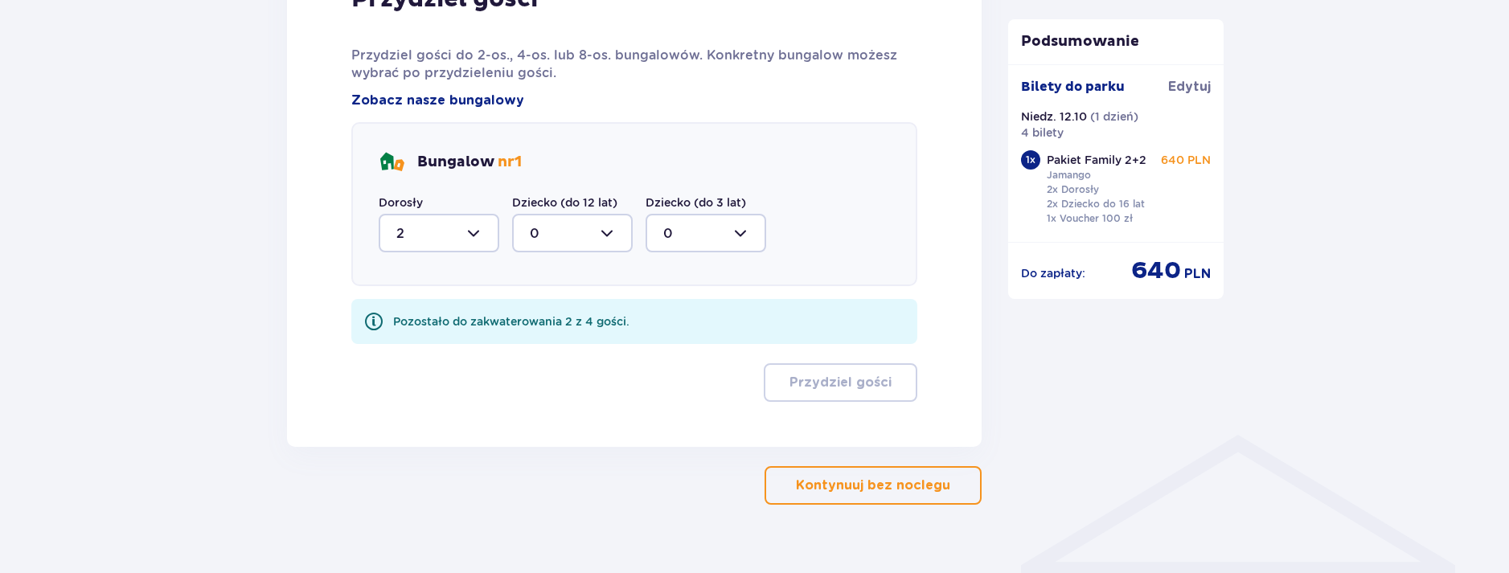
click at [558, 244] on div at bounding box center [572, 233] width 121 height 39
click at [545, 313] on div "1" at bounding box center [572, 316] width 85 height 18
type input "1"
click at [671, 242] on div at bounding box center [706, 233] width 121 height 39
click at [668, 315] on div "1" at bounding box center [705, 316] width 85 height 18
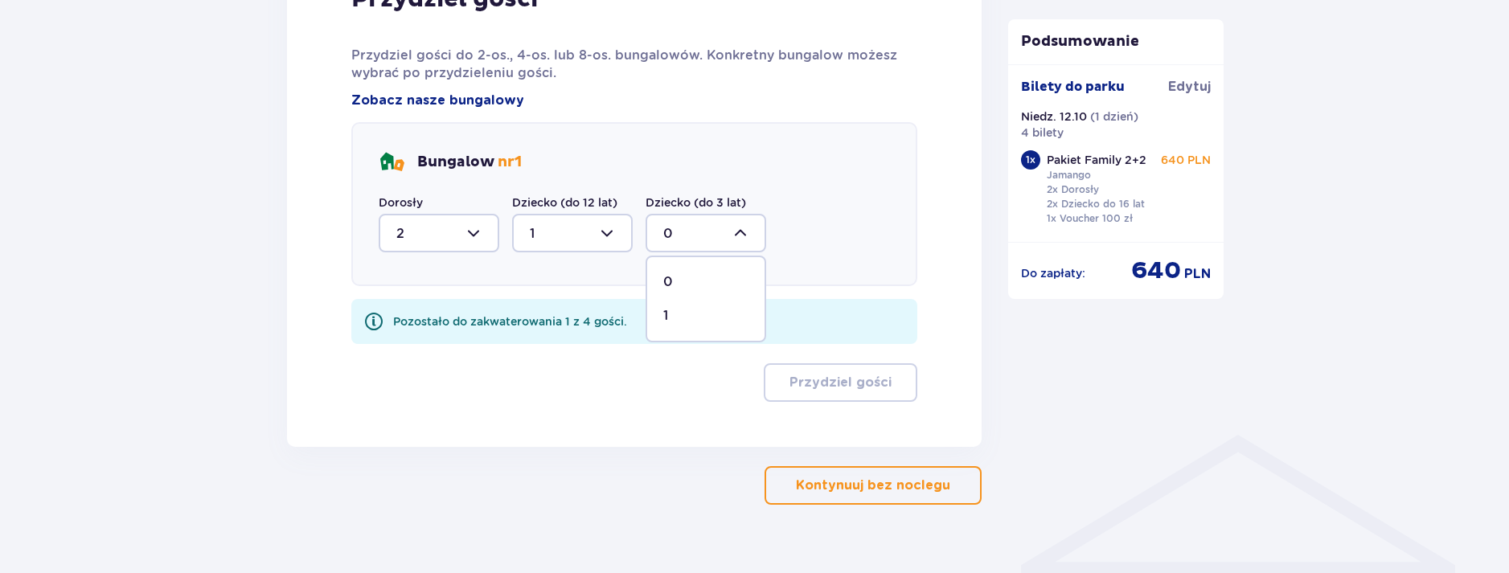
type input "1"
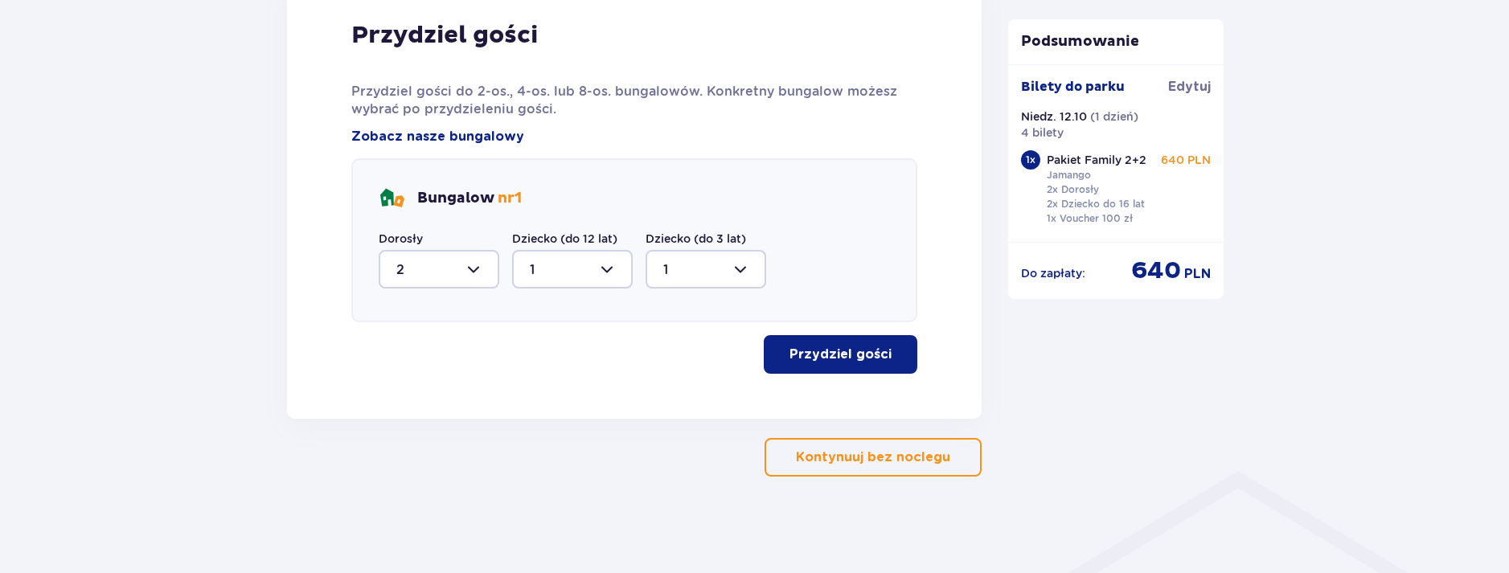
click at [799, 357] on p "Przydziel gości" at bounding box center [841, 355] width 102 height 18
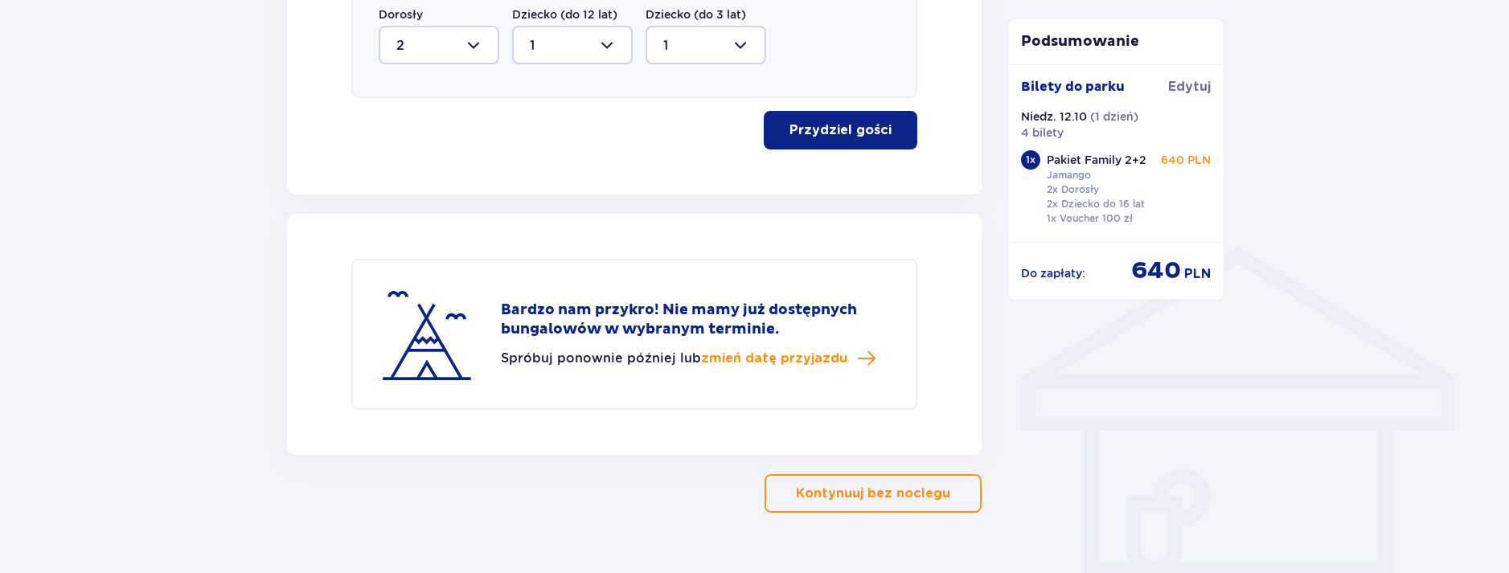
scroll to position [1095, 0]
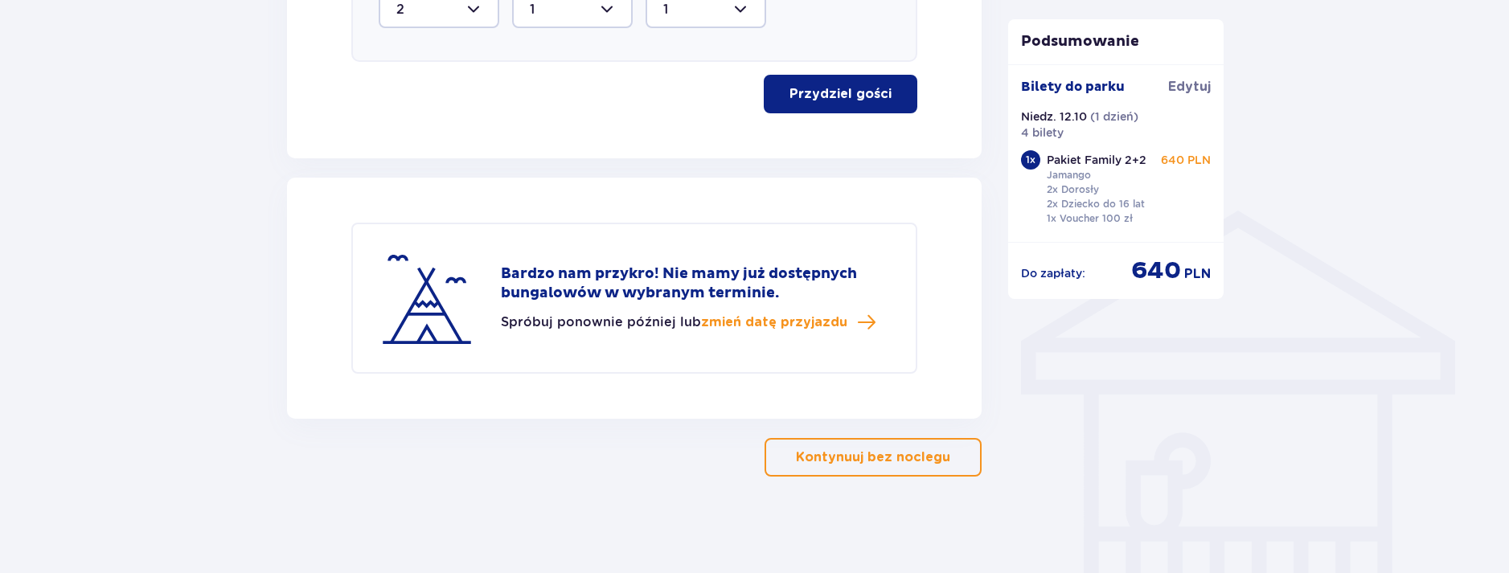
click at [909, 450] on p "Kontynuuj bez noclegu" at bounding box center [873, 458] width 154 height 18
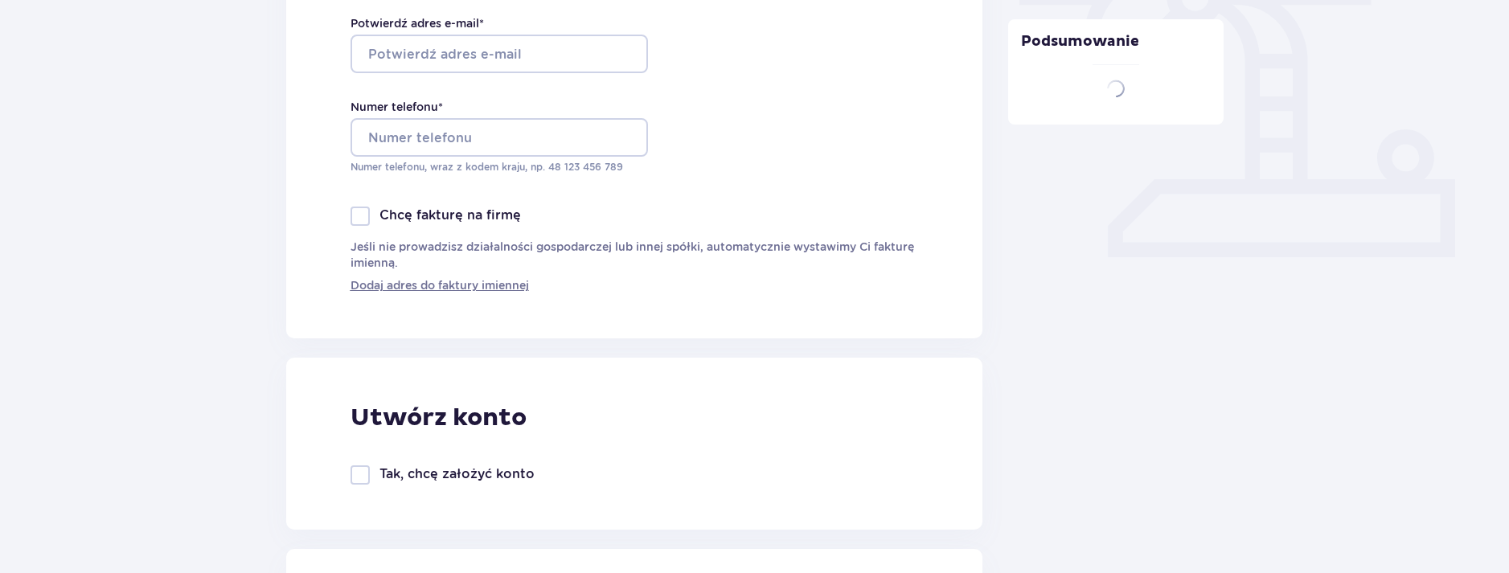
type input "[PERSON_NAME]"
type input "[EMAIL_ADDRESS][DOMAIN_NAME]"
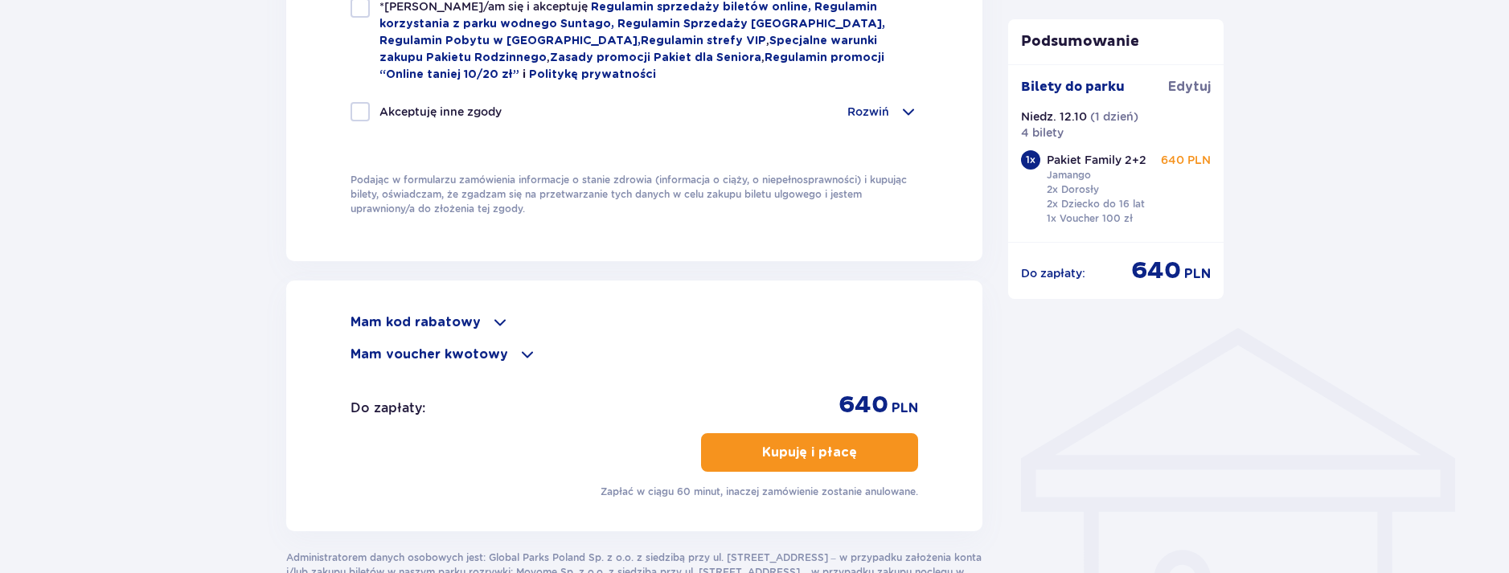
scroll to position [1109, 0]
